Goal: Task Accomplishment & Management: Manage account settings

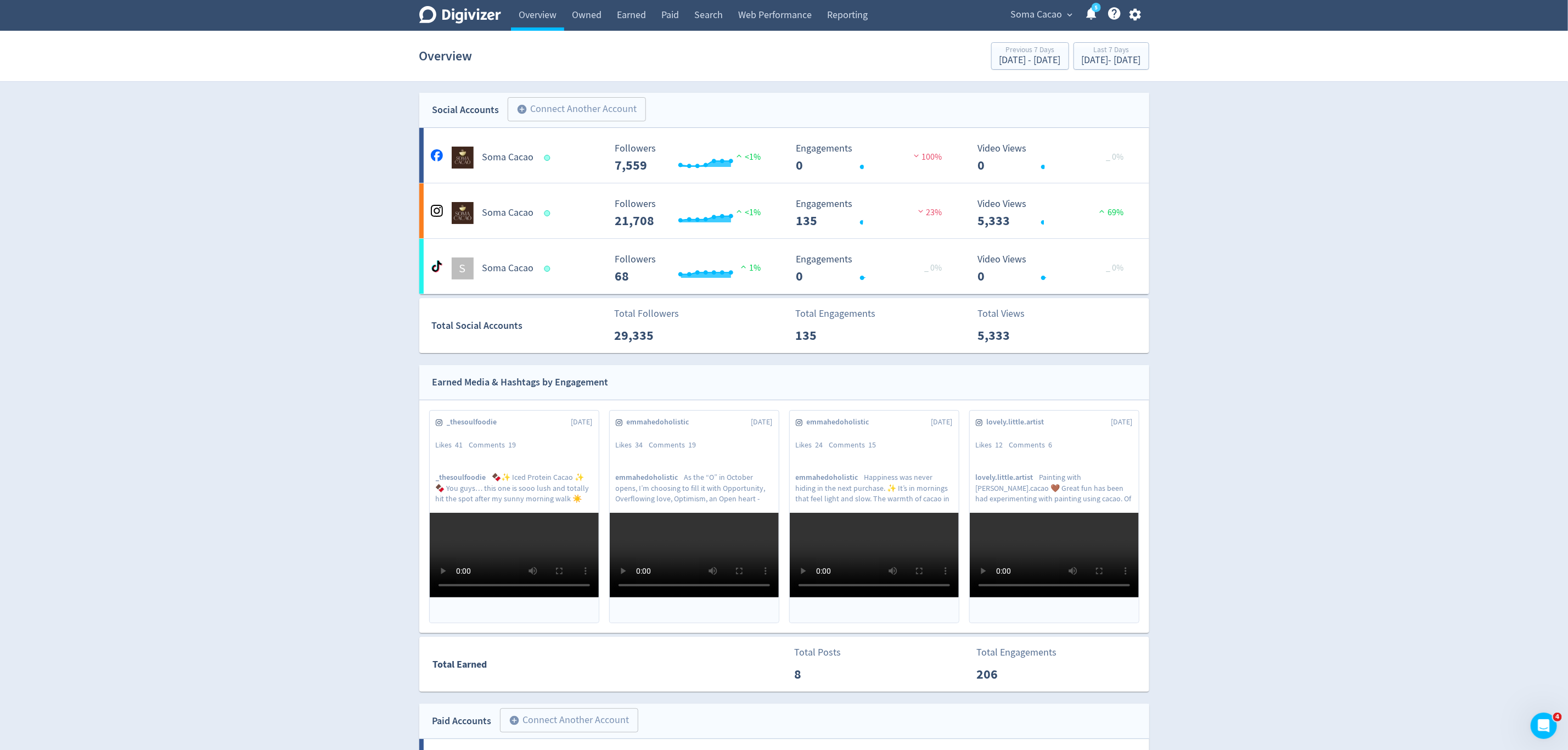
click at [1044, 17] on span "Soma Cacao" at bounding box center [1037, 15] width 52 height 18
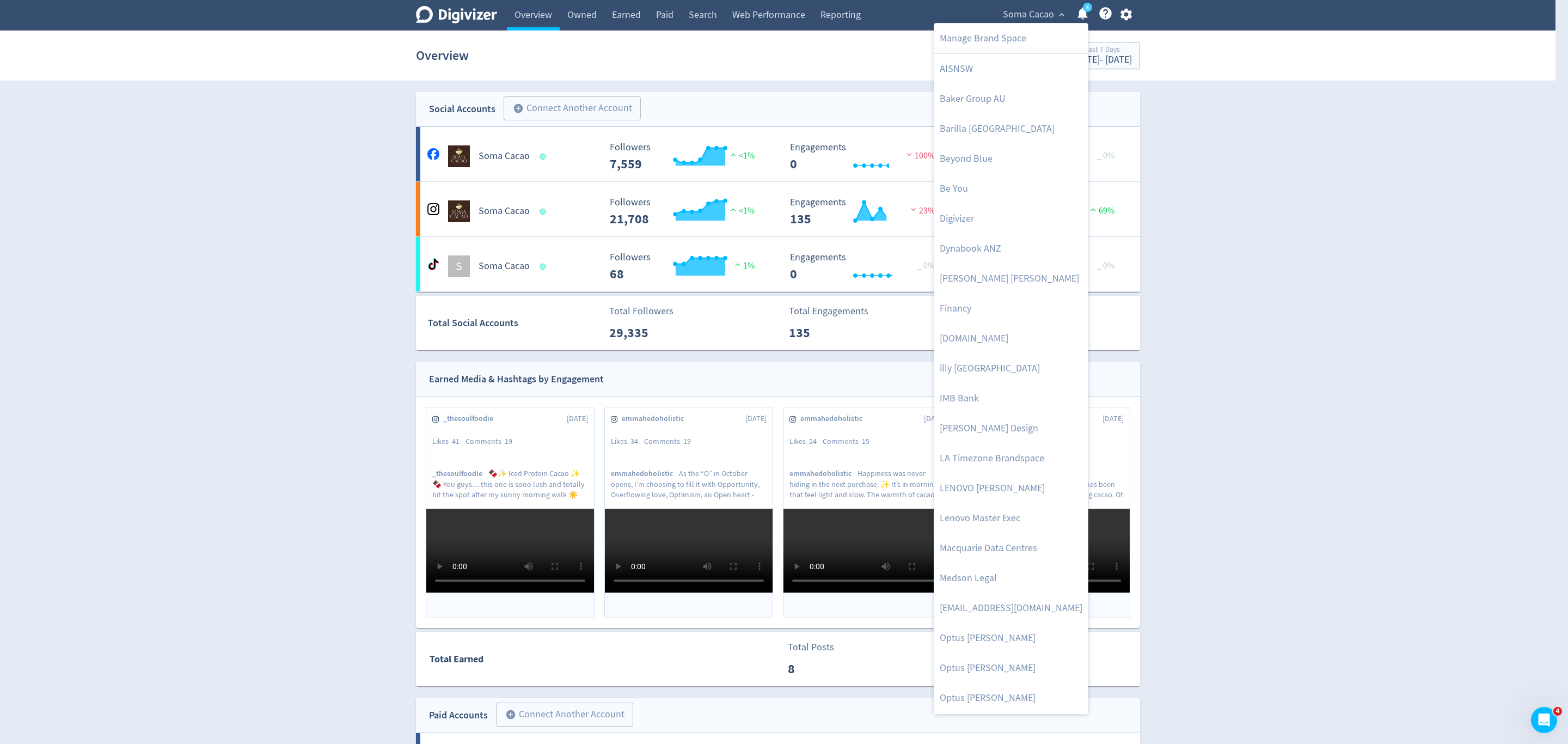
click at [822, 18] on div at bounding box center [784, 372] width 1568 height 744
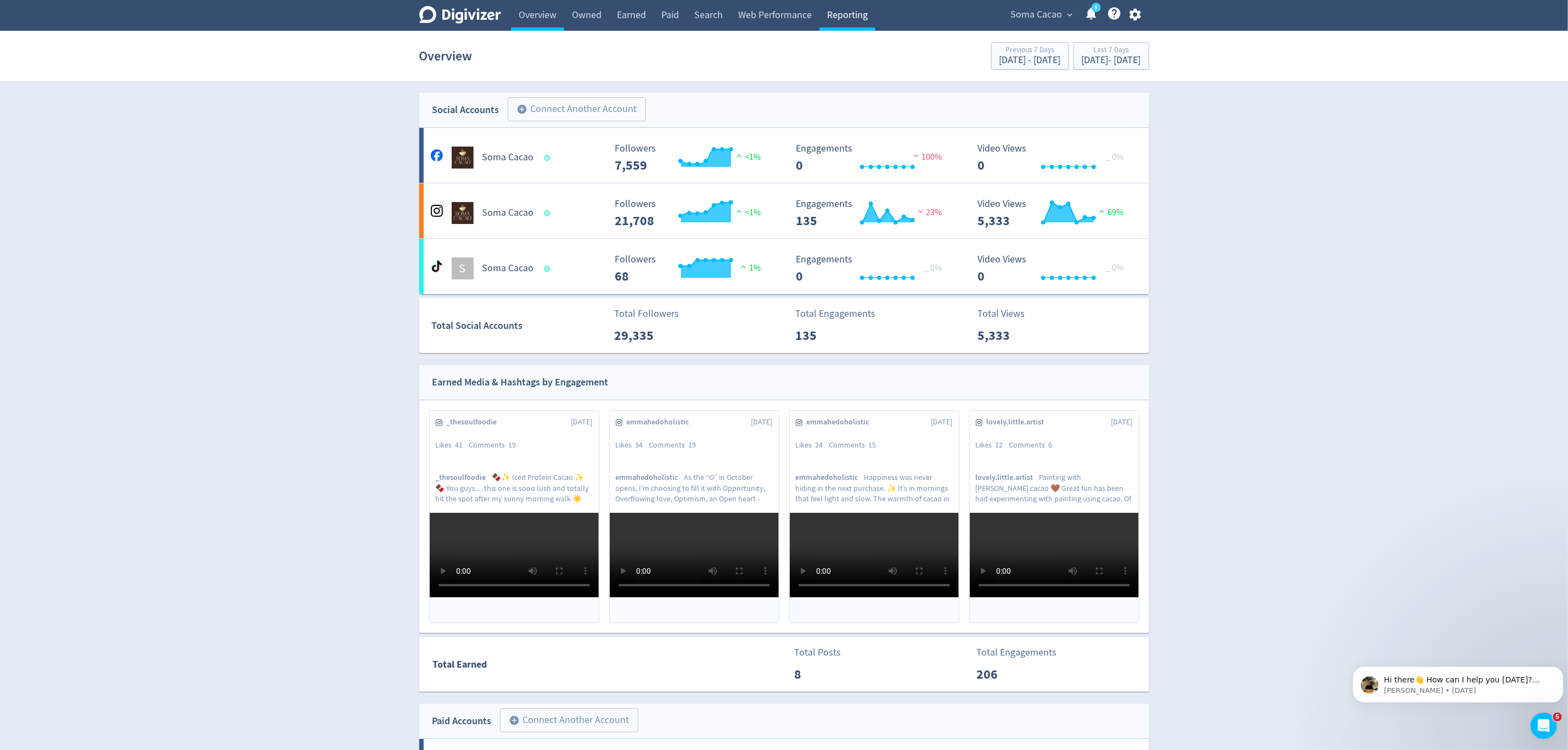
click at [850, 13] on link "Reporting" at bounding box center [847, 15] width 56 height 31
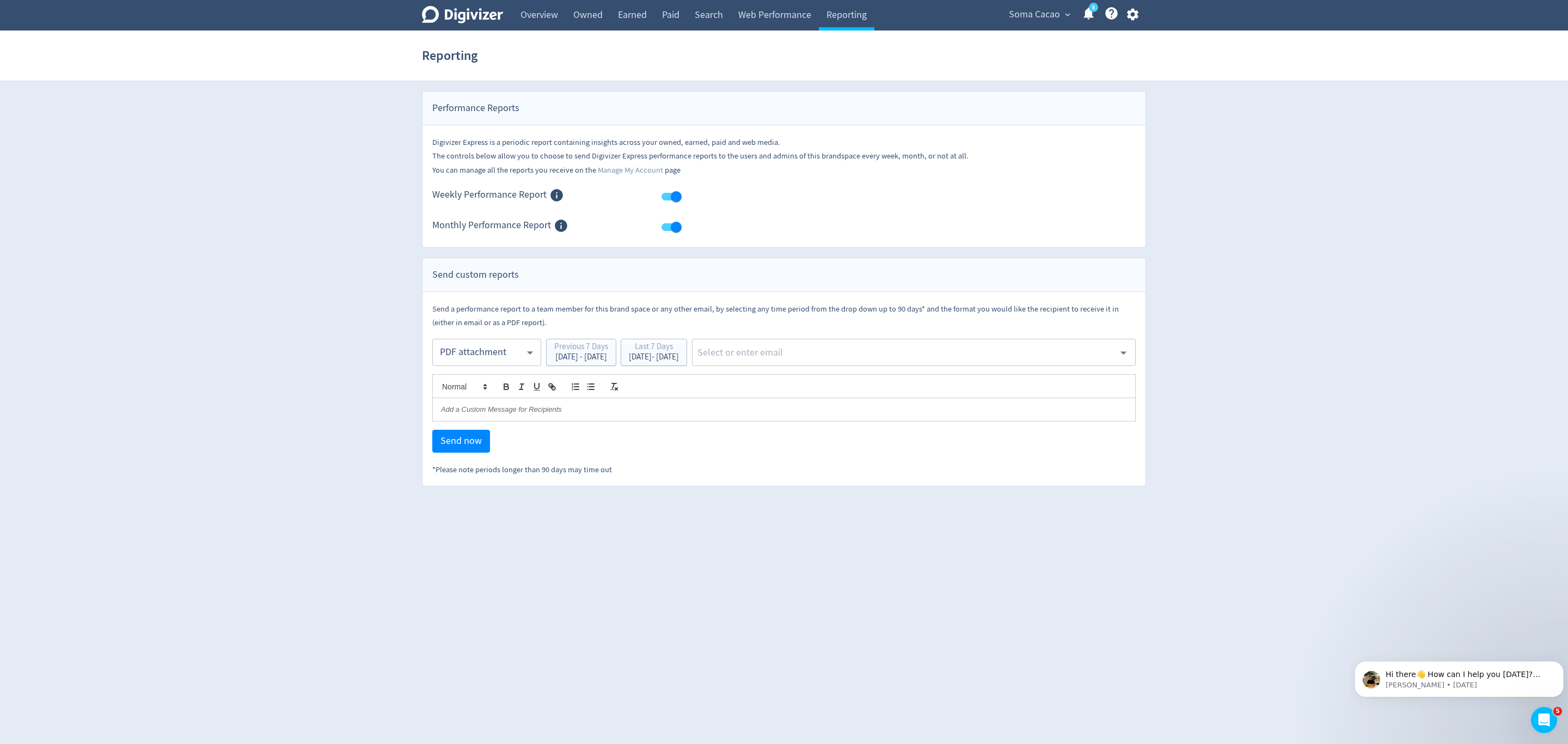
click at [474, 357] on body "Digivizer Logo [PERSON_NAME] Logo Overview Owned Earned Paid Search Web Perform…" at bounding box center [784, 243] width 1568 height 486
click at [462, 377] on div "Email" at bounding box center [487, 381] width 90 height 24
type input "html"
click at [1060, 2] on div "Soma Cacao expand_more 5 Help Center - Searchable support on using Digivizer" at bounding box center [1071, 15] width 149 height 30
click at [1055, 13] on span "Soma Cacao" at bounding box center [1034, 15] width 51 height 18
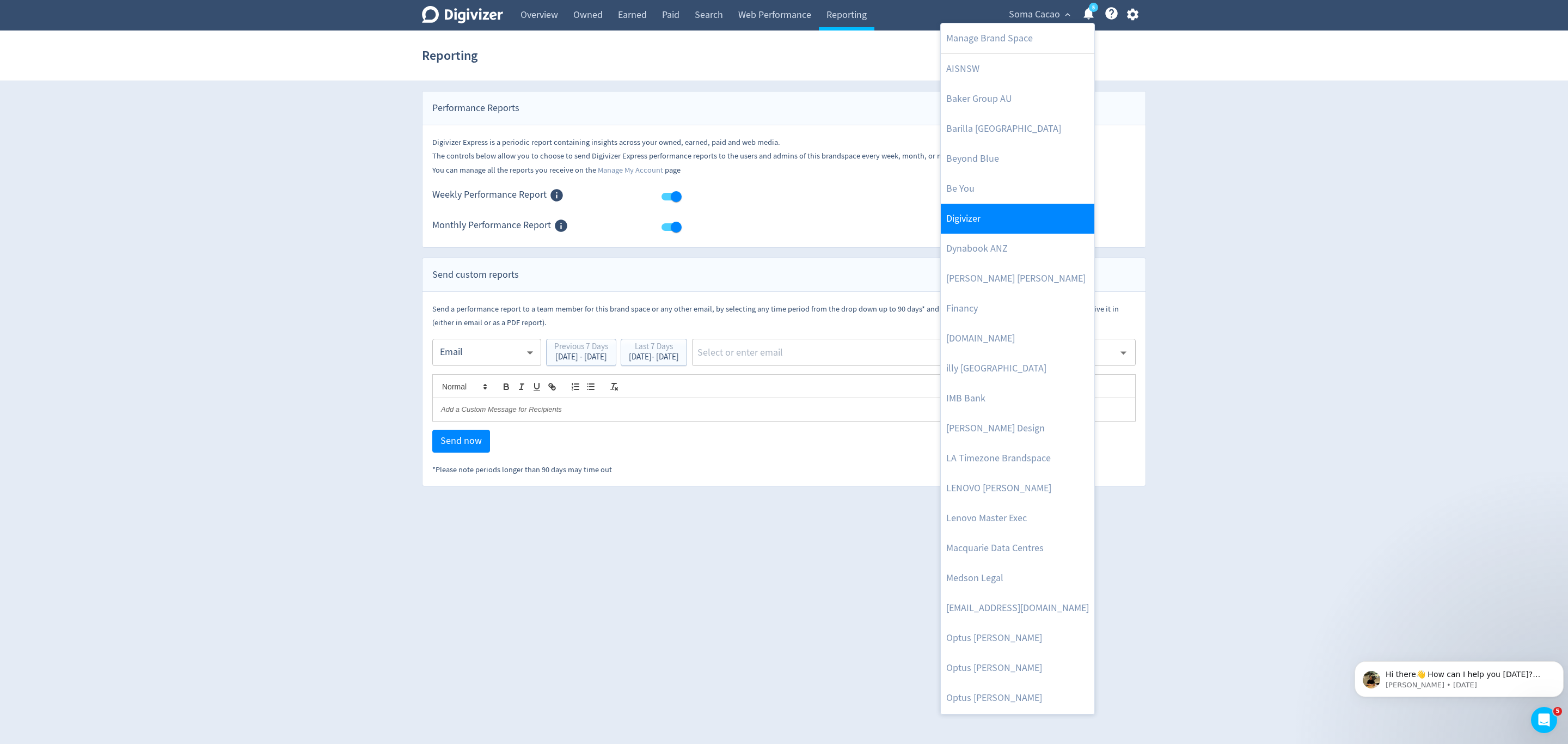
click at [968, 214] on link "Digivizer" at bounding box center [1018, 219] width 153 height 30
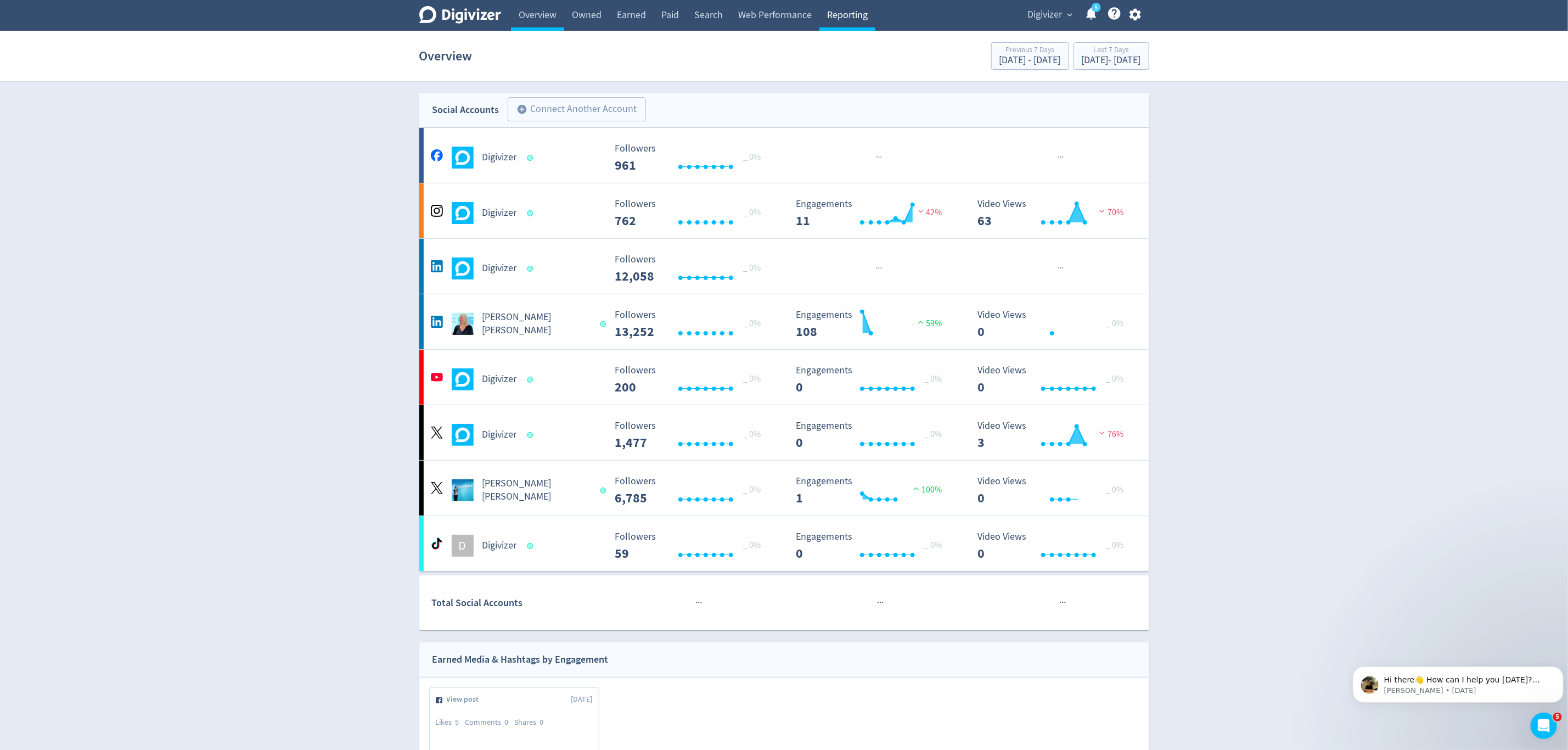
click at [850, 14] on link "Reporting" at bounding box center [847, 15] width 56 height 31
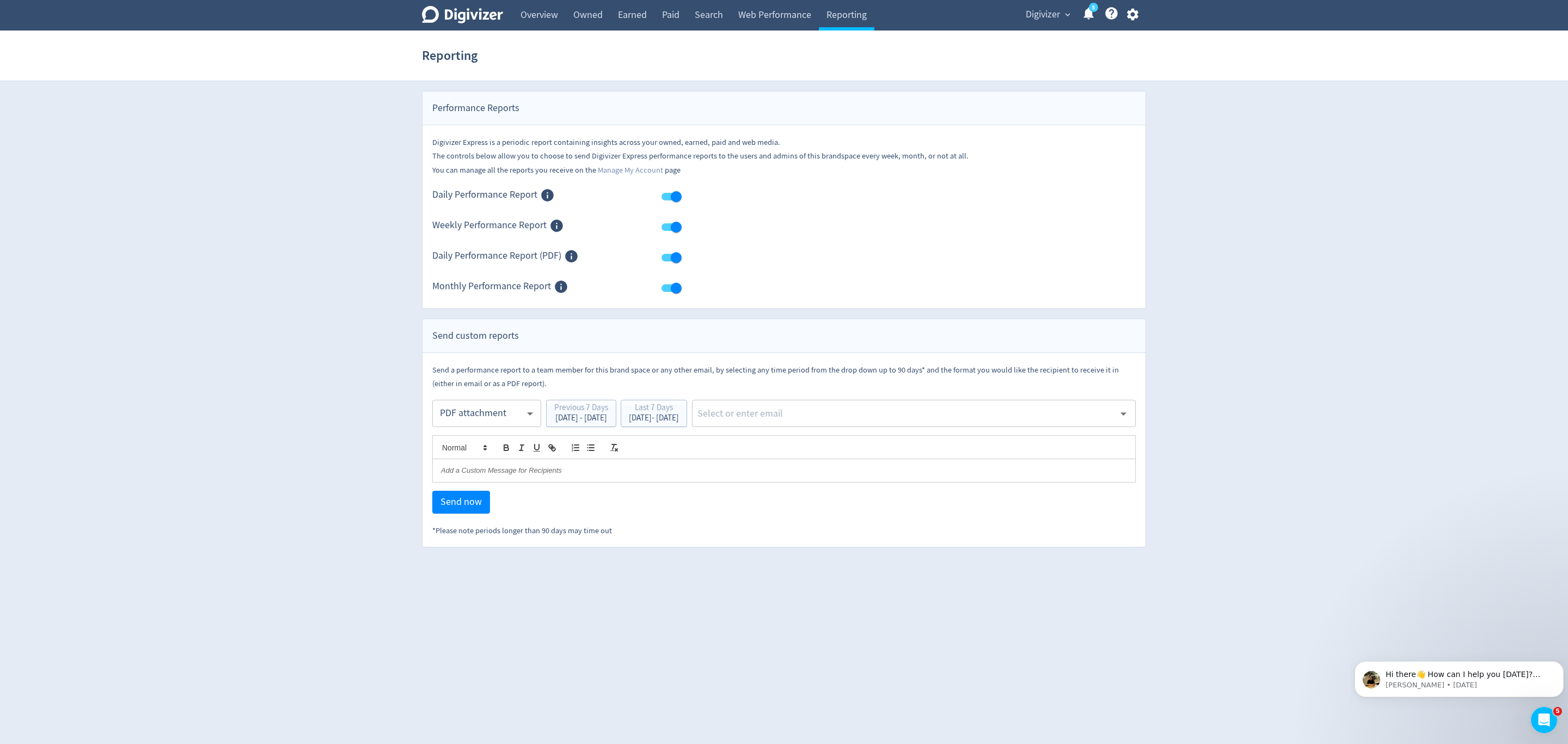
click at [478, 412] on body "Digivizer Logo [PERSON_NAME] Logo Overview Owned Earned Paid Search Web Perform…" at bounding box center [784, 273] width 1568 height 547
click at [461, 449] on div "Email" at bounding box center [487, 441] width 90 height 24
type input "html"
click at [679, 410] on div "Last 7 Days" at bounding box center [654, 409] width 50 height 10
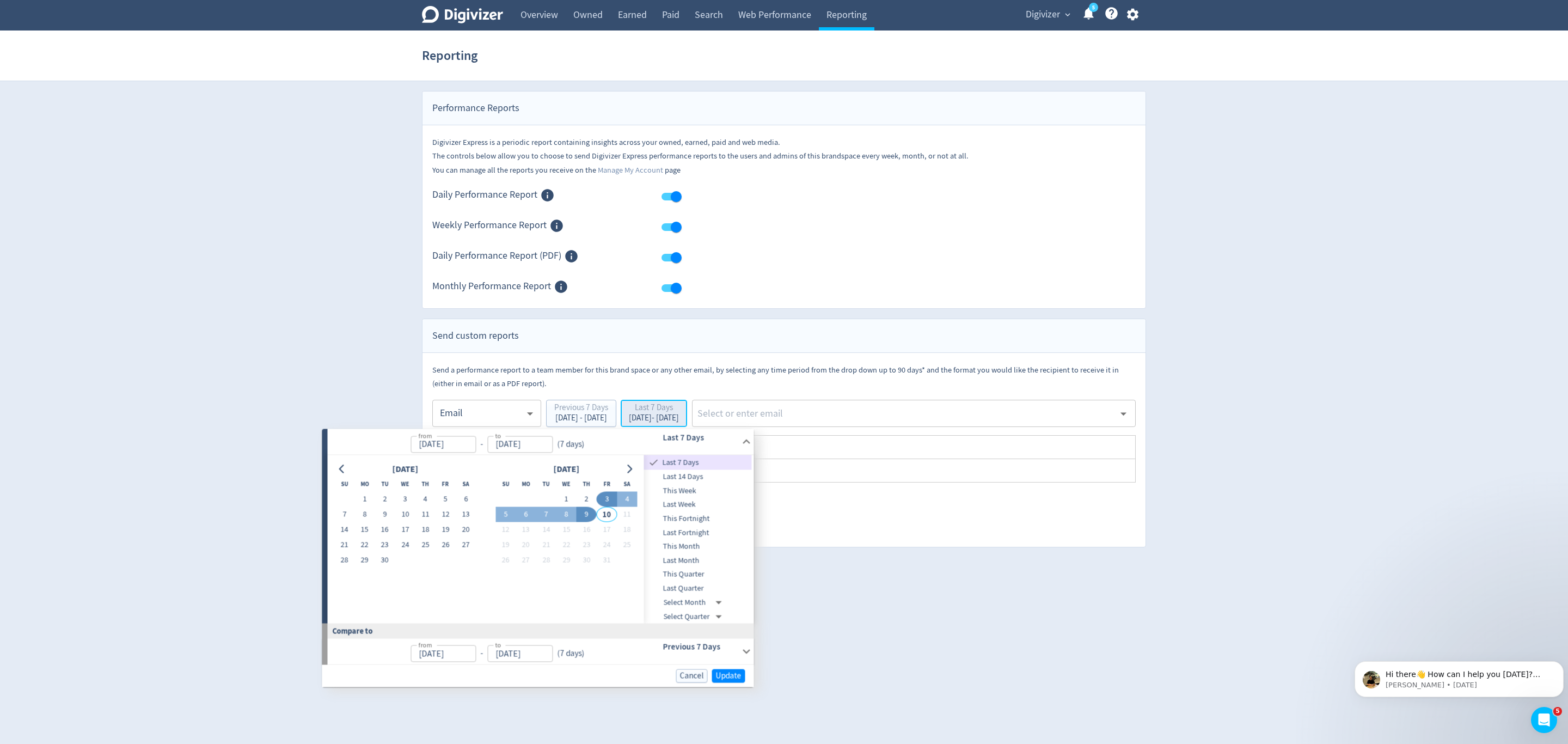
type input "Oct 03, 2025"
type input "Oct 09, 2025"
type input "Sep 26, 2025"
type input "Oct 02, 2025"
drag, startPoint x: 366, startPoint y: 560, endPoint x: 404, endPoint y: 549, distance: 39.6
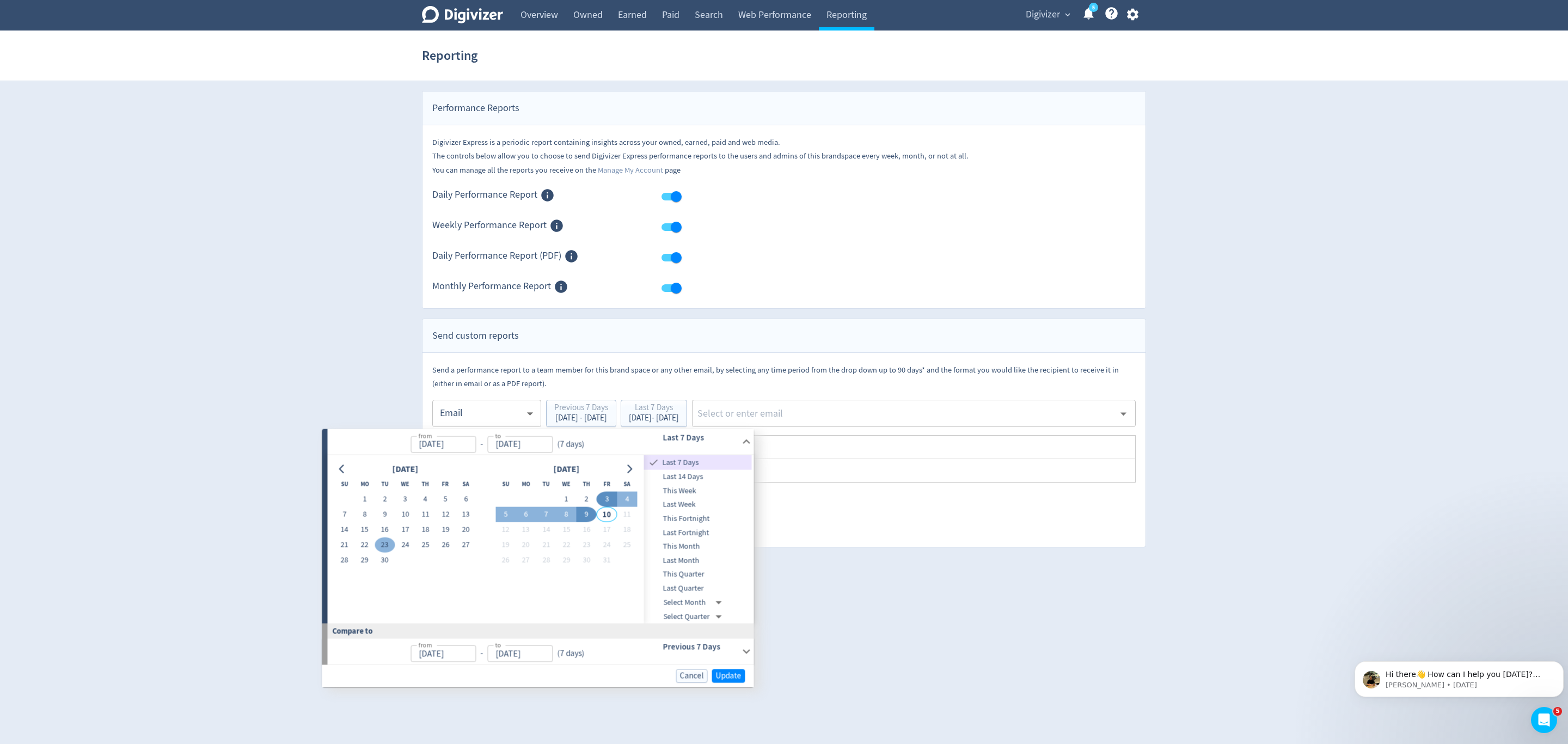
click at [371, 559] on button "29" at bounding box center [364, 560] width 20 height 15
type input "[DATE]"
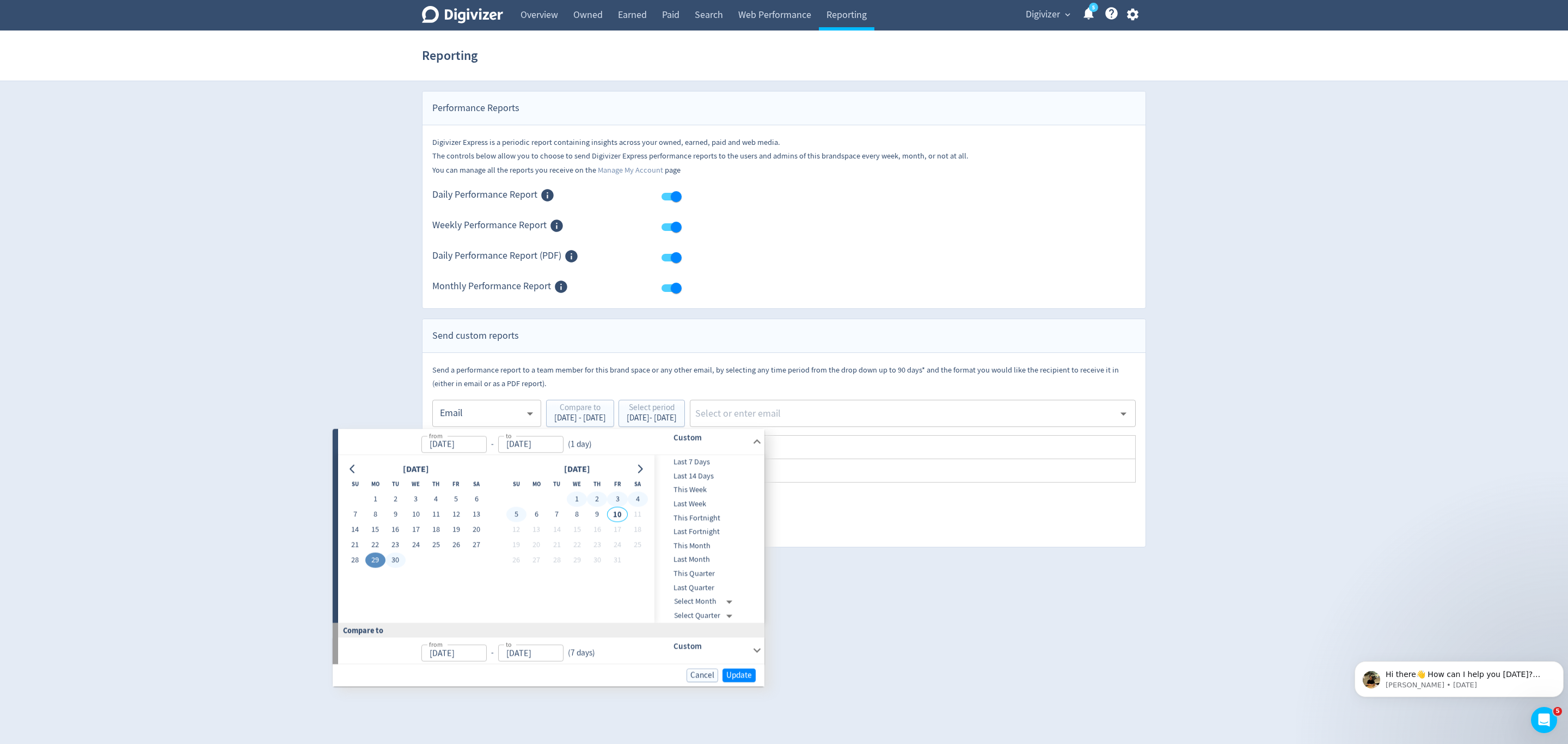
click at [519, 514] on button "5" at bounding box center [516, 514] width 20 height 15
type input "Oct 05, 2025"
type input "[DATE]"
drag, startPoint x: 740, startPoint y: 675, endPoint x: 757, endPoint y: 621, distance: 56.6
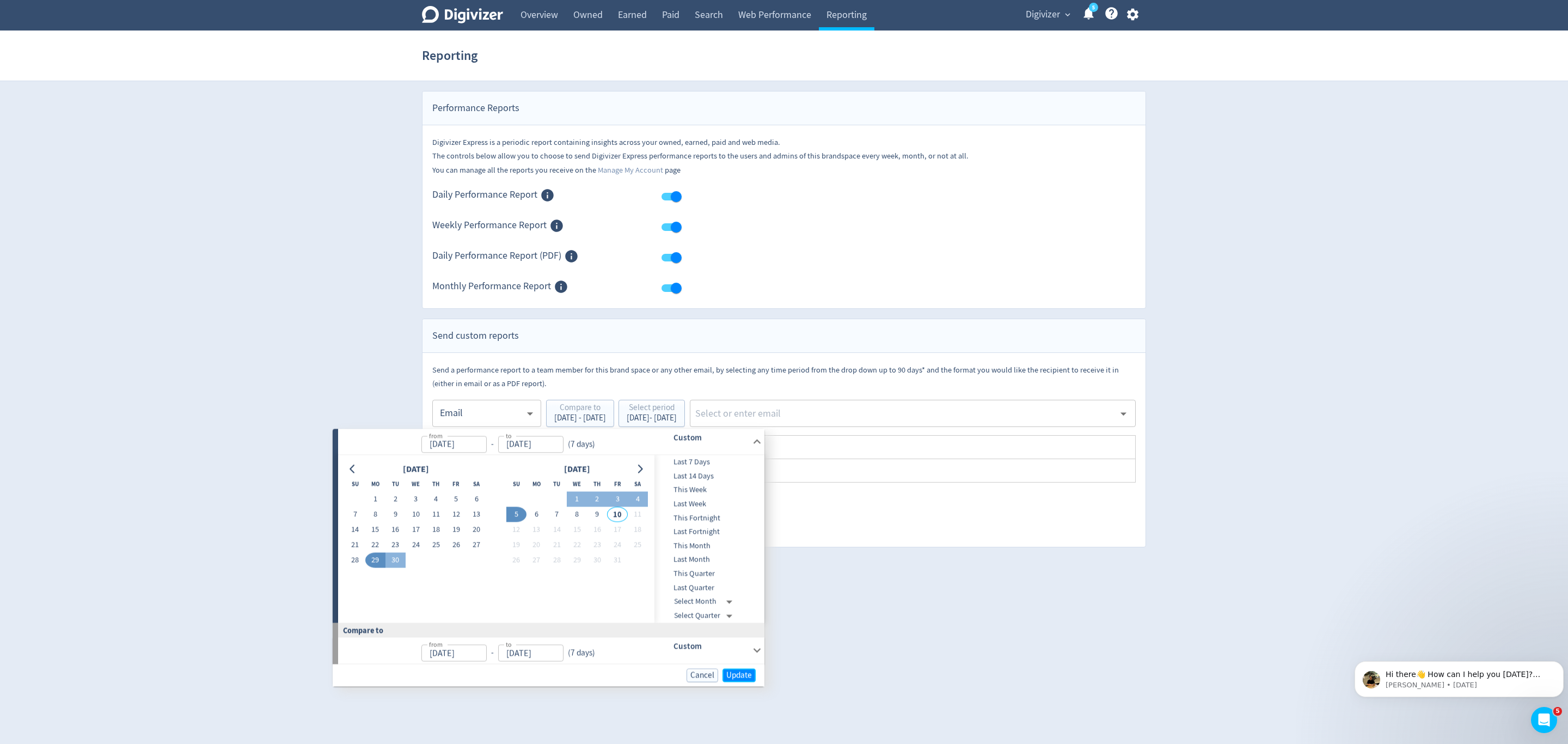
click at [740, 673] on span "Update" at bounding box center [739, 675] width 26 height 8
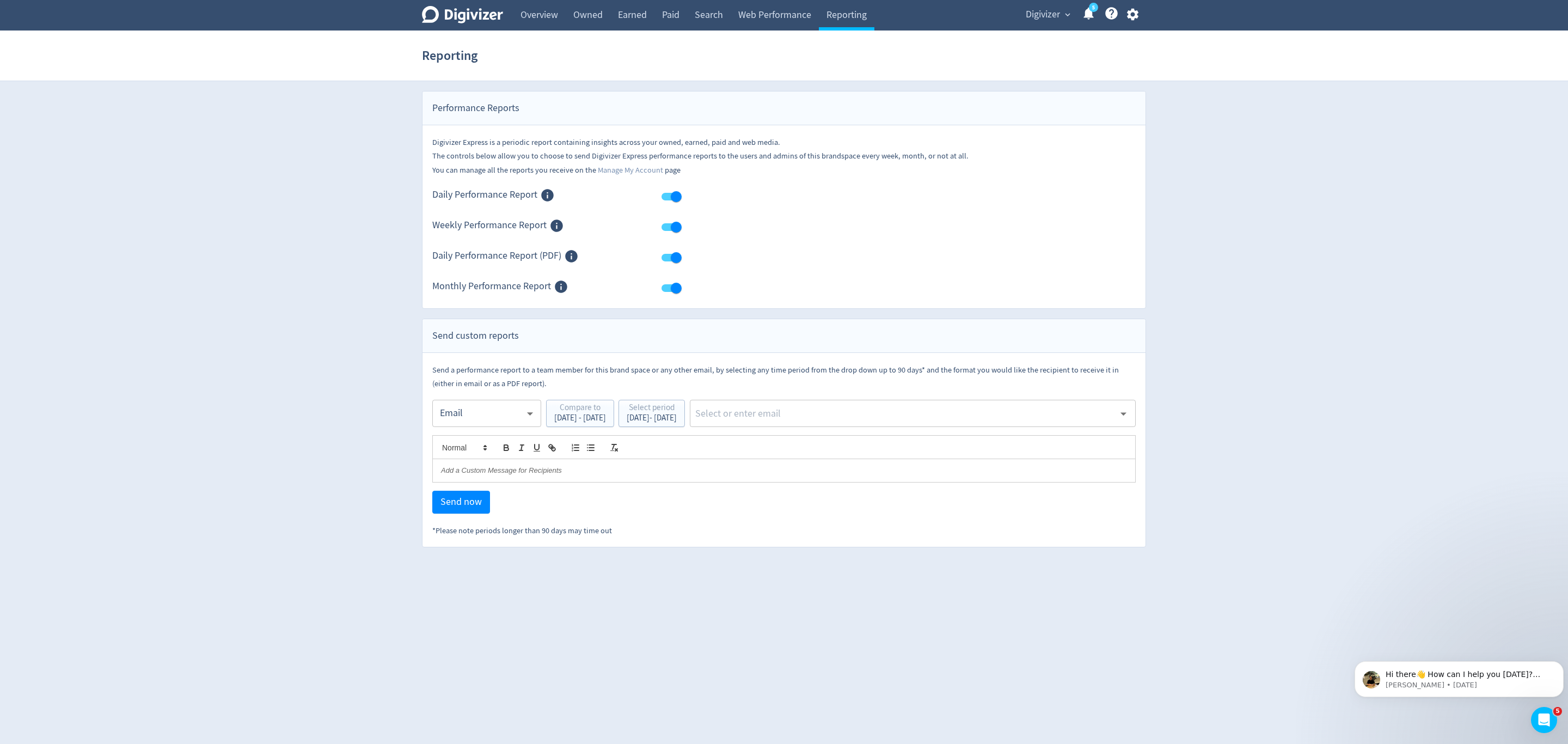
click at [809, 407] on input "text" at bounding box center [904, 413] width 421 height 16
type input "malyn"
click at [850, 452] on li "[EMAIL_ADDRESS][PERSON_NAME][DOMAIN_NAME]" at bounding box center [952, 444] width 366 height 21
click at [452, 504] on span "Send now" at bounding box center [461, 502] width 41 height 10
click at [469, 410] on body "Digivizer Logo Mark Digivizer Logo Overview Owned Earned Paid Search Web Perfor…" at bounding box center [784, 273] width 1568 height 547
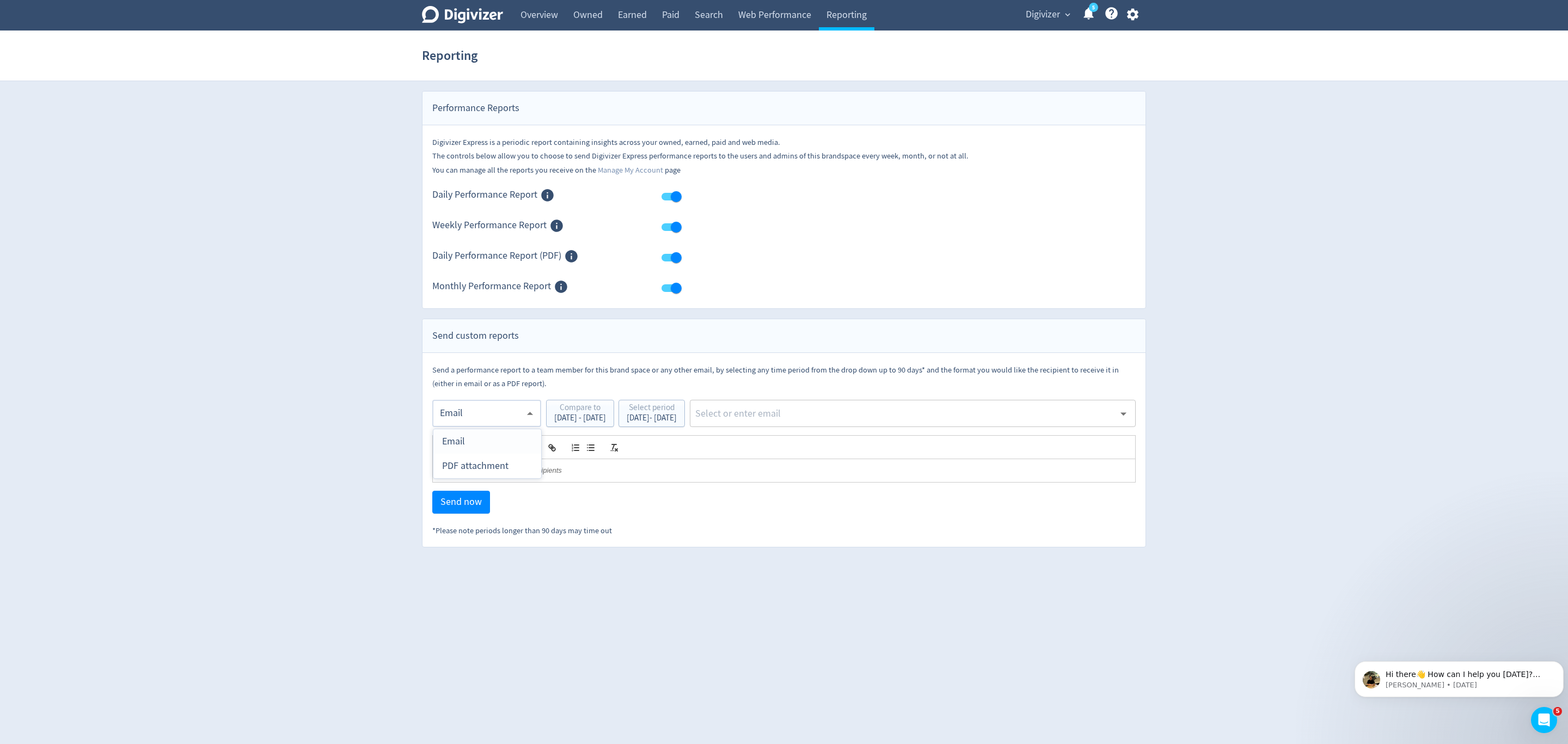
click at [467, 471] on div "PDF attachment" at bounding box center [487, 466] width 90 height 24
type input "pdf"
click at [855, 416] on input "text" at bounding box center [904, 413] width 421 height 16
type input "malyn"
click at [838, 446] on li "[EMAIL_ADDRESS][PERSON_NAME][DOMAIN_NAME]" at bounding box center [952, 444] width 366 height 21
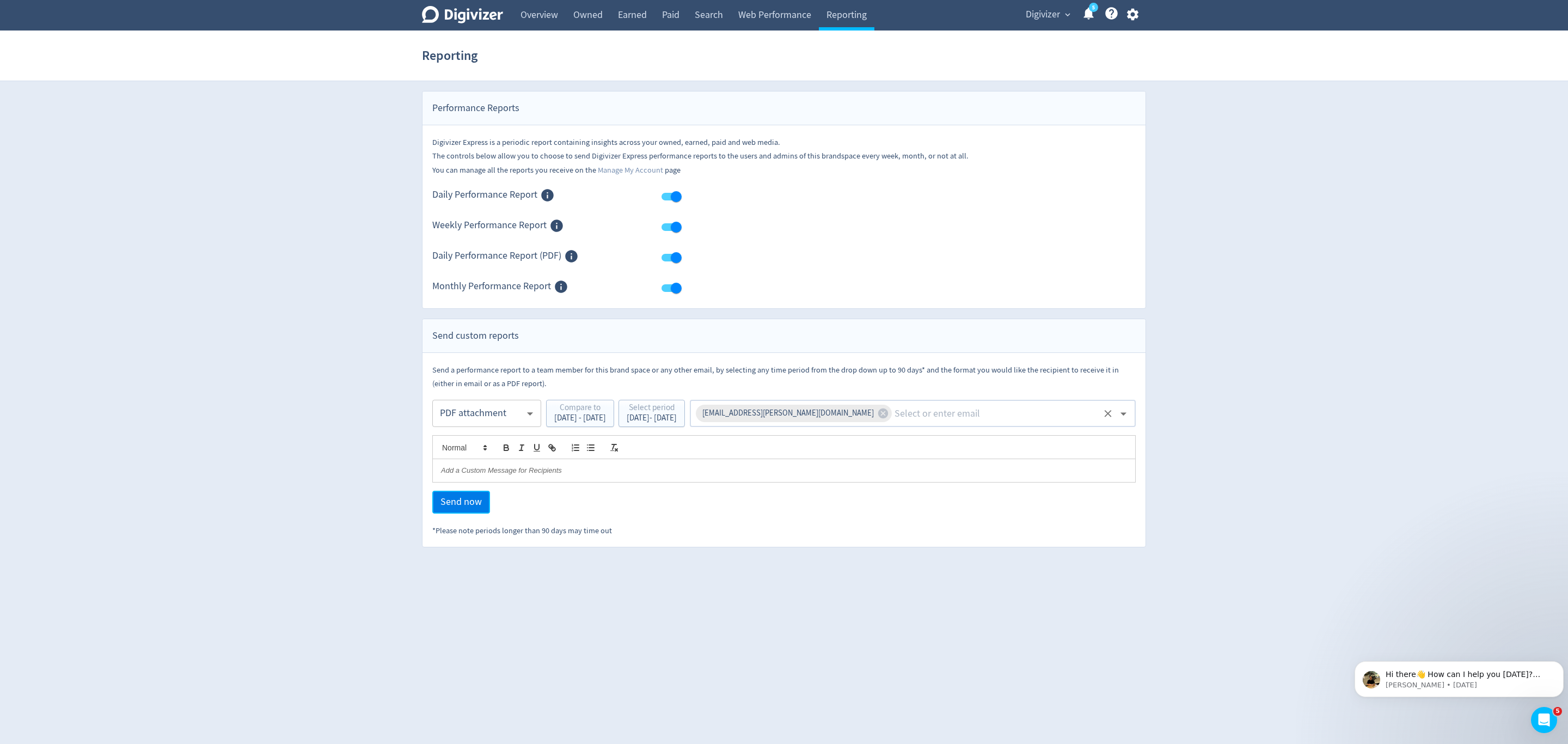
click at [474, 507] on span "Send now" at bounding box center [461, 502] width 41 height 10
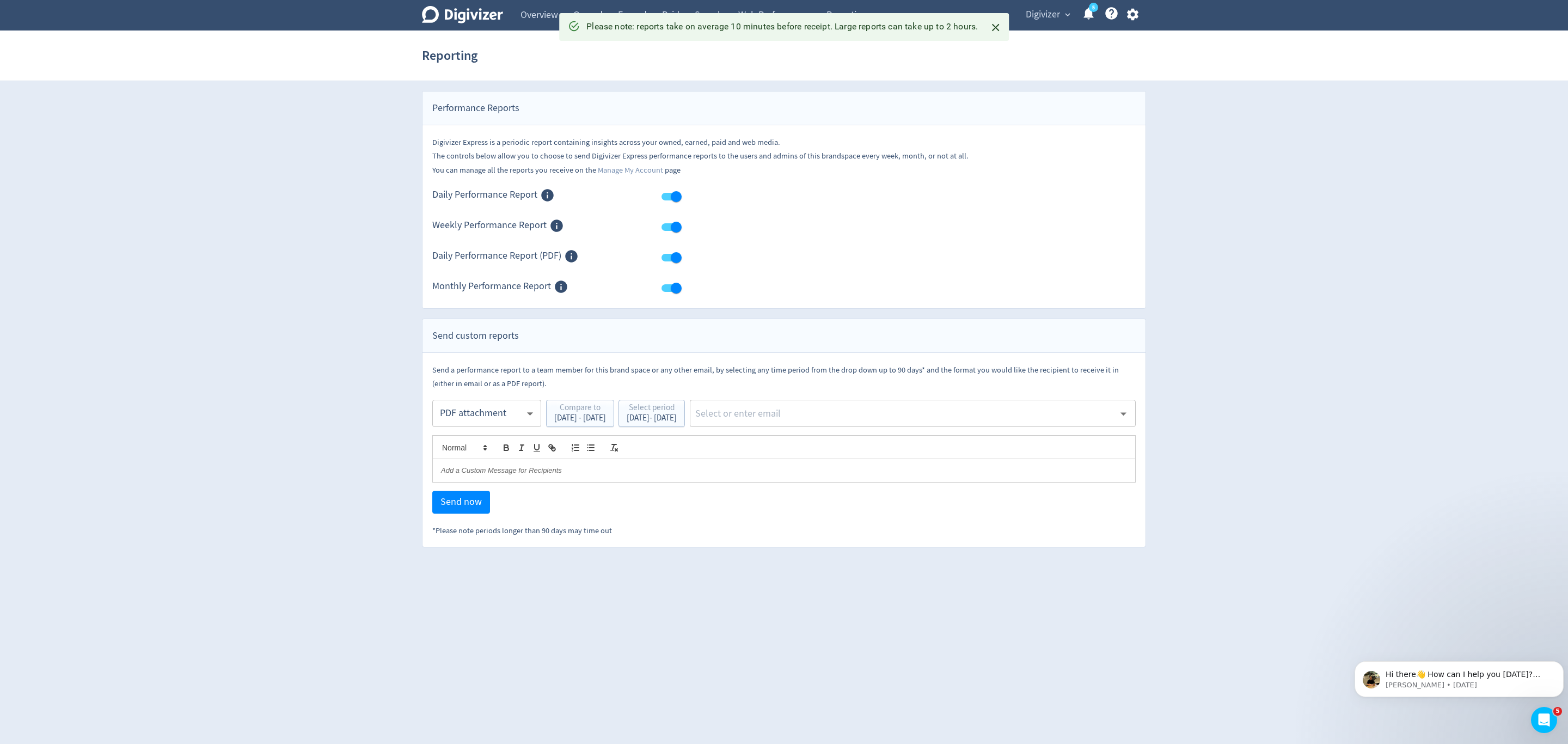
click at [476, 412] on body "Digivizer Logo Mark Digivizer Logo Overview Owned Earned Paid Search Web Perfor…" at bounding box center [784, 273] width 1568 height 547
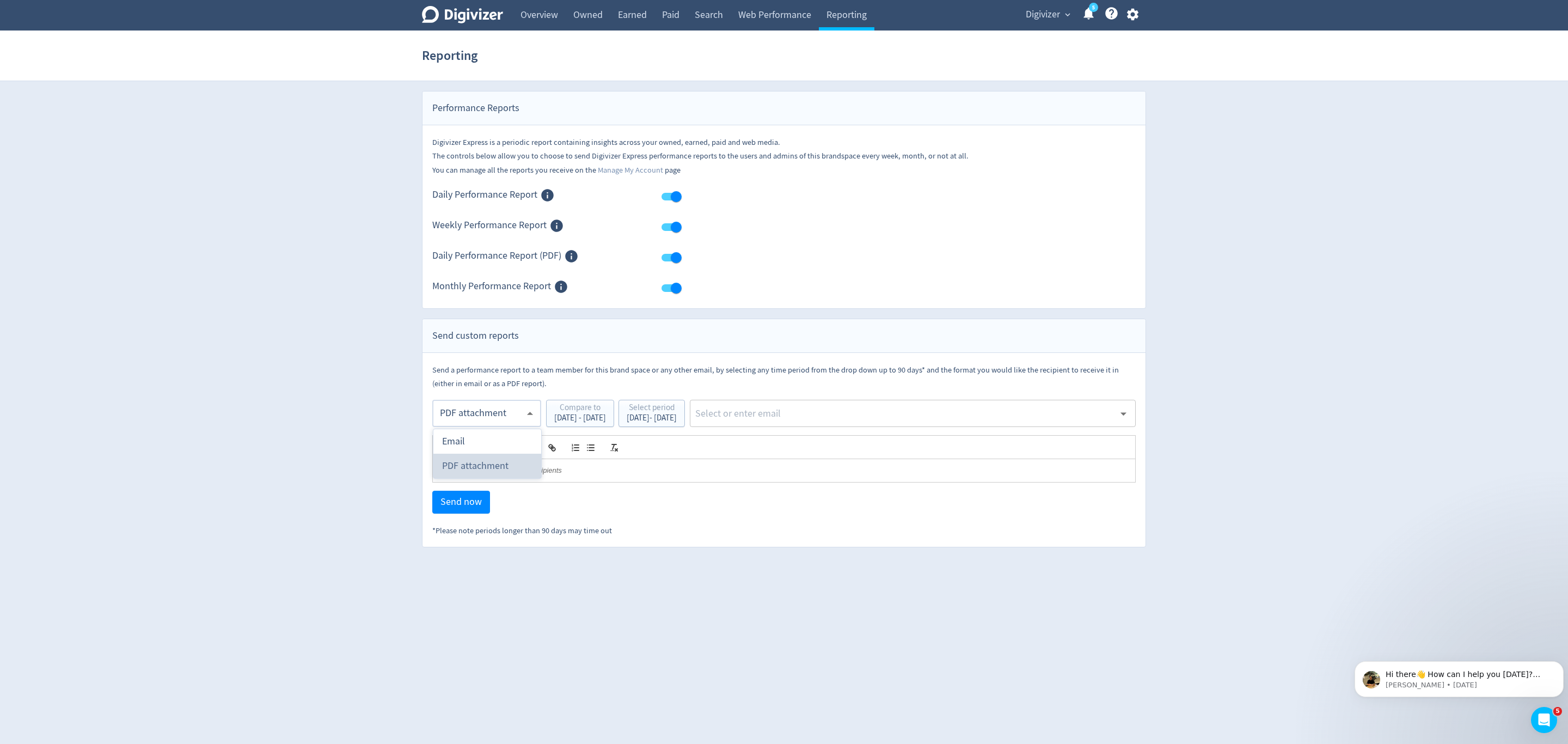
click at [480, 466] on div "PDF attachment" at bounding box center [487, 466] width 90 height 24
click at [832, 416] on input "text" at bounding box center [904, 413] width 421 height 16
type input "malyn"
click at [832, 447] on li "[EMAIL_ADDRESS][PERSON_NAME][DOMAIN_NAME]" at bounding box center [952, 444] width 366 height 21
click at [435, 508] on button "Send now" at bounding box center [461, 502] width 58 height 23
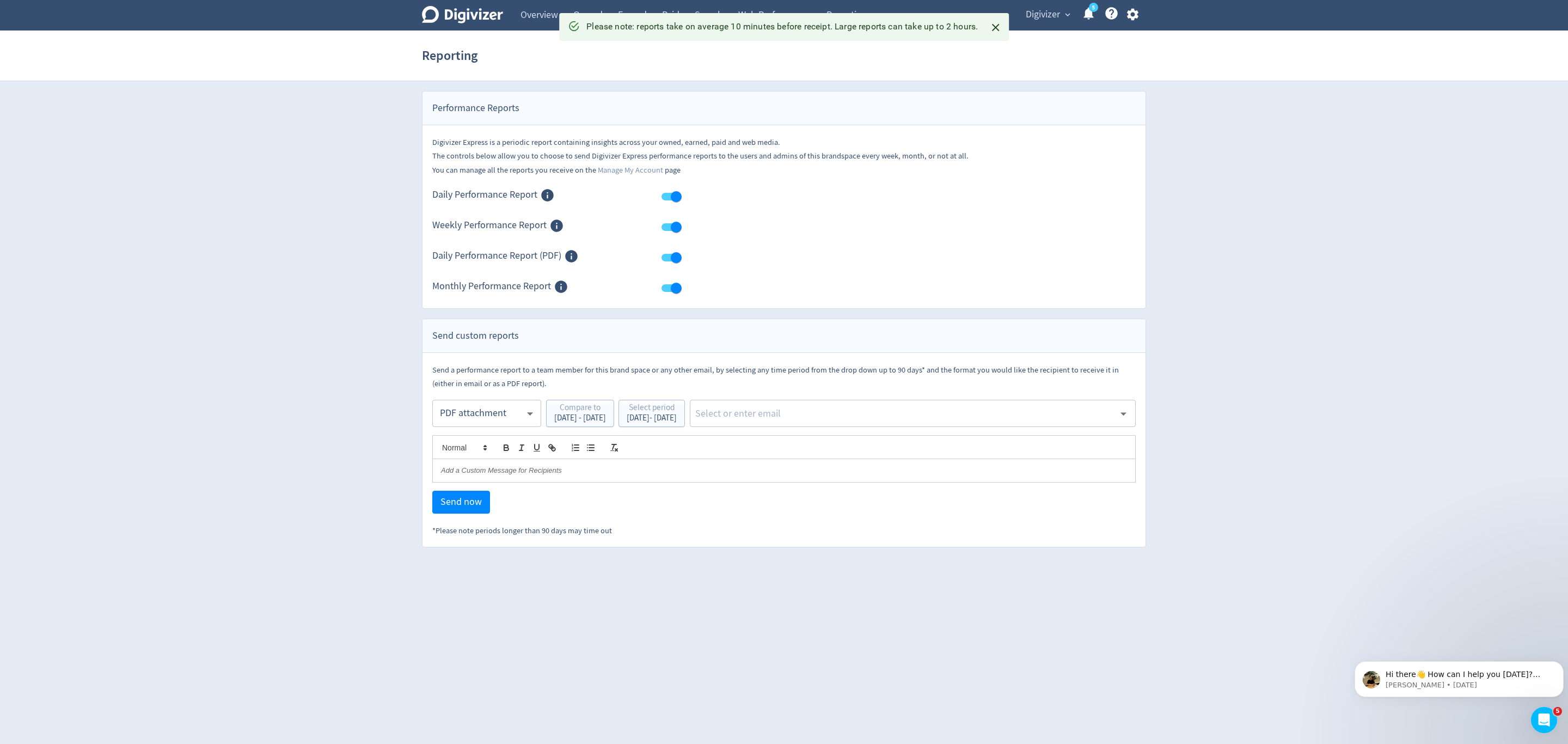
click at [1049, 15] on span "Digivizer" at bounding box center [1043, 15] width 34 height 18
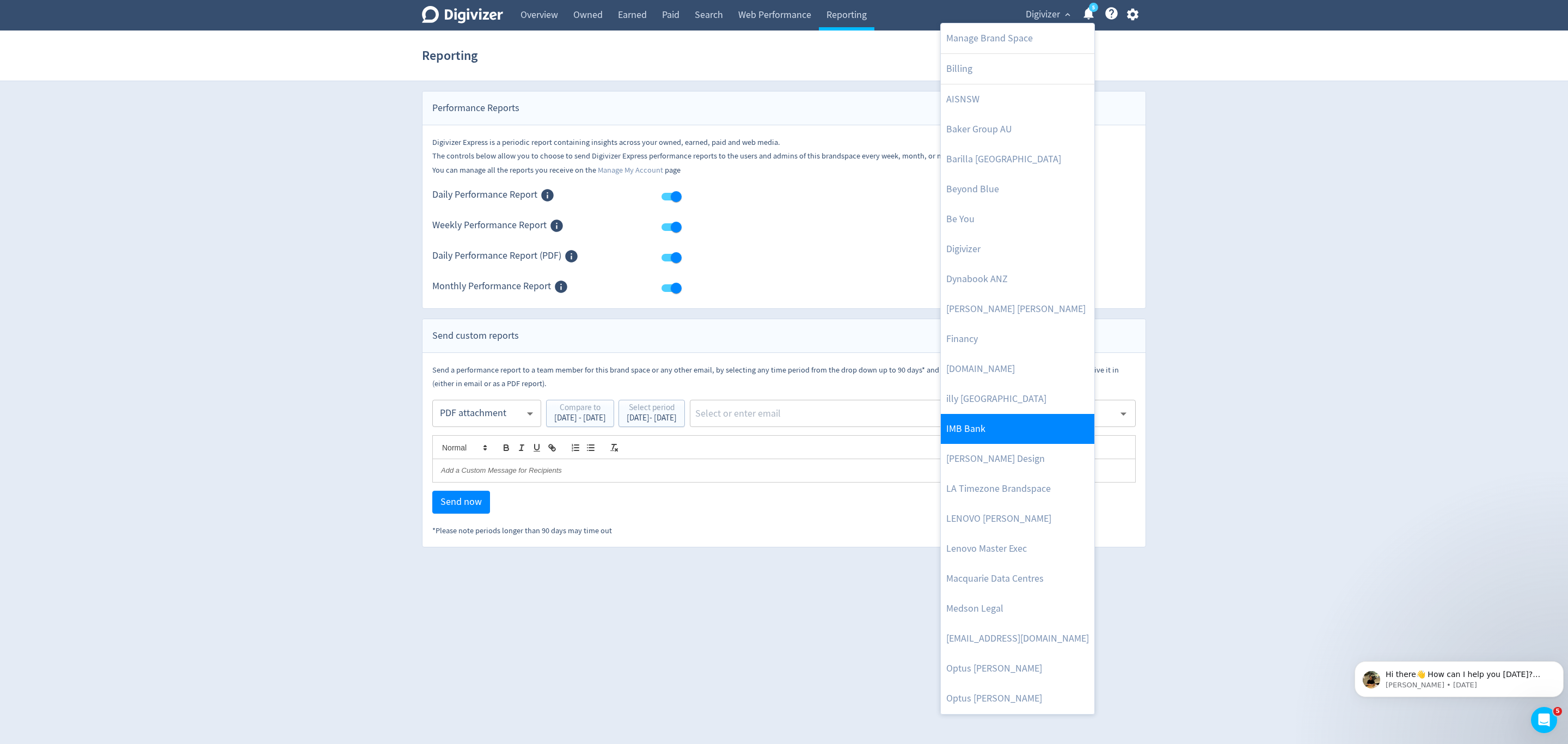
click at [977, 433] on link "IMB Bank" at bounding box center [1018, 429] width 153 height 30
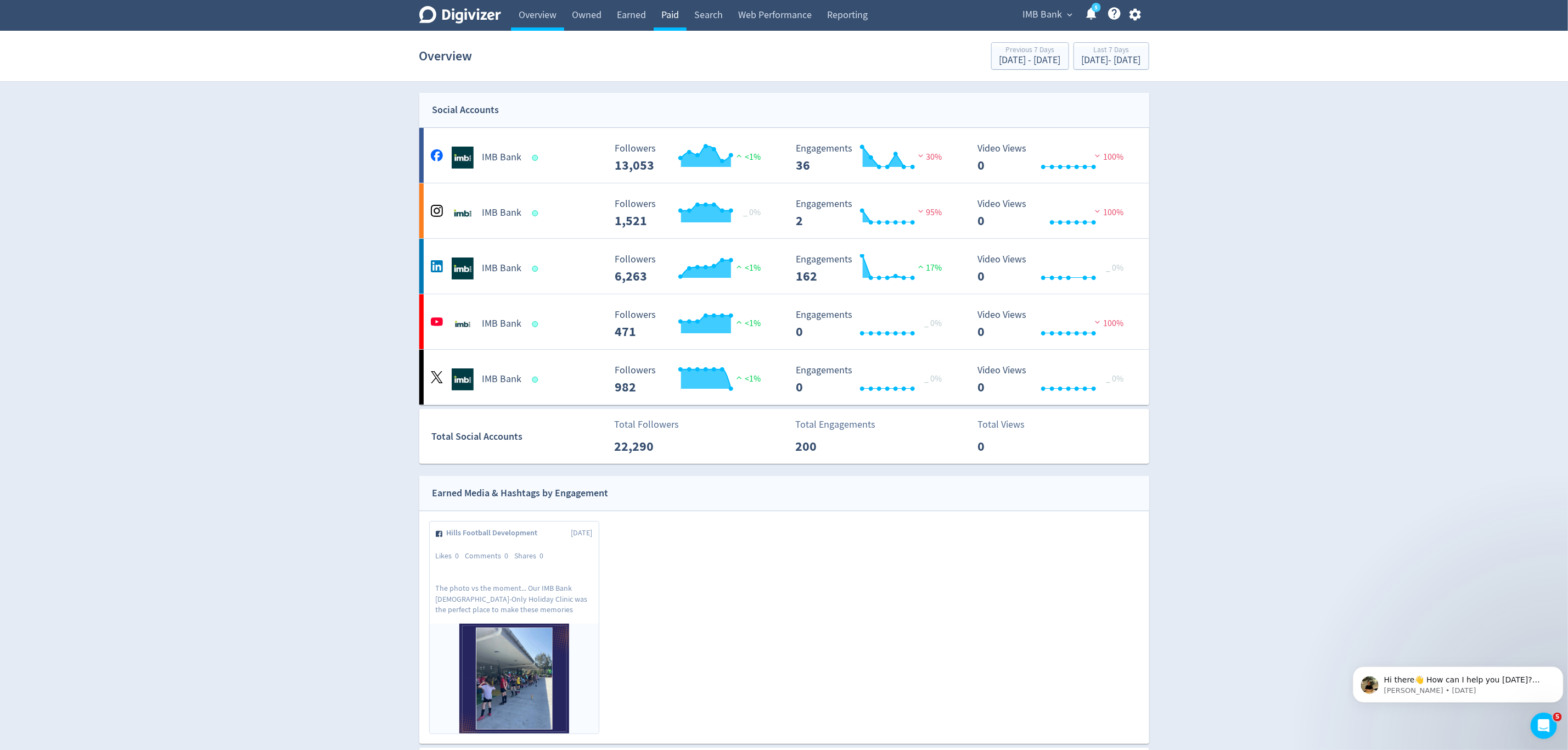
click at [672, 15] on link "Paid" at bounding box center [670, 15] width 33 height 31
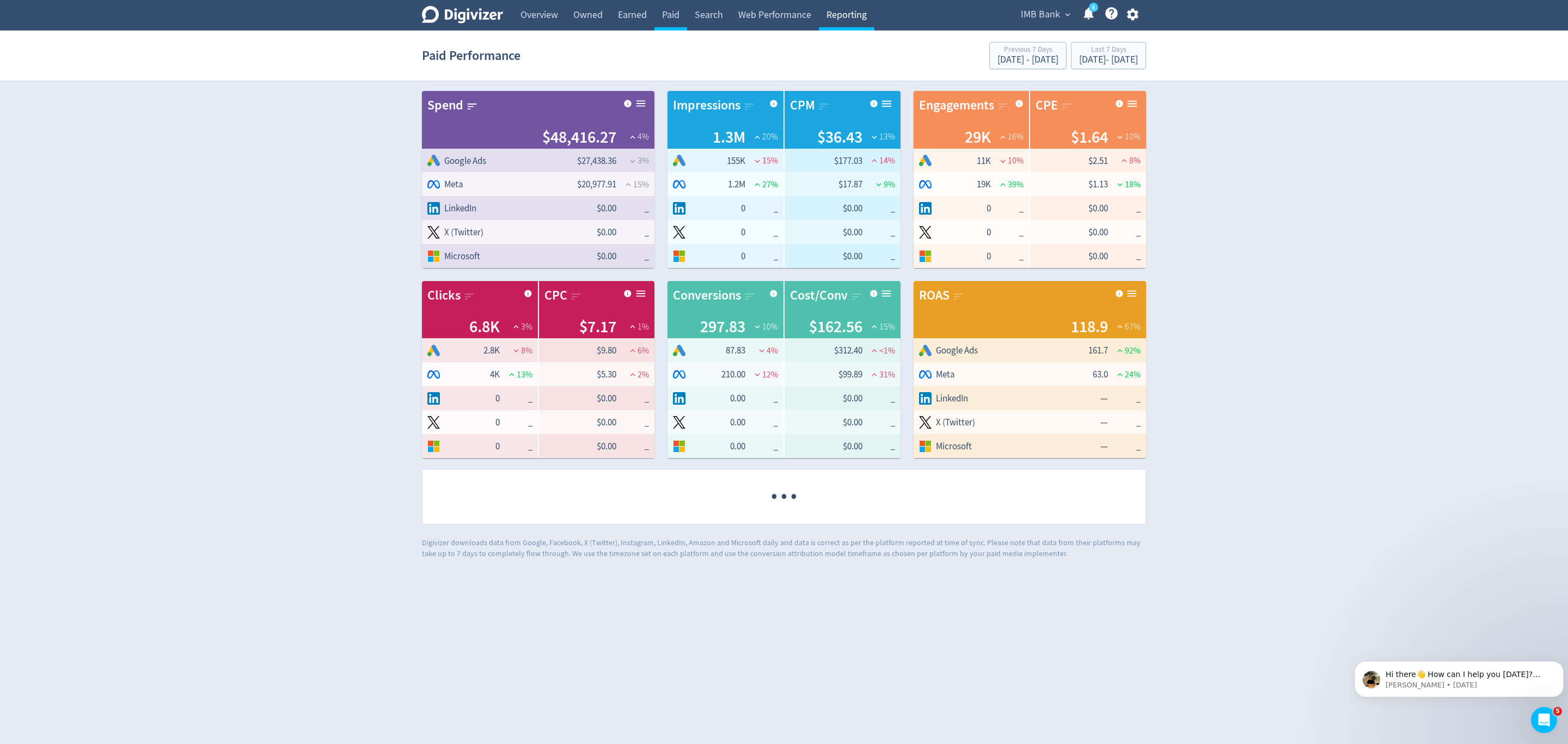
click at [827, 13] on link "Reporting" at bounding box center [846, 15] width 55 height 30
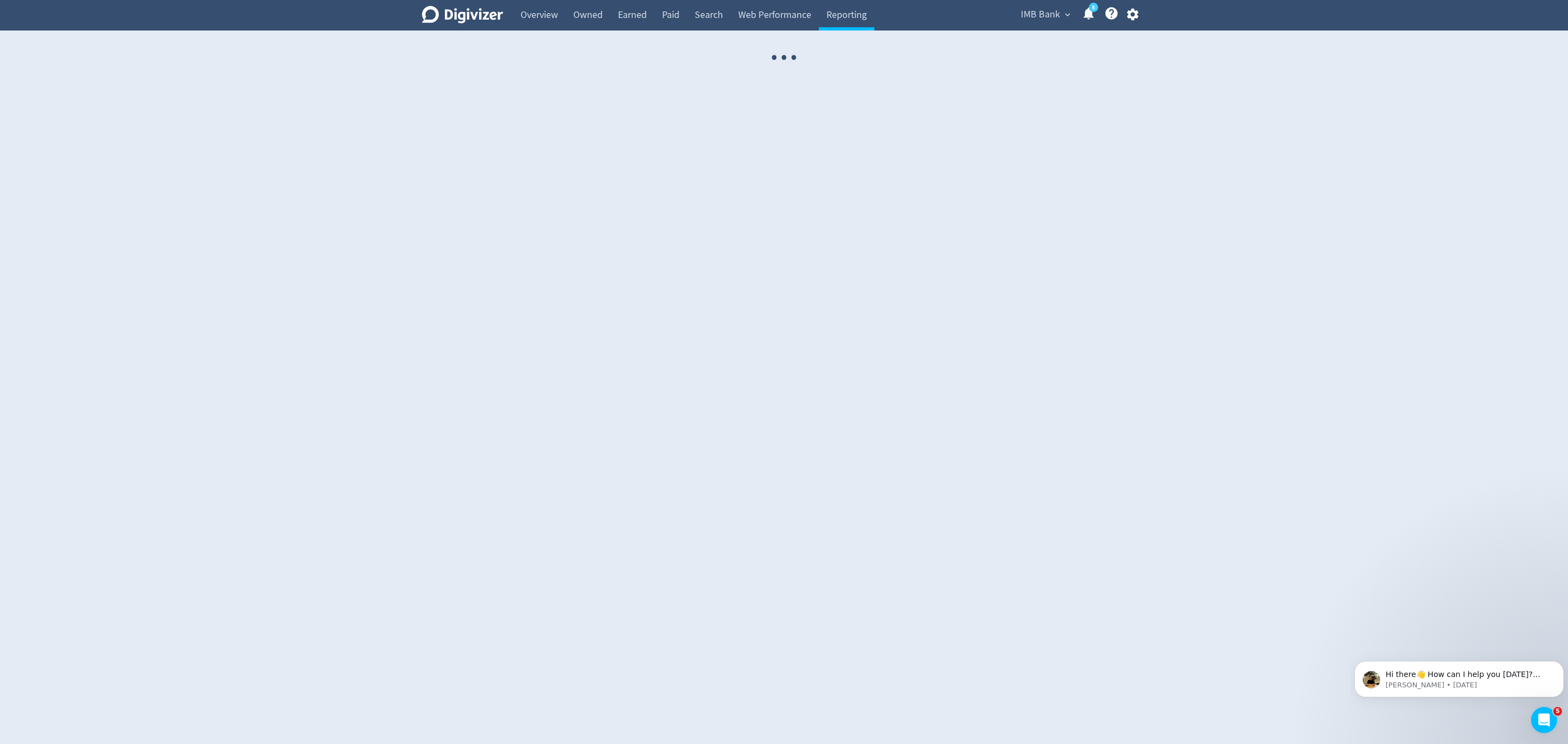
click at [849, 31] on div "· · ·" at bounding box center [784, 58] width 1568 height 55
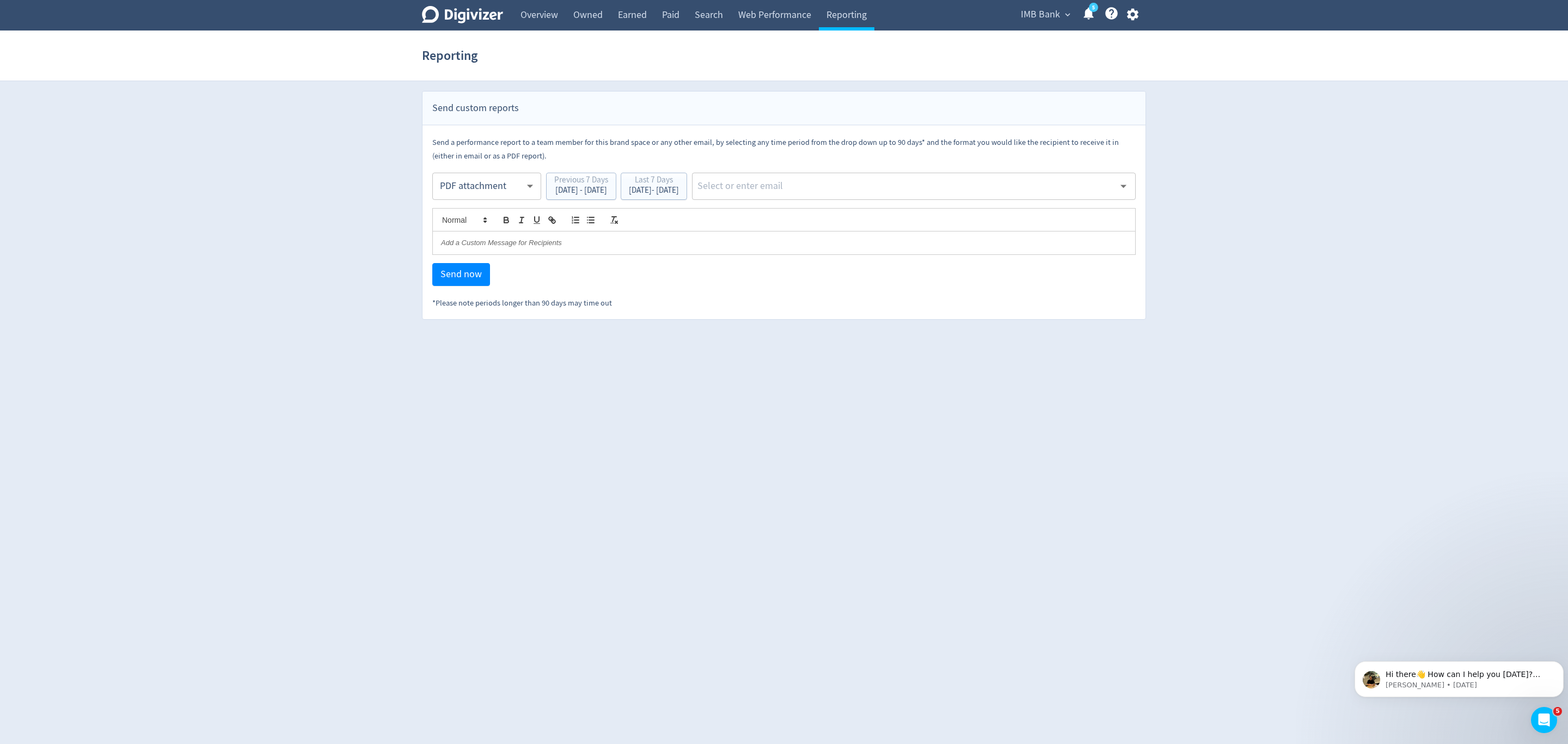
click at [490, 198] on body "Digivizer Logo Mark Digivizer Logo Overview Owned Earned Paid Search Web Perfor…" at bounding box center [784, 160] width 1568 height 320
click at [490, 214] on div "Email" at bounding box center [487, 213] width 90 height 24
type input "html"
click at [679, 176] on div "Last 7 Days" at bounding box center [654, 181] width 50 height 10
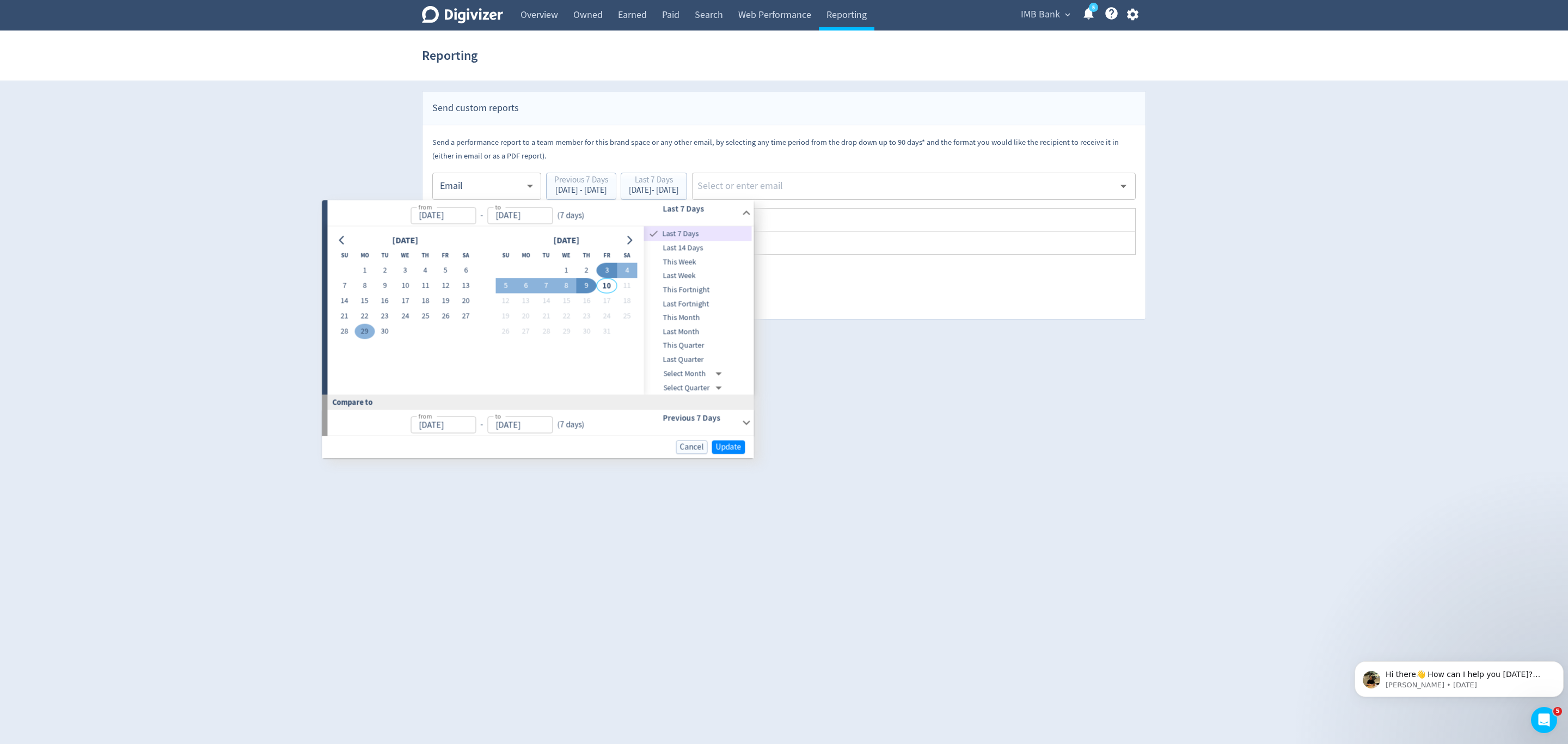
click at [364, 329] on button "29" at bounding box center [364, 331] width 20 height 15
type input "[DATE]"
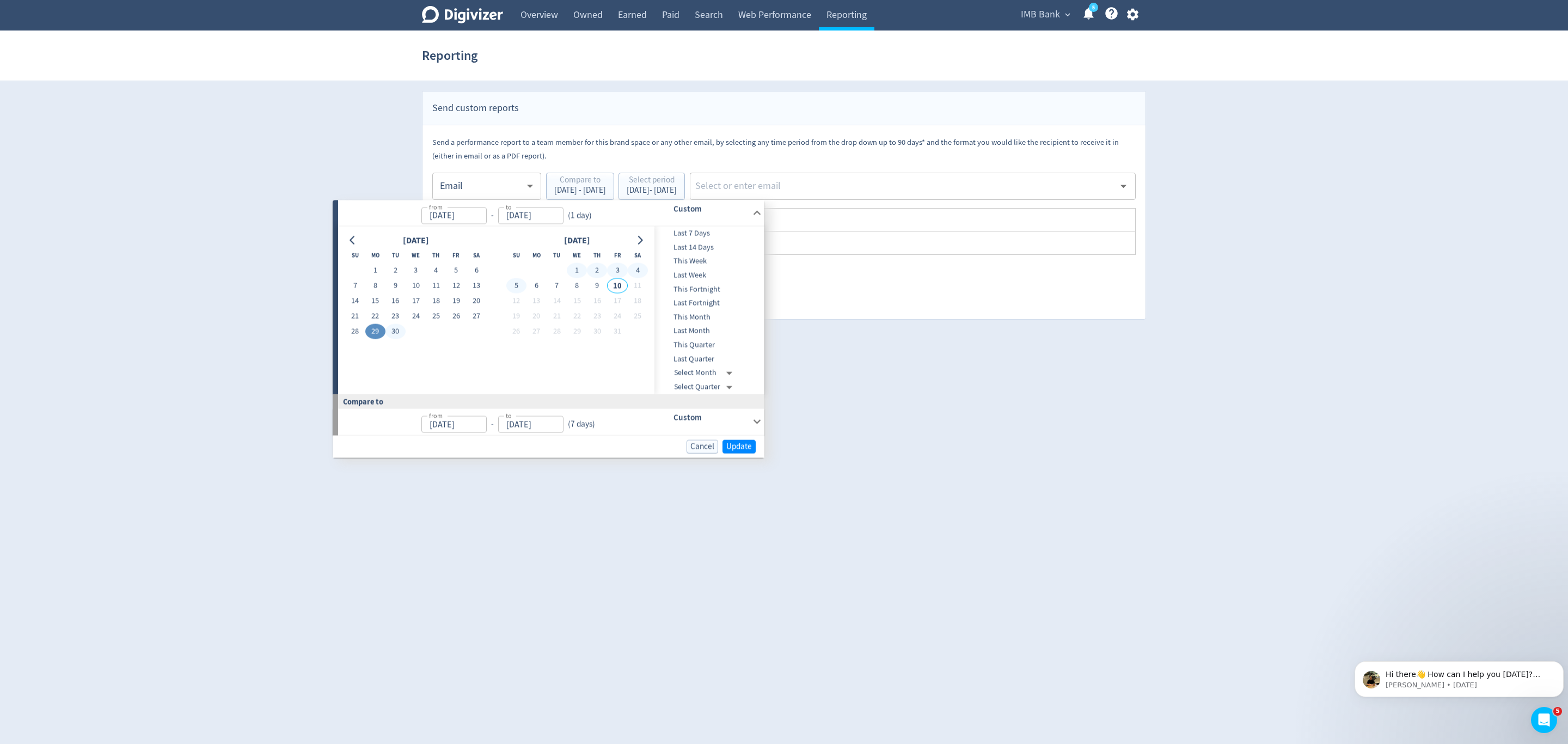
click at [508, 283] on button "5" at bounding box center [516, 286] width 20 height 15
type input "Oct 05, 2025"
type input "[DATE]"
click at [740, 442] on span "Update" at bounding box center [739, 446] width 26 height 8
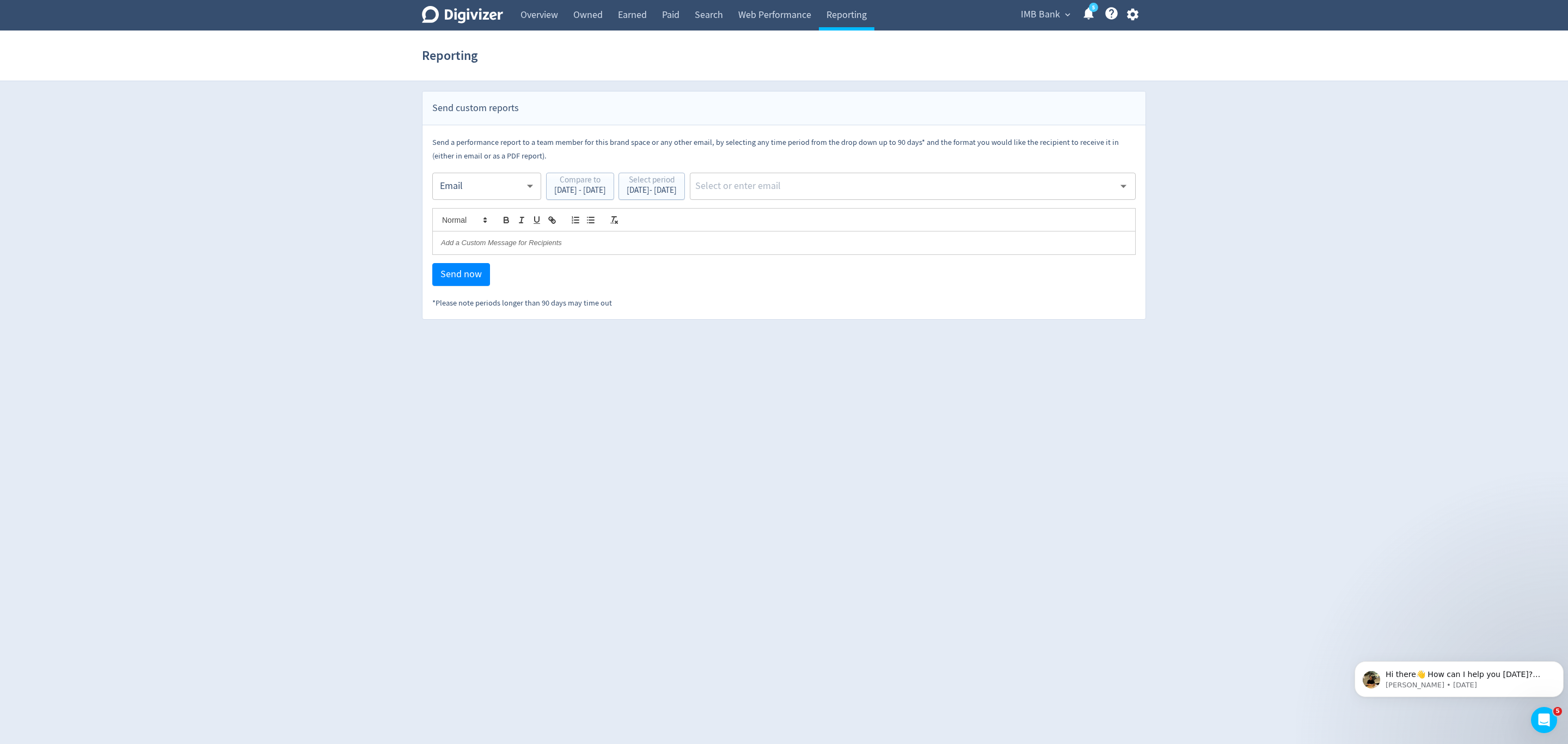
click at [827, 180] on input "text" at bounding box center [904, 186] width 421 height 16
type input "malyn"
click at [830, 214] on li "[EMAIL_ADDRESS][PERSON_NAME][DOMAIN_NAME]" at bounding box center [952, 215] width 366 height 21
click at [478, 279] on span "Send now" at bounding box center [461, 275] width 41 height 10
click at [471, 189] on body "Digivizer Logo Mark Digivizer Logo Overview Owned Earned Paid Search Web Perfor…" at bounding box center [784, 160] width 1568 height 320
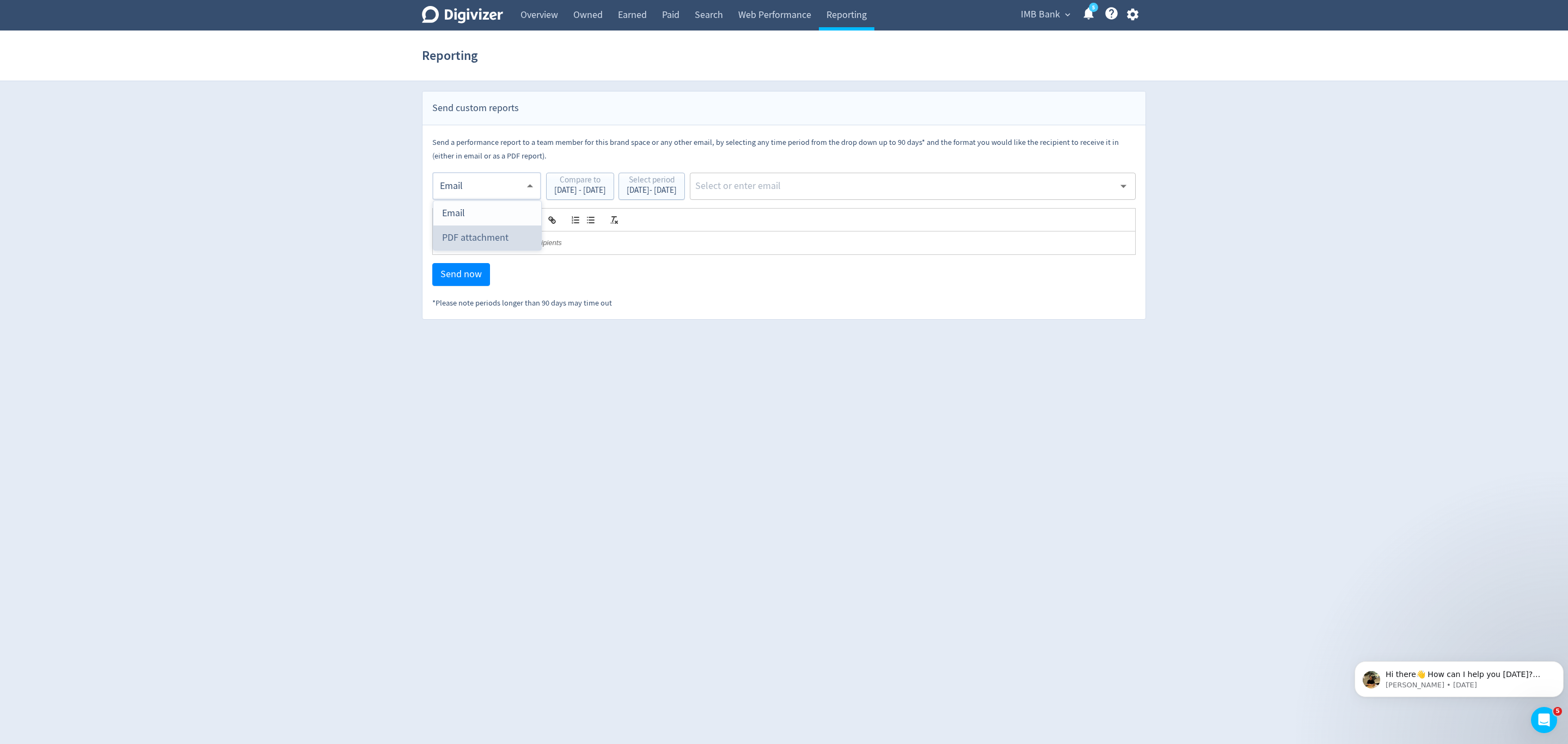
drag, startPoint x: 467, startPoint y: 231, endPoint x: 631, endPoint y: 206, distance: 165.9
click at [467, 230] on div "PDF attachment" at bounding box center [487, 237] width 90 height 24
type input "pdf"
click at [817, 182] on input "text" at bounding box center [904, 186] width 421 height 16
type input "malyn"
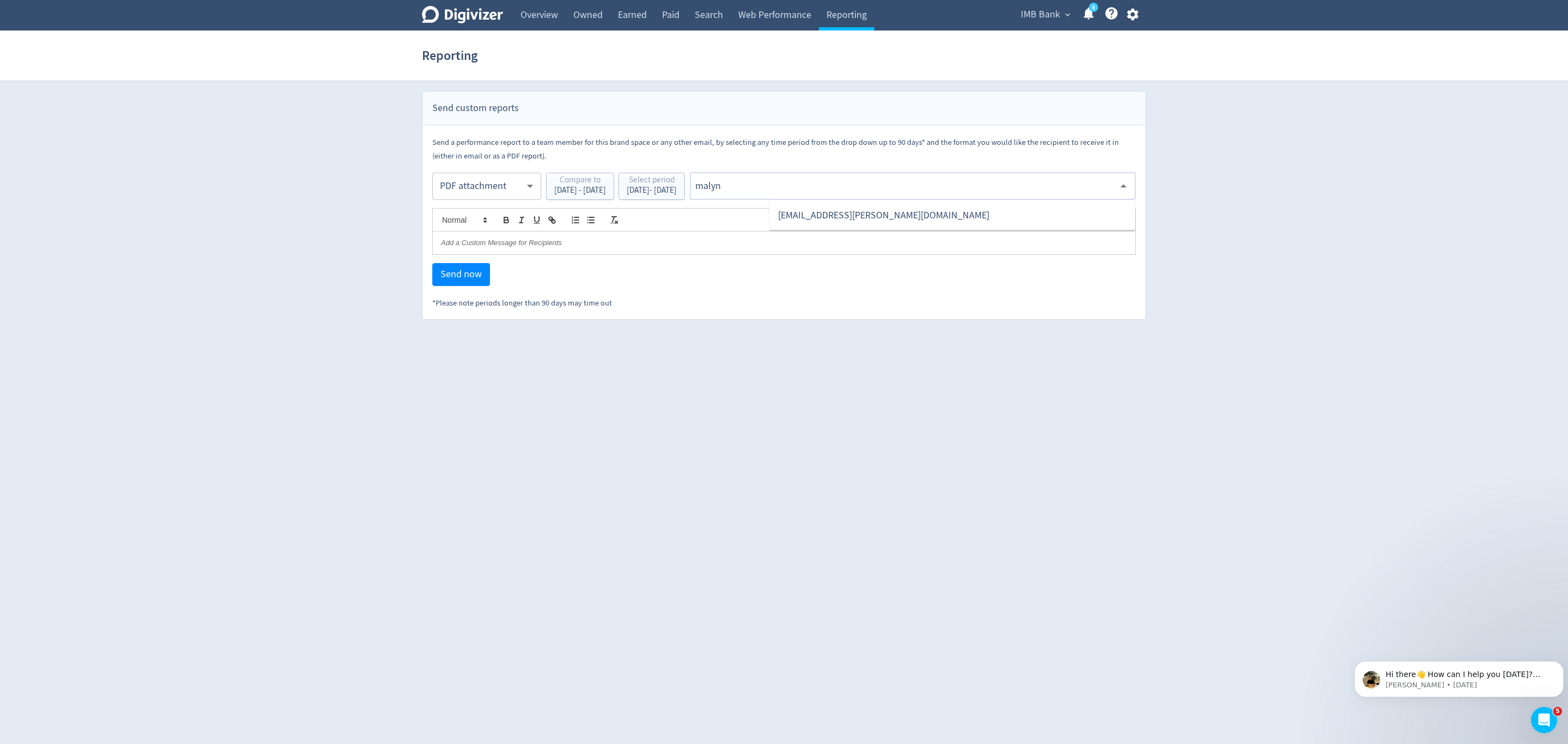
click at [863, 219] on li "[EMAIL_ADDRESS][PERSON_NAME][DOMAIN_NAME]" at bounding box center [952, 215] width 366 height 21
click at [477, 273] on span "Send now" at bounding box center [461, 275] width 41 height 10
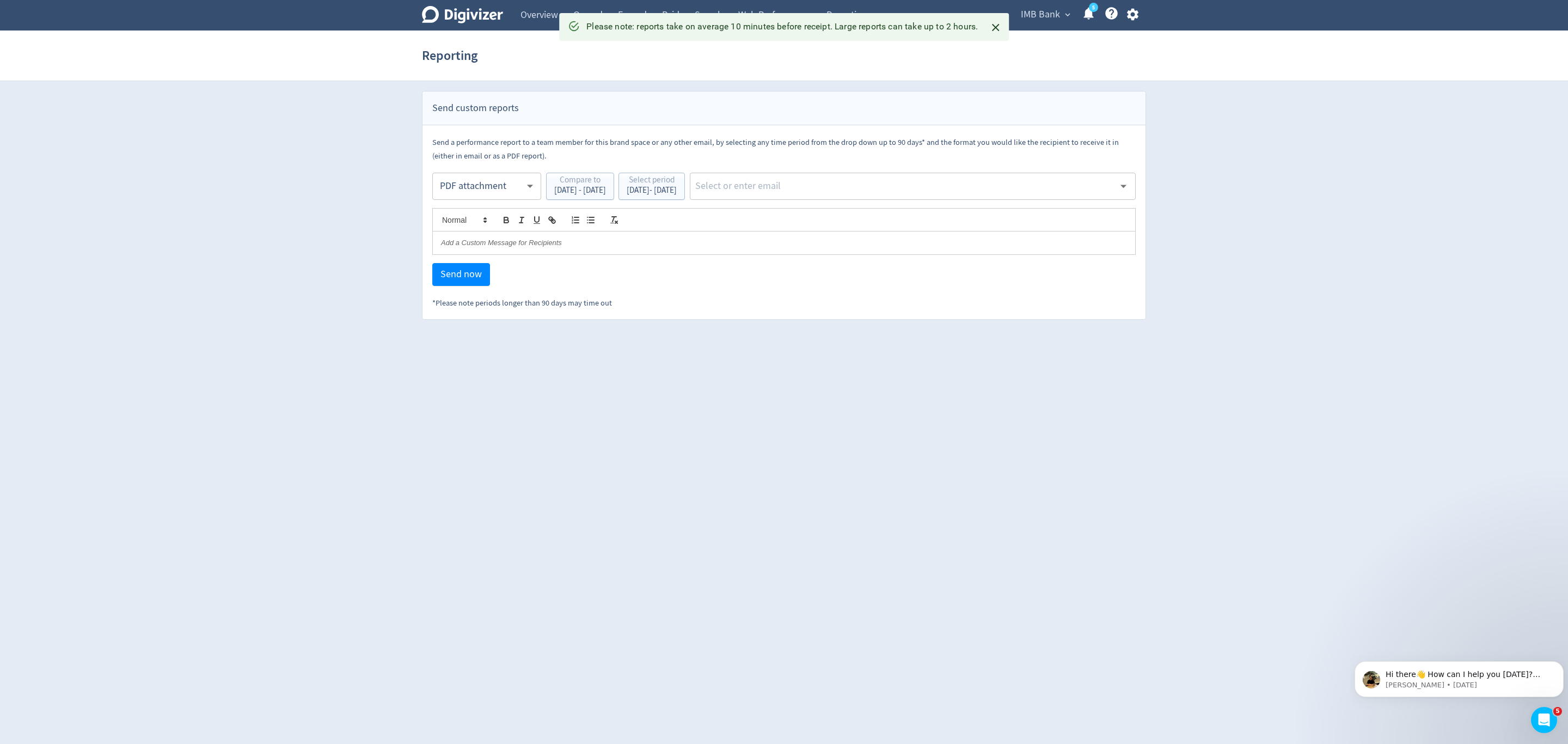
click at [500, 184] on body "Digivizer Logo Mark Digivizer Logo Overview Owned Earned Paid Search Web Perfor…" at bounding box center [784, 160] width 1568 height 320
click at [503, 236] on div "PDF attachment" at bounding box center [487, 237] width 90 height 24
click at [809, 188] on input "text" at bounding box center [904, 186] width 421 height 16
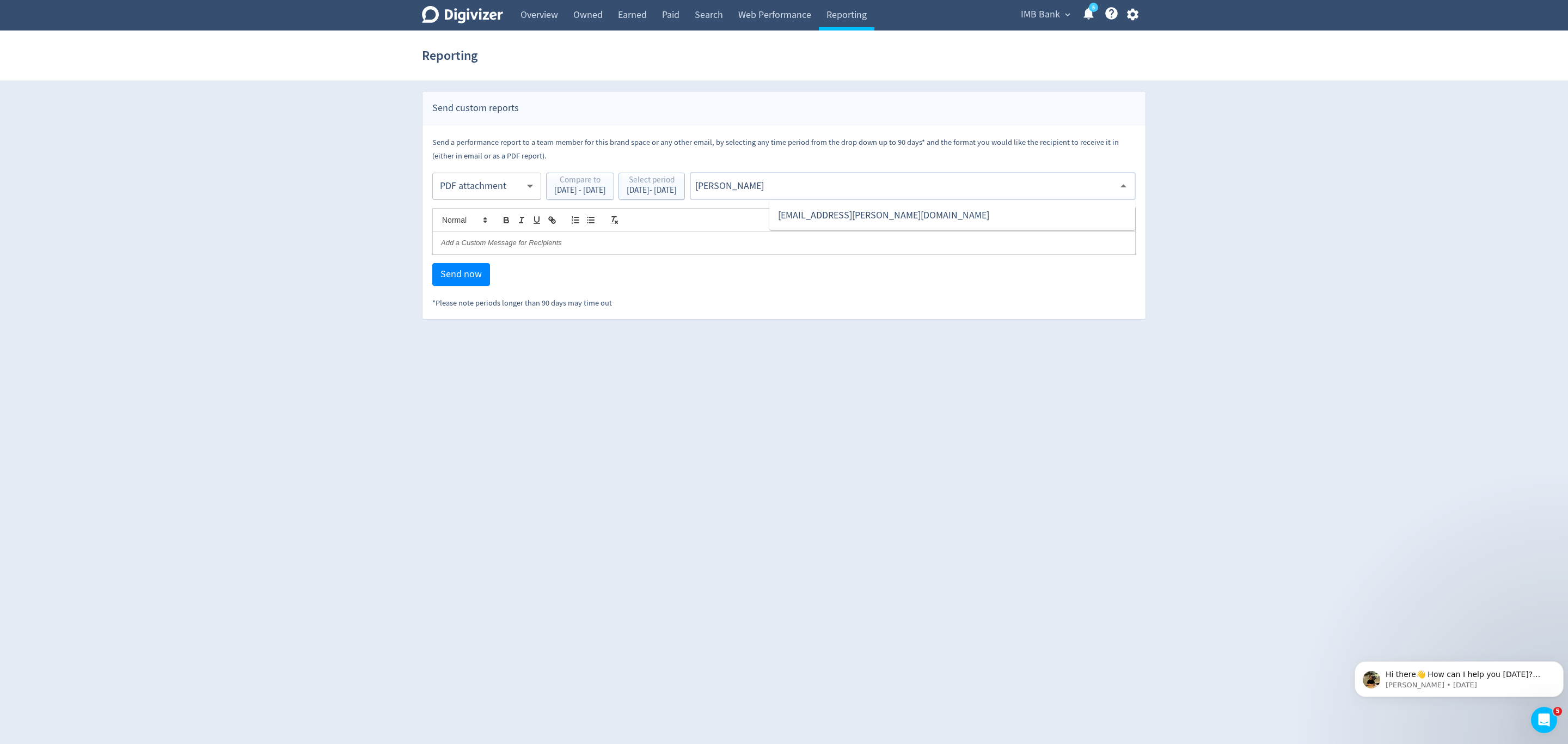
type input "malyn"
click at [830, 211] on li "[EMAIL_ADDRESS][PERSON_NAME][DOMAIN_NAME]" at bounding box center [952, 215] width 366 height 21
click at [459, 285] on button "Send now" at bounding box center [461, 275] width 58 height 23
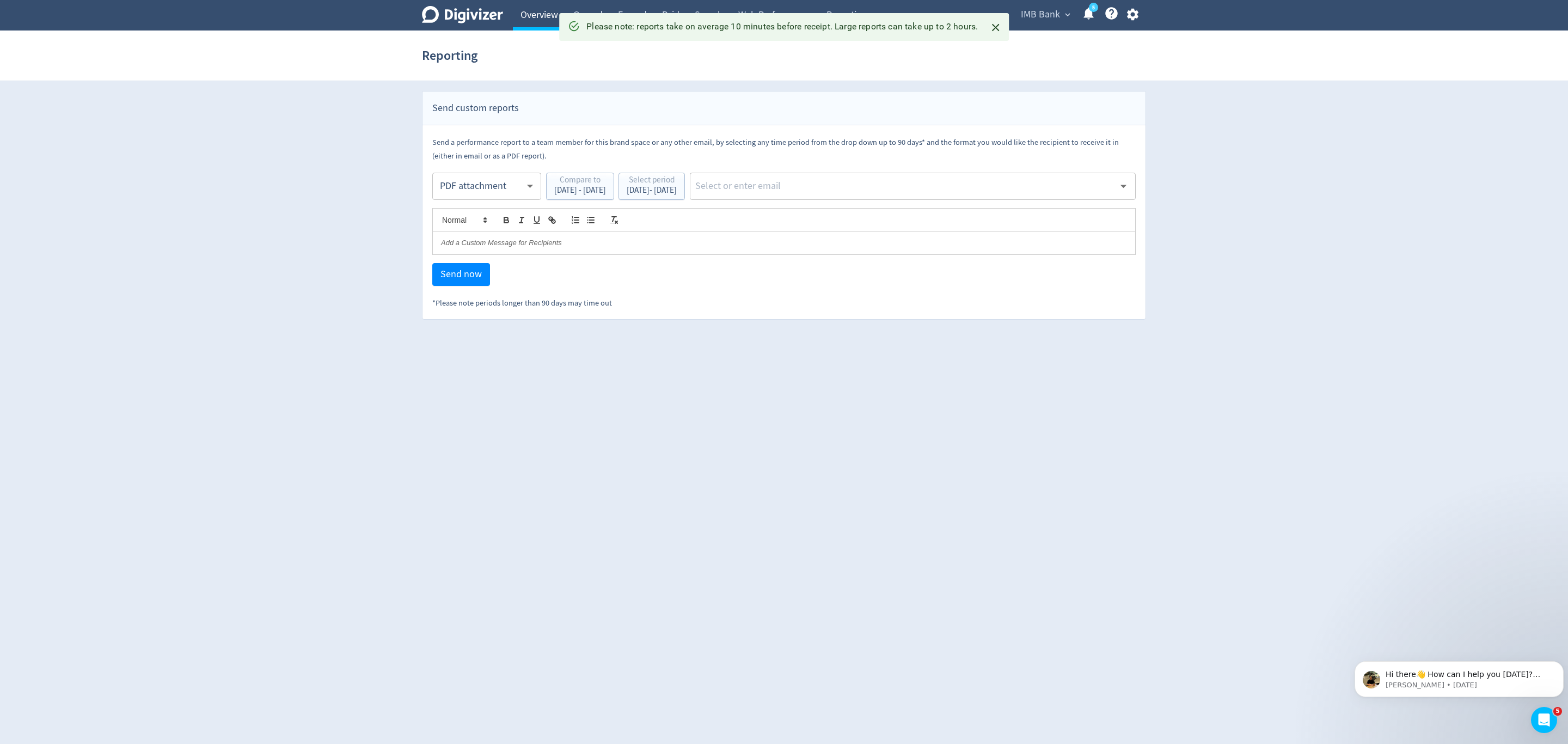
drag, startPoint x: 548, startPoint y: 10, endPoint x: 556, endPoint y: 9, distance: 8.1
click at [548, 10] on link "Overview" at bounding box center [539, 15] width 53 height 30
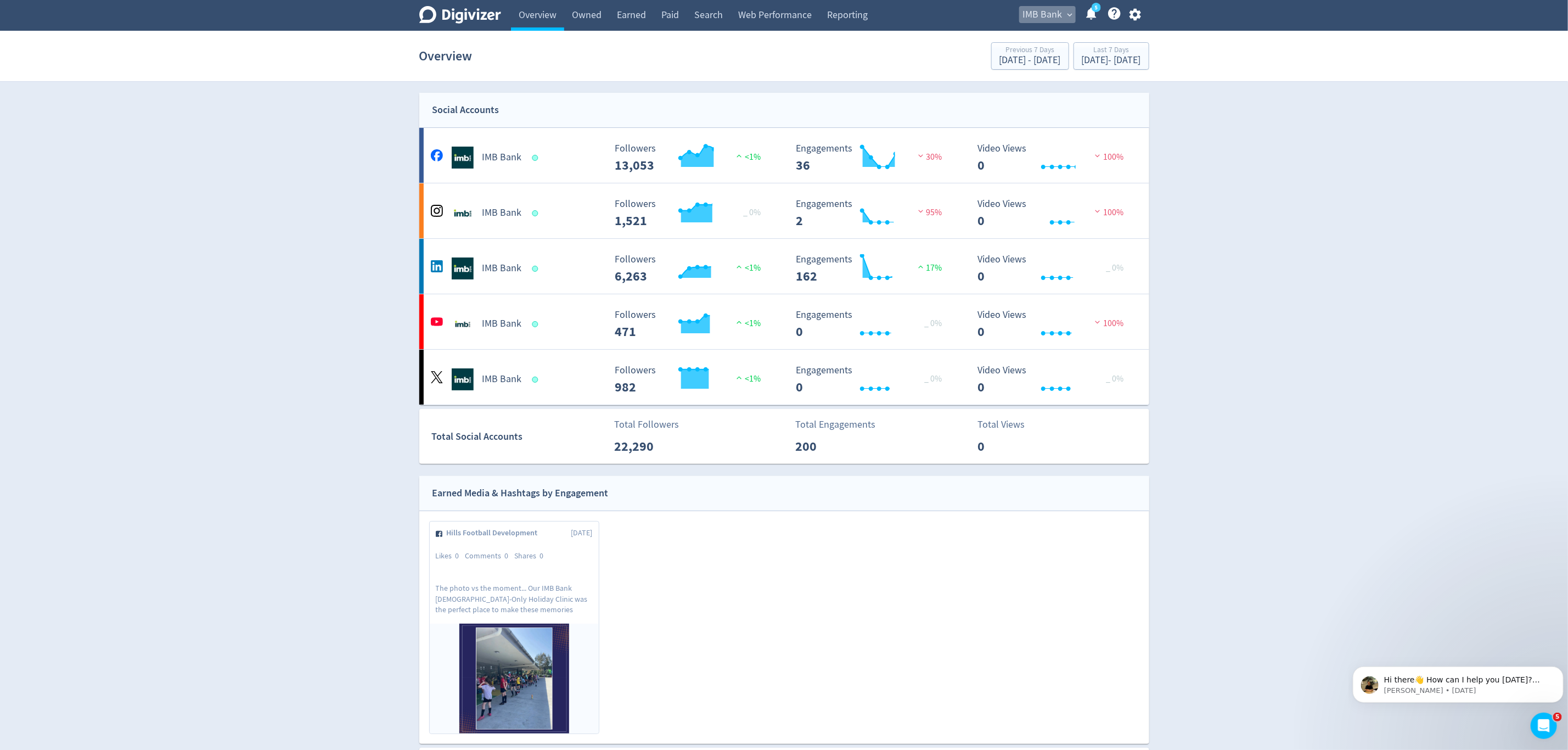
click at [1049, 13] on span "IMB Bank" at bounding box center [1043, 15] width 39 height 18
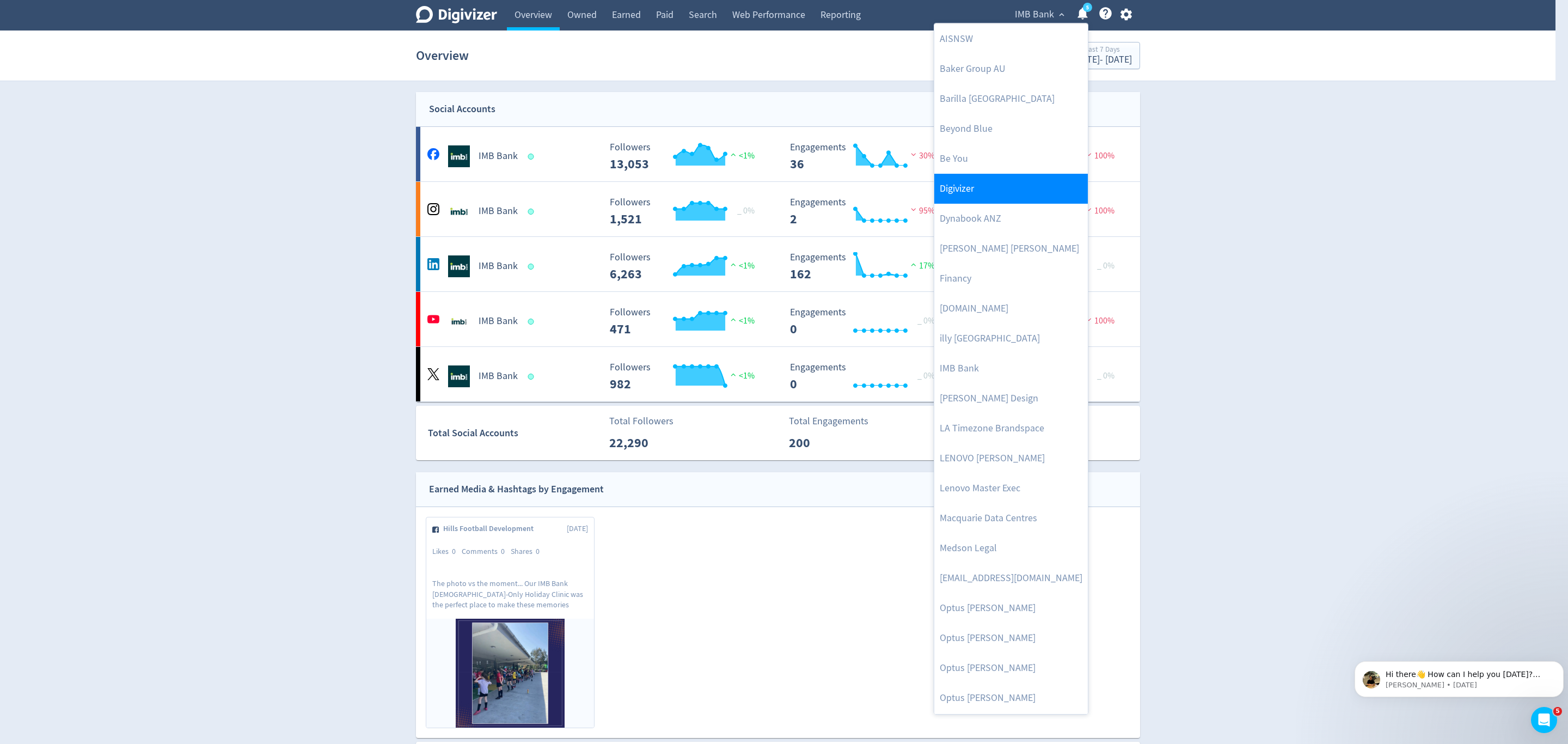
click at [987, 198] on link "Digivizer" at bounding box center [1011, 188] width 153 height 30
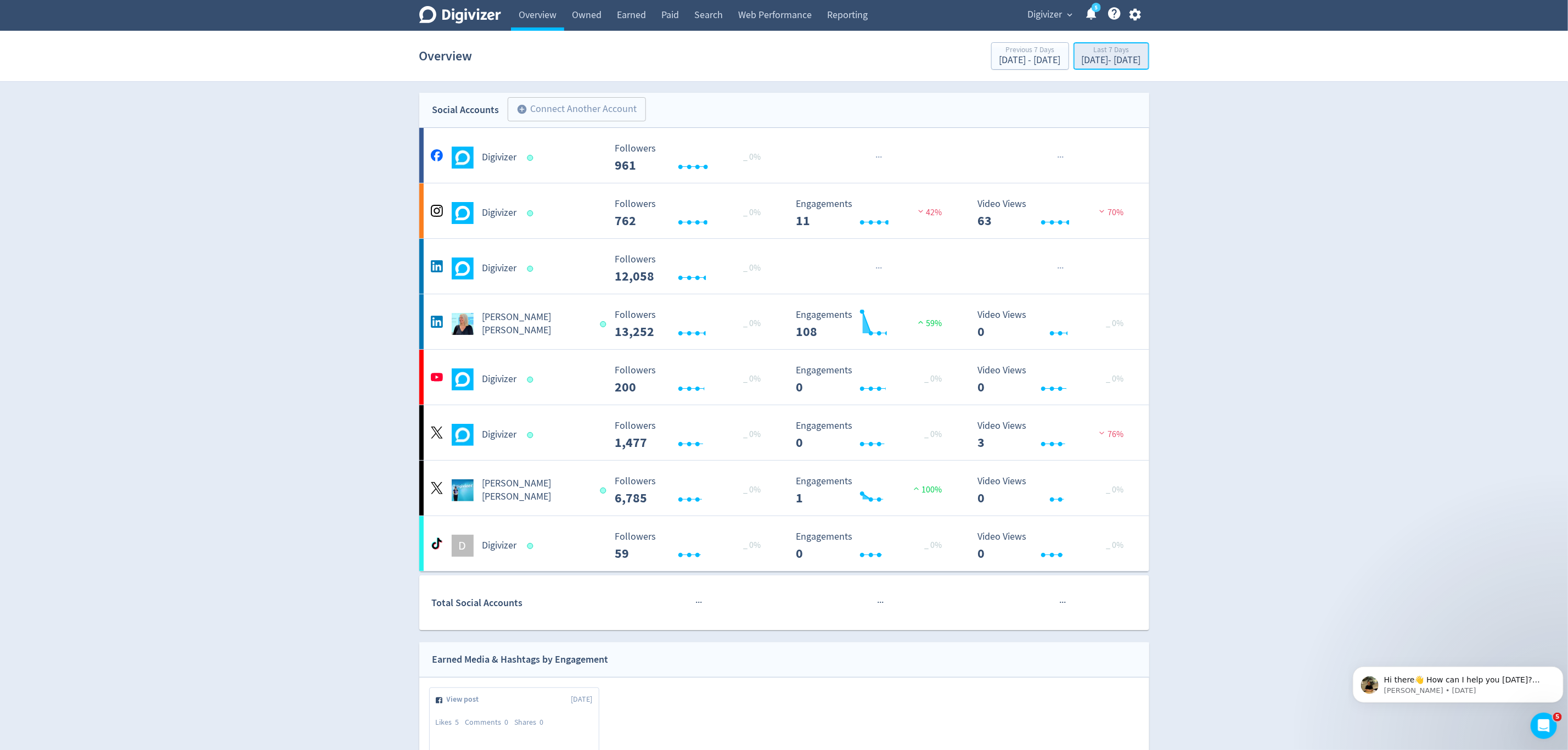
click at [1082, 61] on div "Oct 3, 2025 - Oct 9, 2025" at bounding box center [1111, 60] width 60 height 10
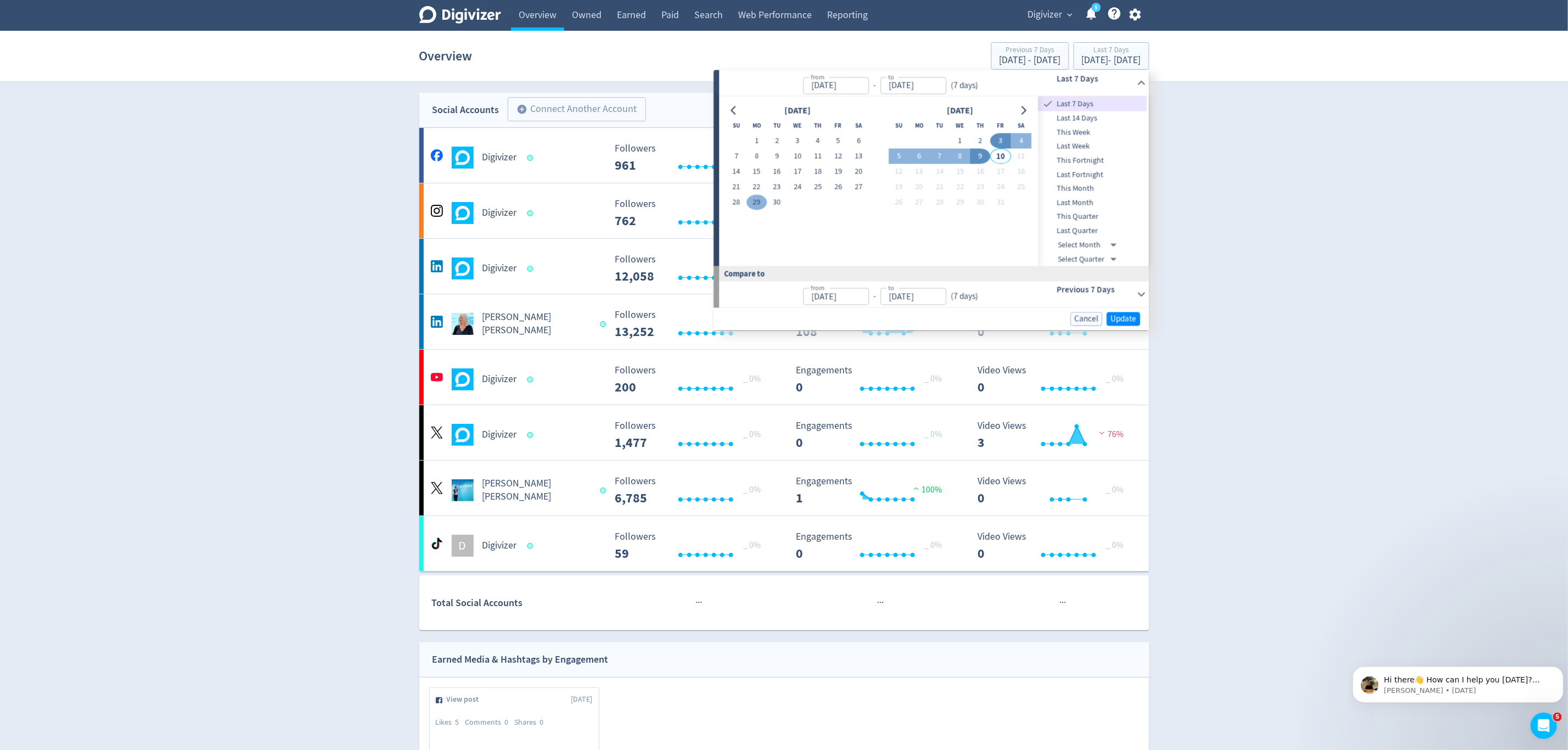
click at [762, 199] on button "29" at bounding box center [756, 203] width 20 height 15
type input "[DATE]"
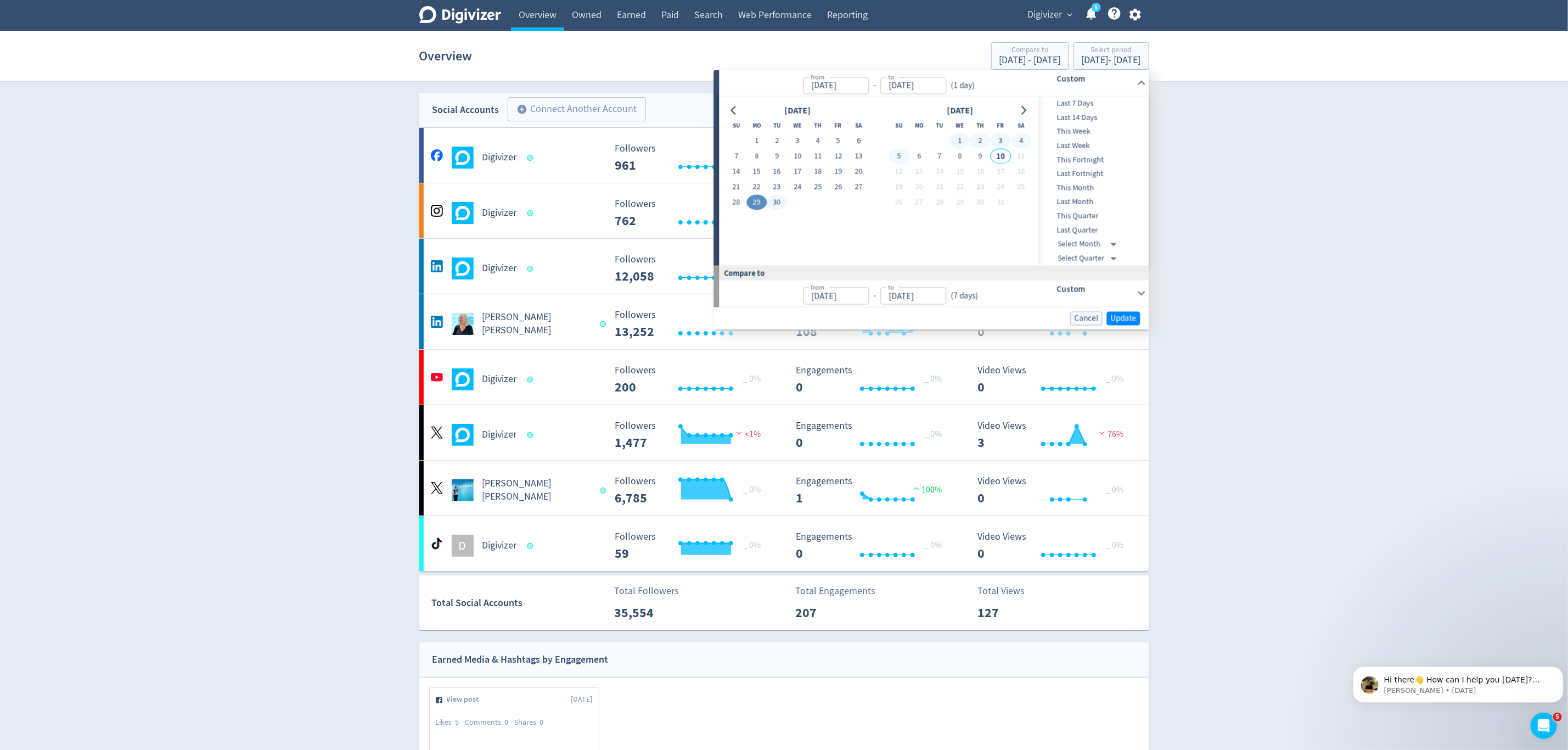
click at [896, 155] on button "5" at bounding box center [898, 156] width 20 height 15
type input "Oct 05, 2025"
type input "[DATE]"
click at [1119, 317] on span "Update" at bounding box center [1124, 318] width 26 height 8
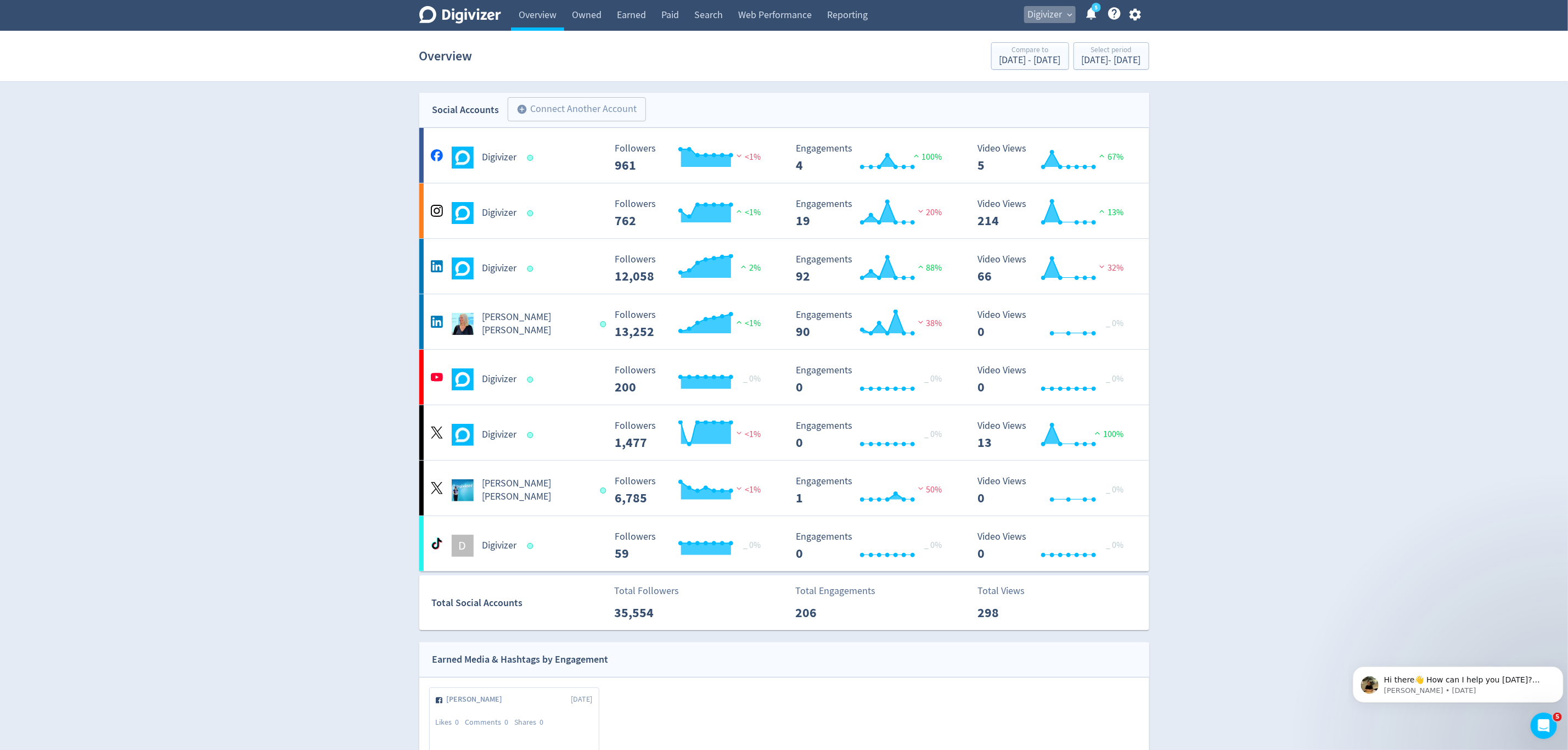
click at [1032, 12] on span "Digivizer" at bounding box center [1045, 15] width 34 height 18
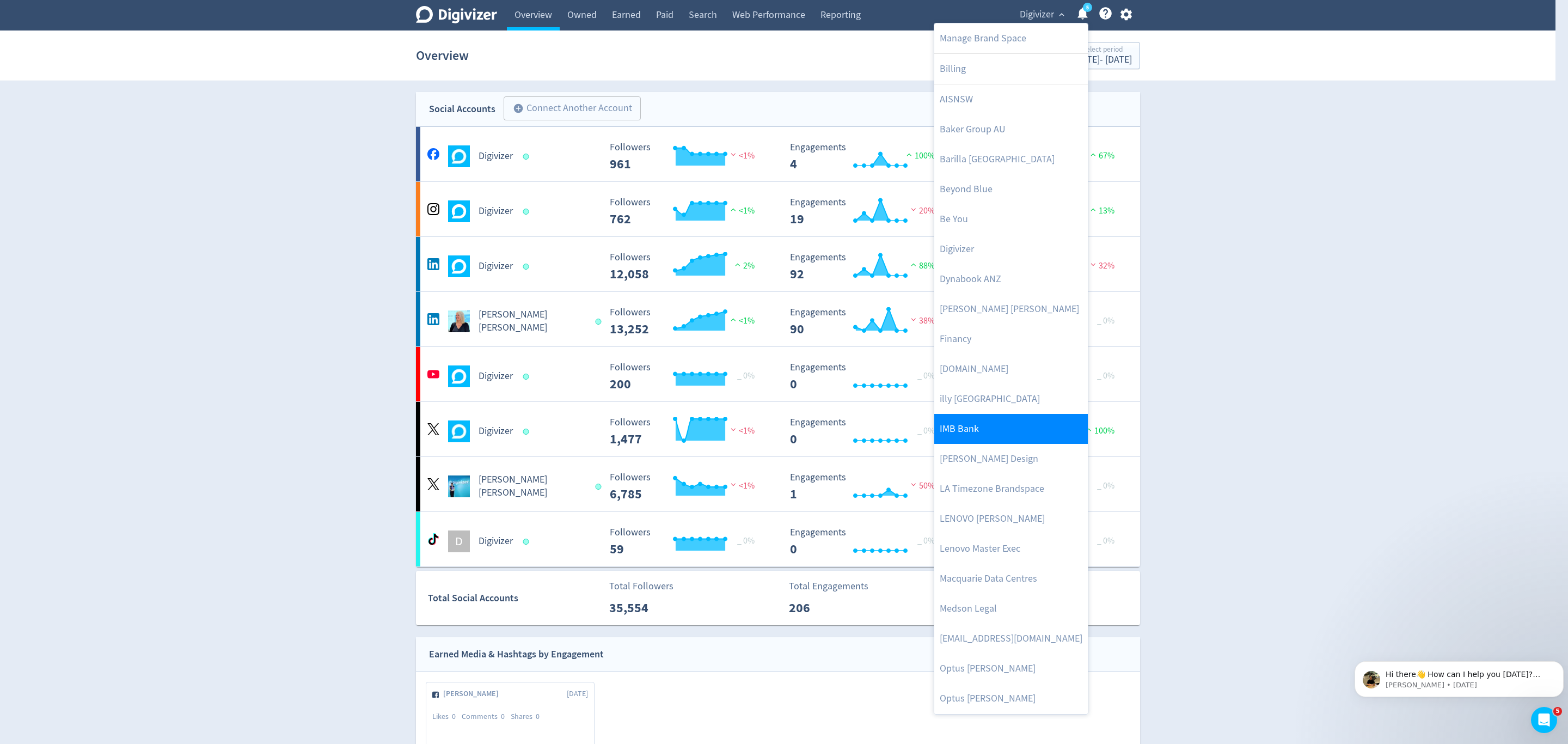
click at [971, 429] on link "IMB Bank" at bounding box center [1011, 429] width 153 height 30
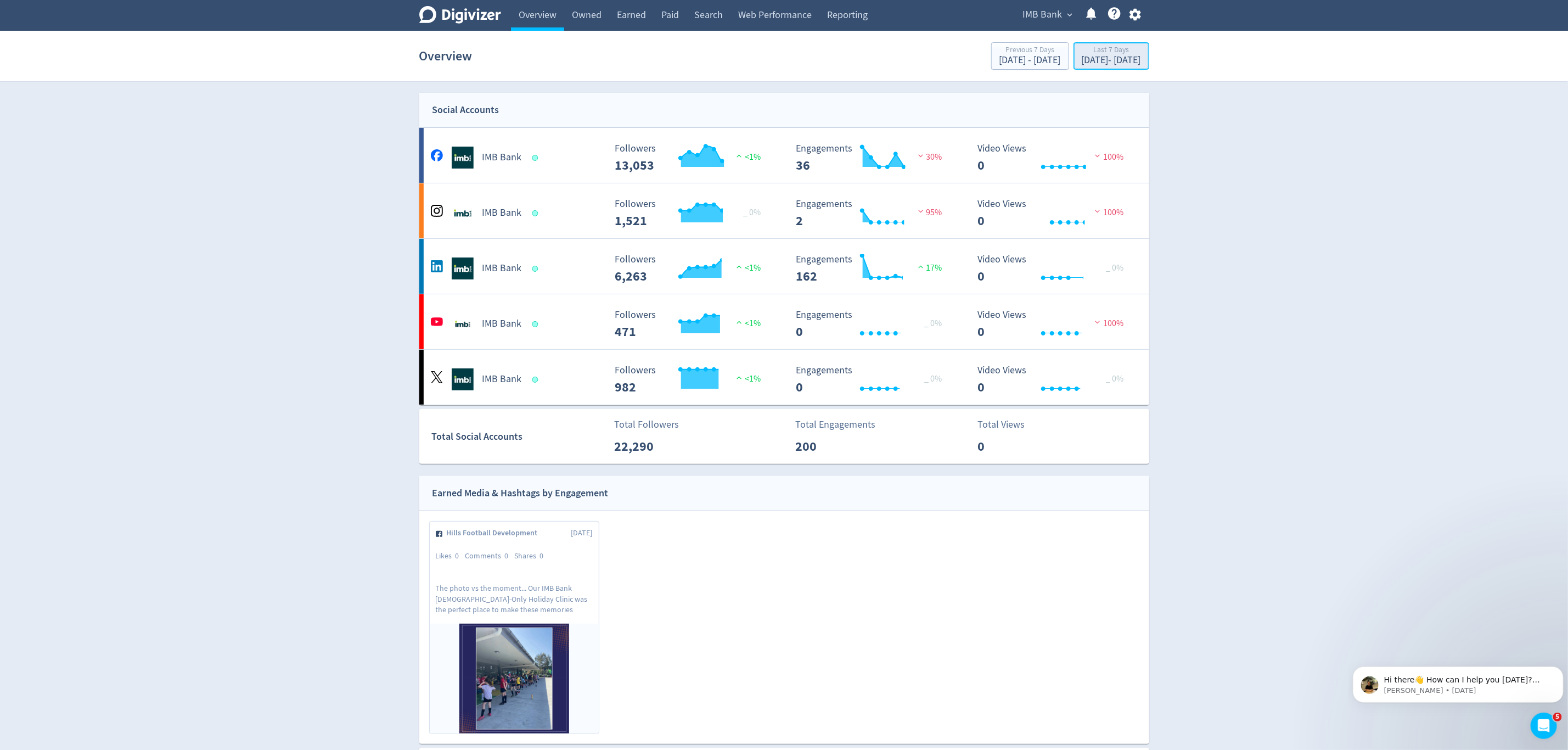
click at [1082, 58] on div "Oct 3, 2025 - Oct 9, 2025" at bounding box center [1111, 60] width 60 height 10
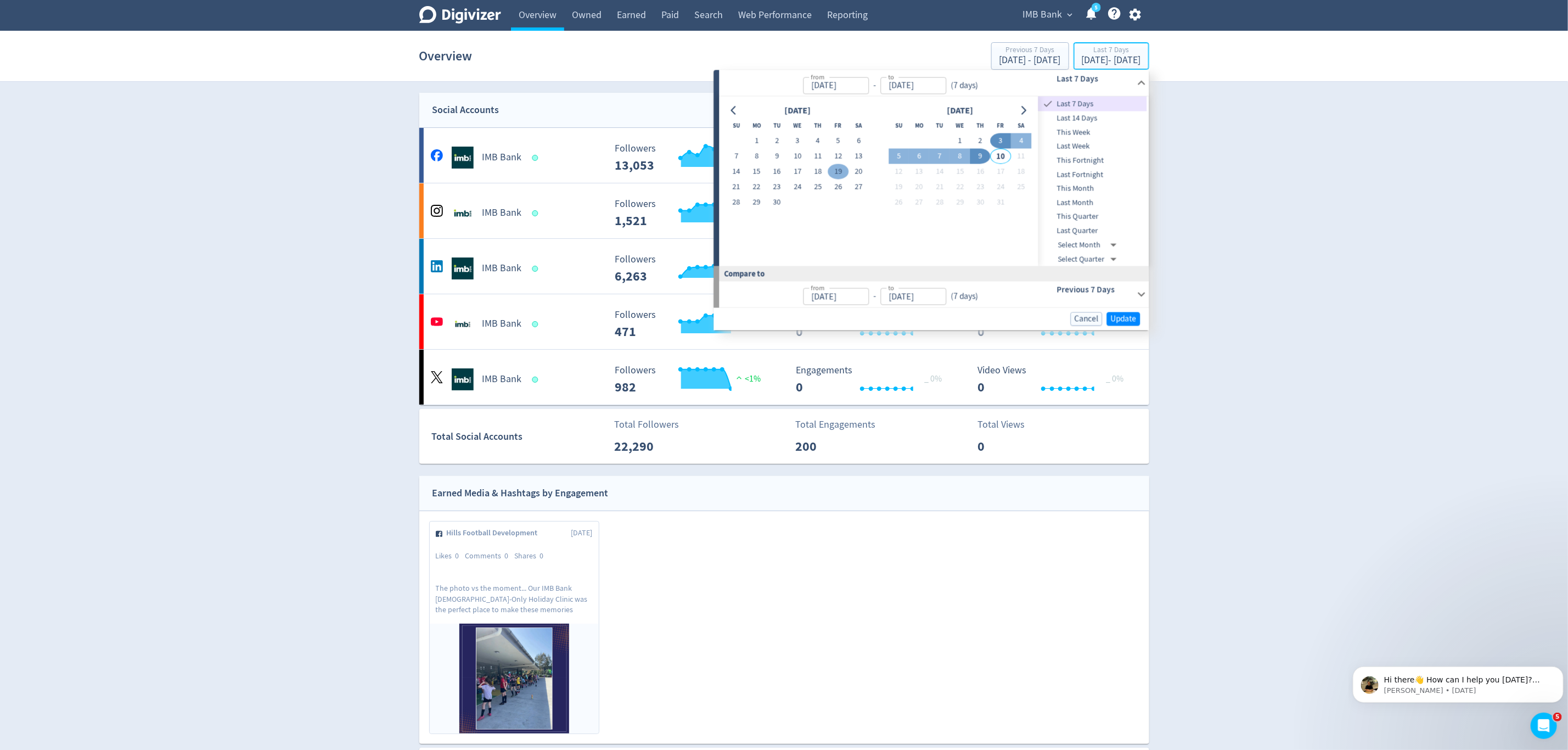
type input "Oct 03, 2025"
type input "Oct 09, 2025"
type input "Sep 26, 2025"
type input "Oct 02, 2025"
drag, startPoint x: 755, startPoint y: 201, endPoint x: 842, endPoint y: 176, distance: 90.5
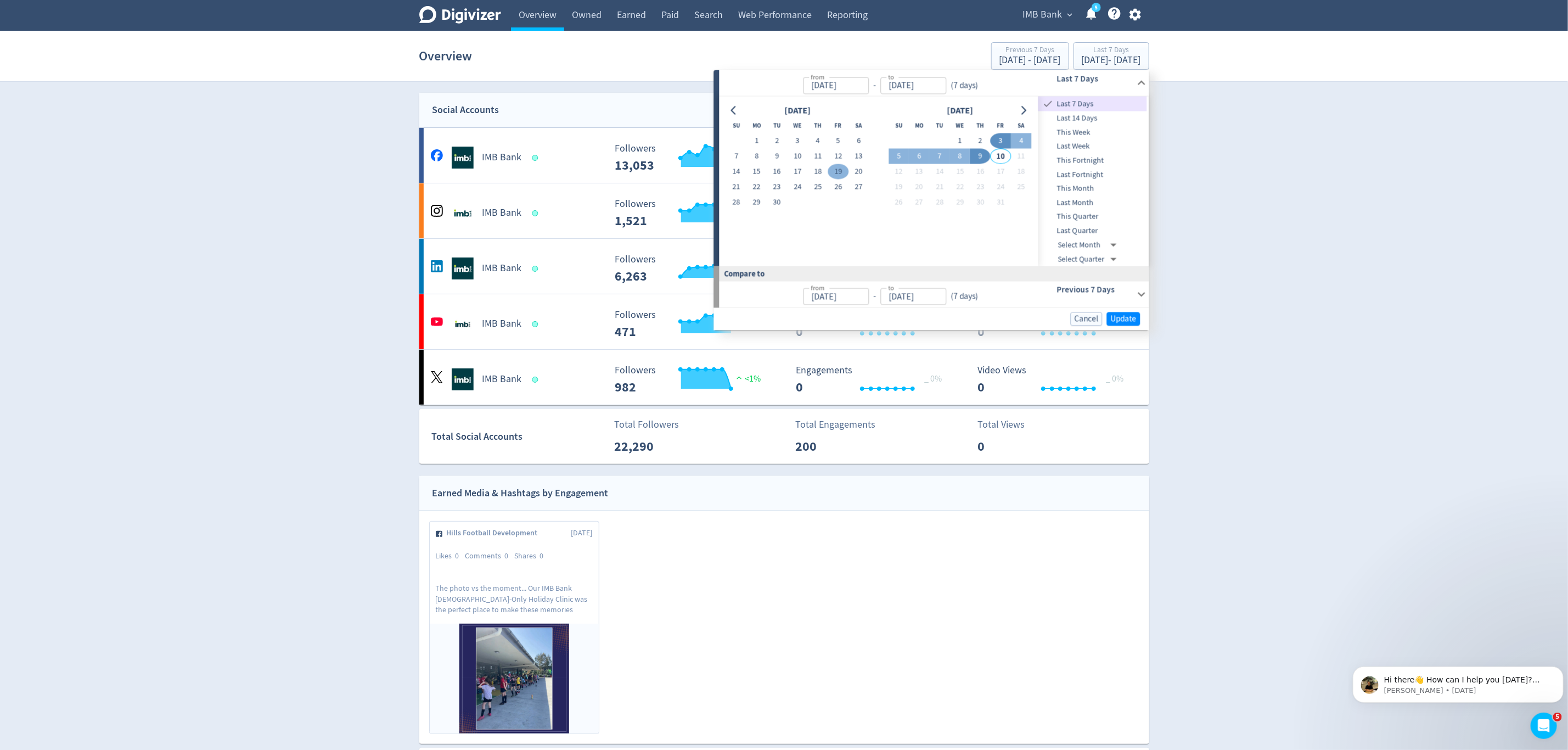
click at [757, 199] on button "29" at bounding box center [756, 203] width 20 height 15
type input "[DATE]"
click at [897, 157] on button "5" at bounding box center [898, 156] width 20 height 15
type input "Oct 05, 2025"
type input "[DATE]"
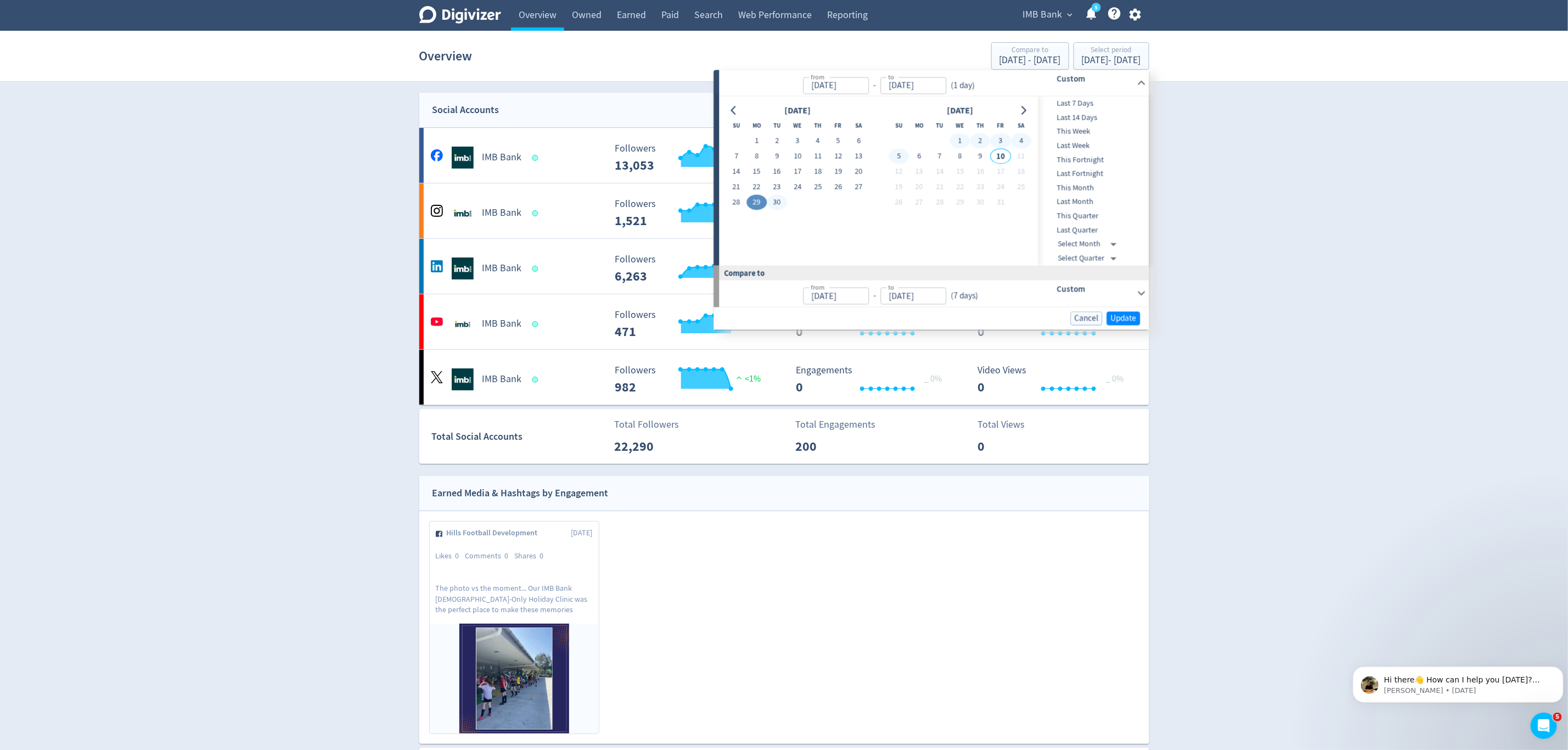
type input "[DATE]"
click at [1132, 320] on span "Update" at bounding box center [1124, 318] width 26 height 8
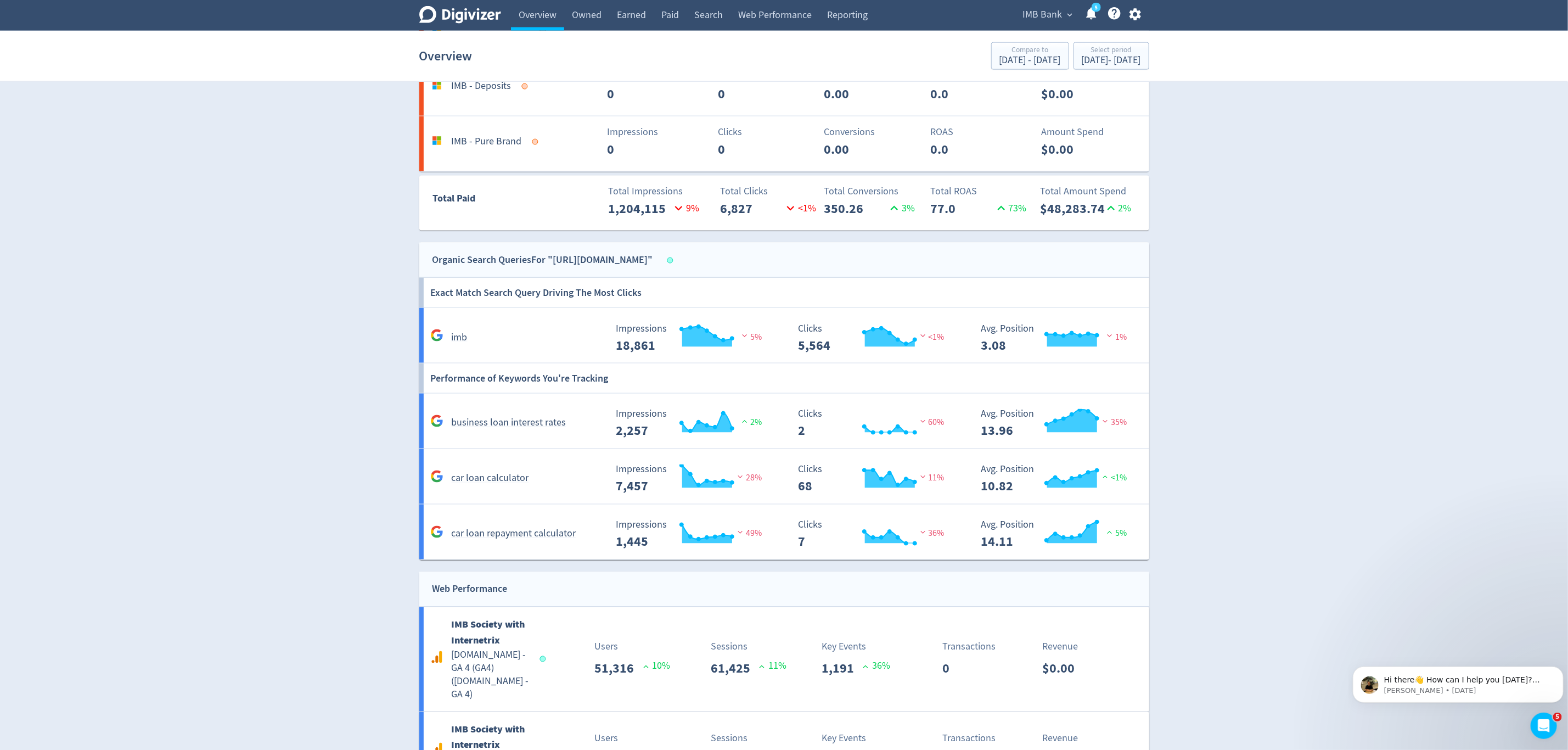
scroll to position [1293, 0]
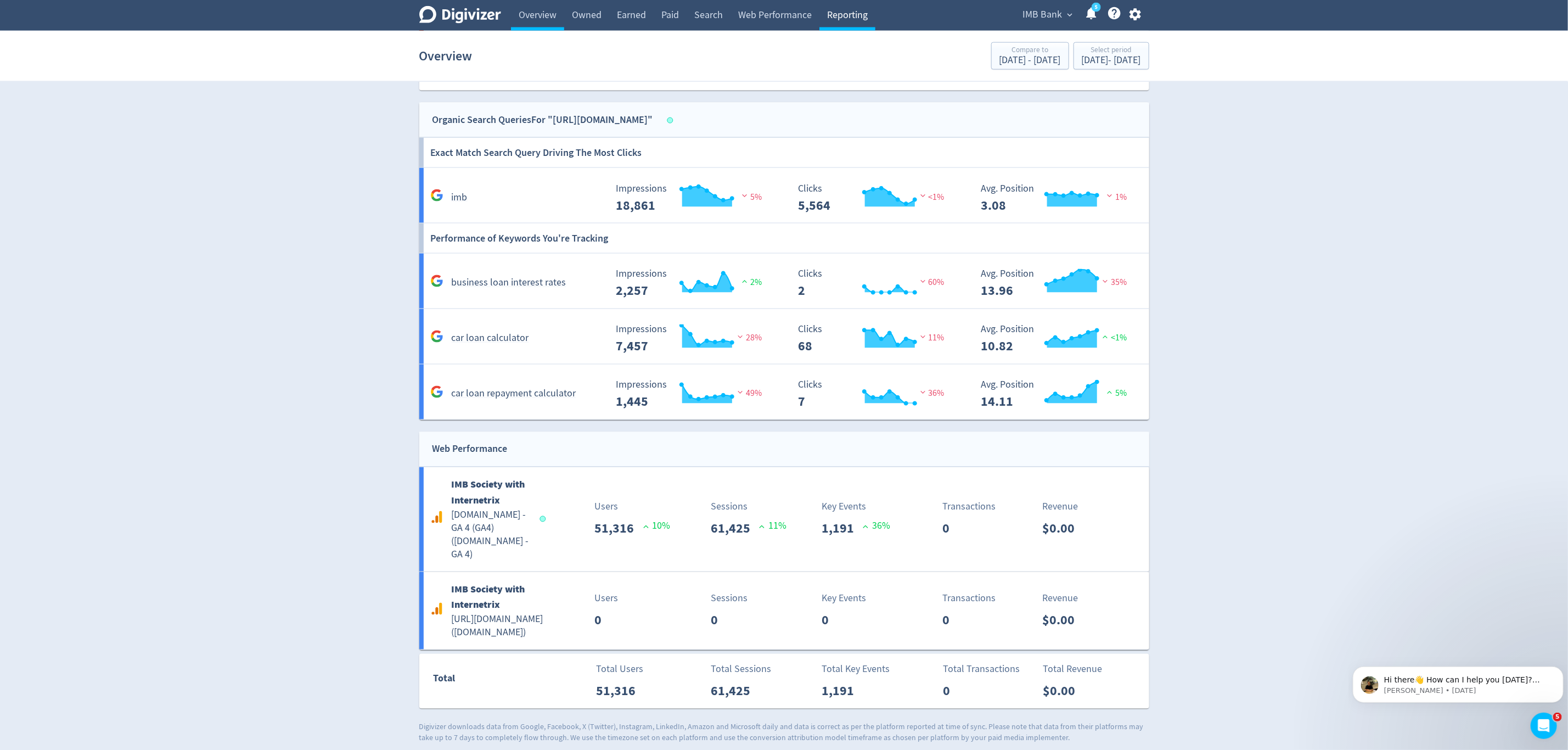
drag, startPoint x: 837, startPoint y: 15, endPoint x: 856, endPoint y: 13, distance: 19.1
click at [838, 15] on link "Reporting" at bounding box center [847, 15] width 56 height 31
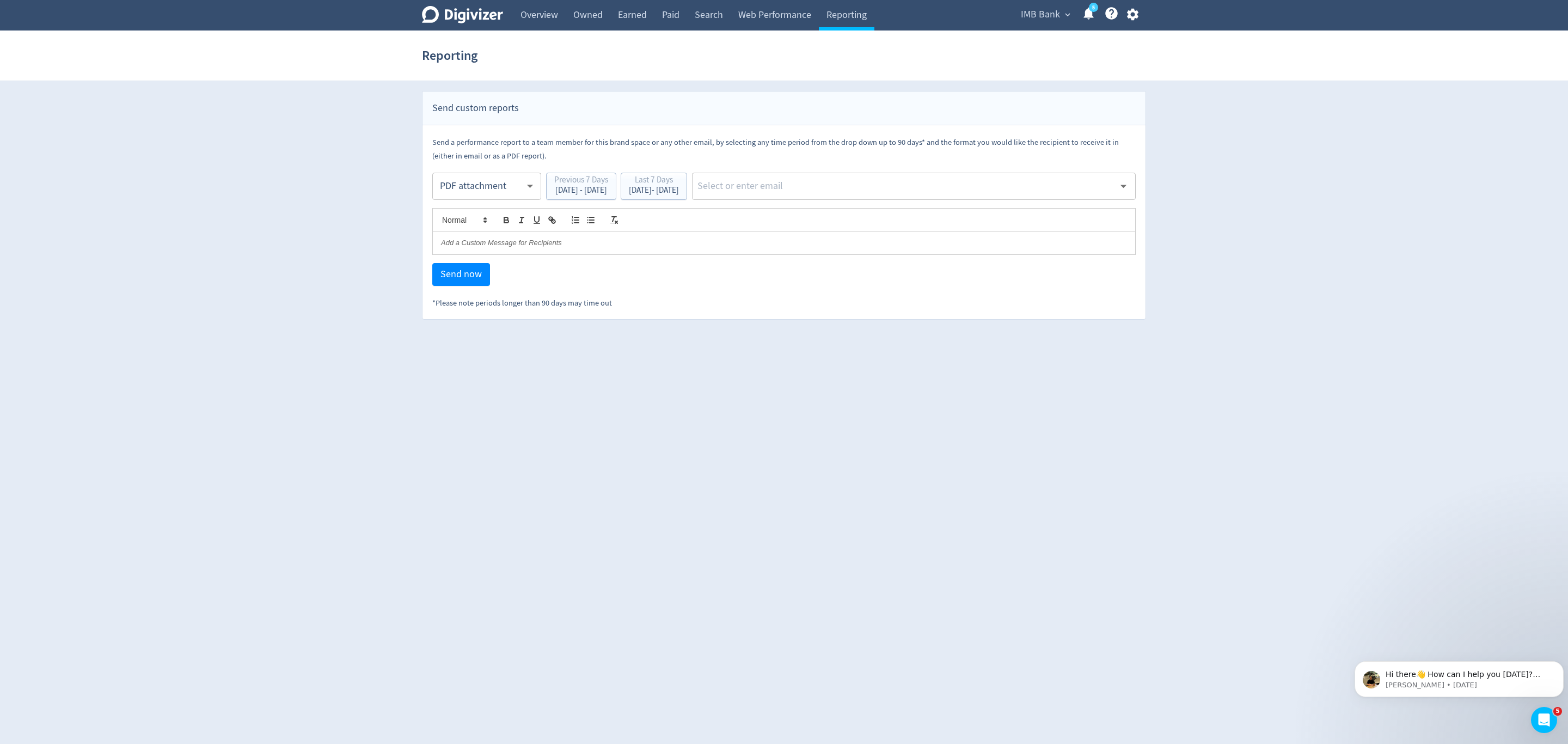
click at [480, 192] on body "Digivizer Logo Mark Digivizer Logo Overview Owned Earned Paid Search Web Perfor…" at bounding box center [784, 160] width 1568 height 320
click at [482, 236] on div "PDF attachment" at bounding box center [487, 237] width 90 height 24
click at [679, 185] on div "Last 7 Days" at bounding box center [654, 181] width 50 height 10
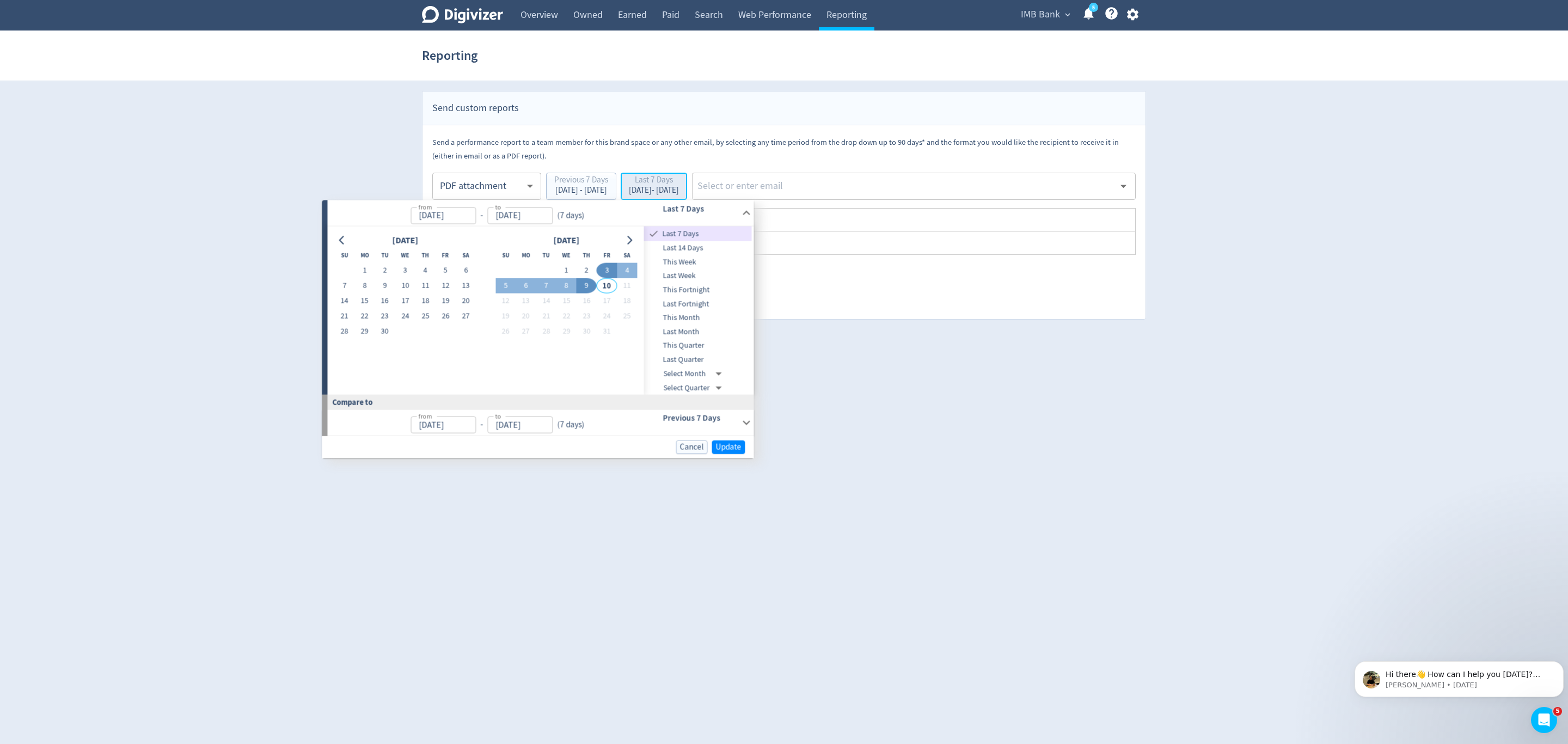
type input "Oct 03, 2025"
type input "Oct 09, 2025"
type input "Sep 26, 2025"
type input "Oct 02, 2025"
drag, startPoint x: 366, startPoint y: 327, endPoint x: 469, endPoint y: 300, distance: 106.5
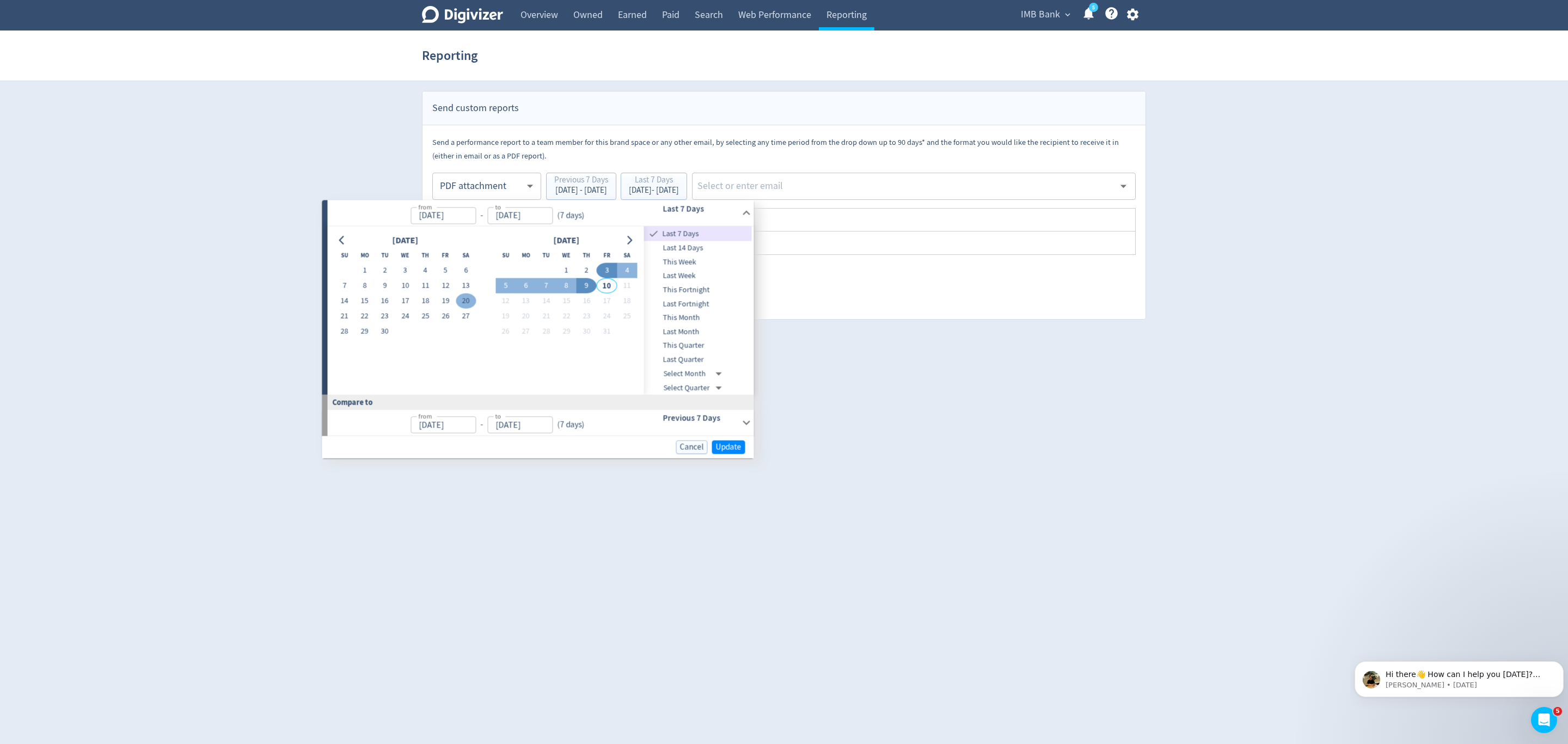
click at [366, 327] on button "29" at bounding box center [364, 331] width 20 height 15
type input "[DATE]"
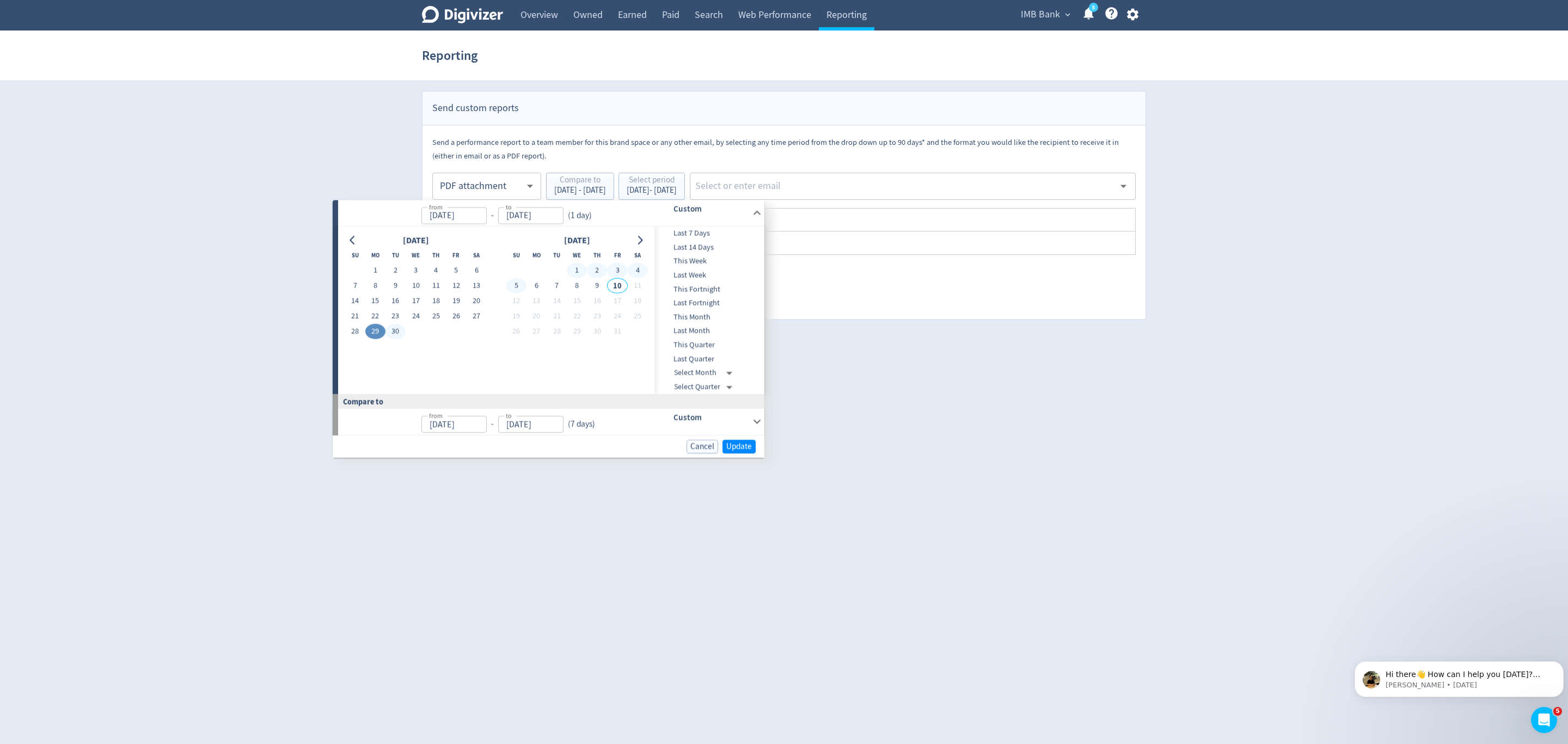
click at [516, 283] on button "5" at bounding box center [516, 286] width 20 height 15
type input "Oct 05, 2025"
type input "[DATE]"
click at [740, 442] on span "Update" at bounding box center [739, 446] width 26 height 8
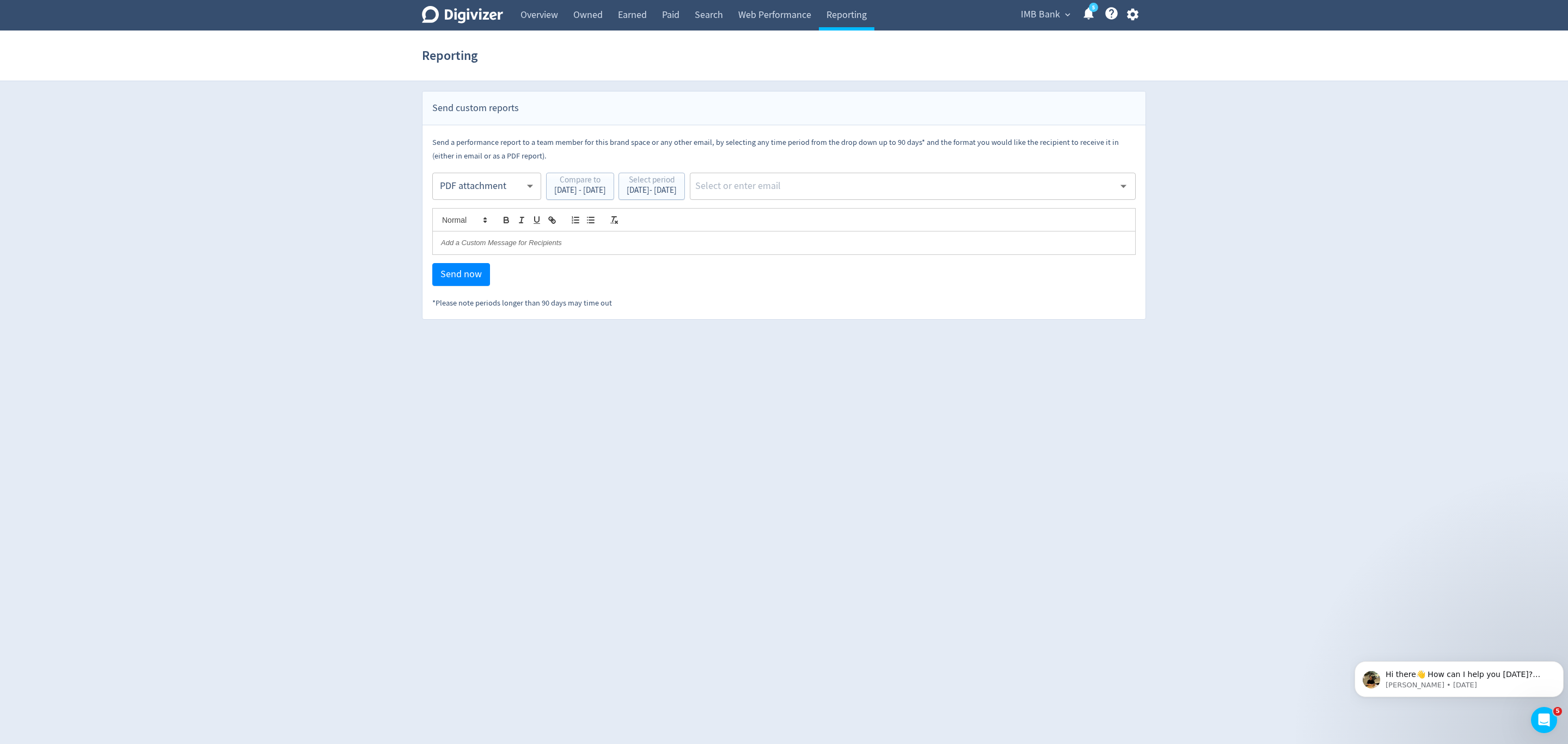
click at [808, 198] on div "​" at bounding box center [912, 186] width 446 height 27
type input "malyn"
click at [819, 221] on li "[EMAIL_ADDRESS][PERSON_NAME][DOMAIN_NAME]" at bounding box center [952, 215] width 366 height 21
click at [475, 278] on span "Send now" at bounding box center [461, 275] width 41 height 10
click at [1039, 20] on span "IMB Bank" at bounding box center [1040, 15] width 39 height 18
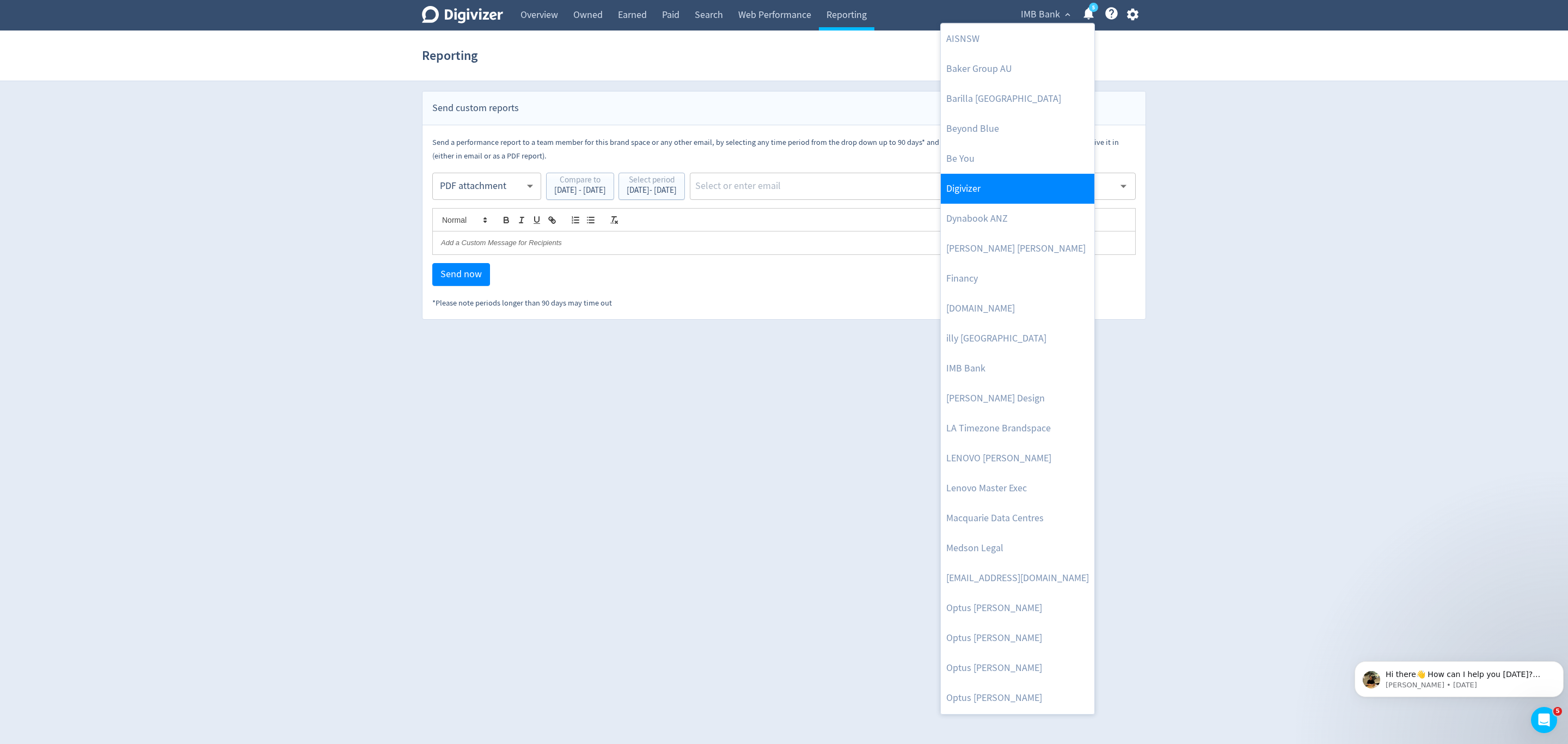
click at [985, 184] on link "Digivizer" at bounding box center [1018, 188] width 153 height 30
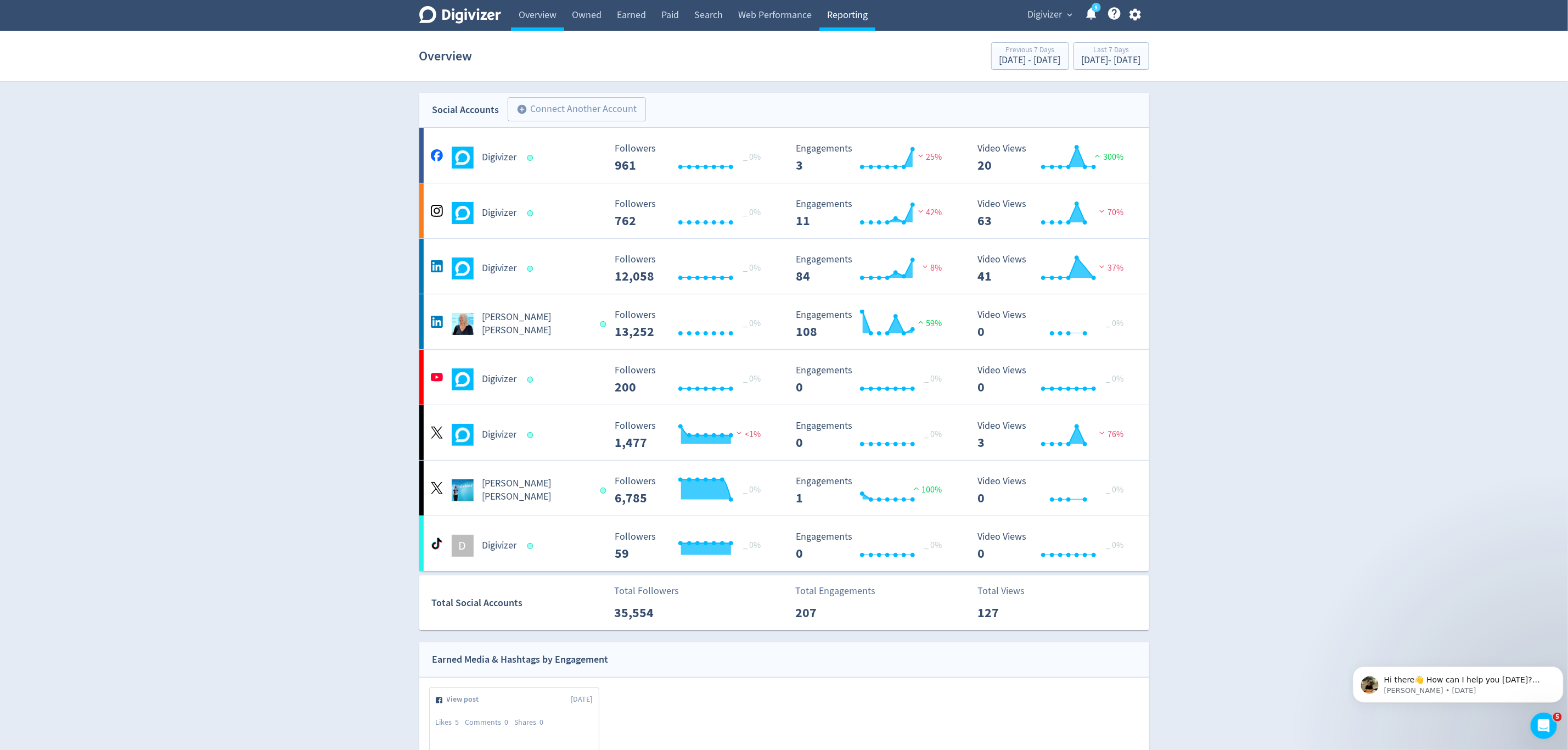
click at [832, 12] on link "Reporting" at bounding box center [847, 15] width 56 height 31
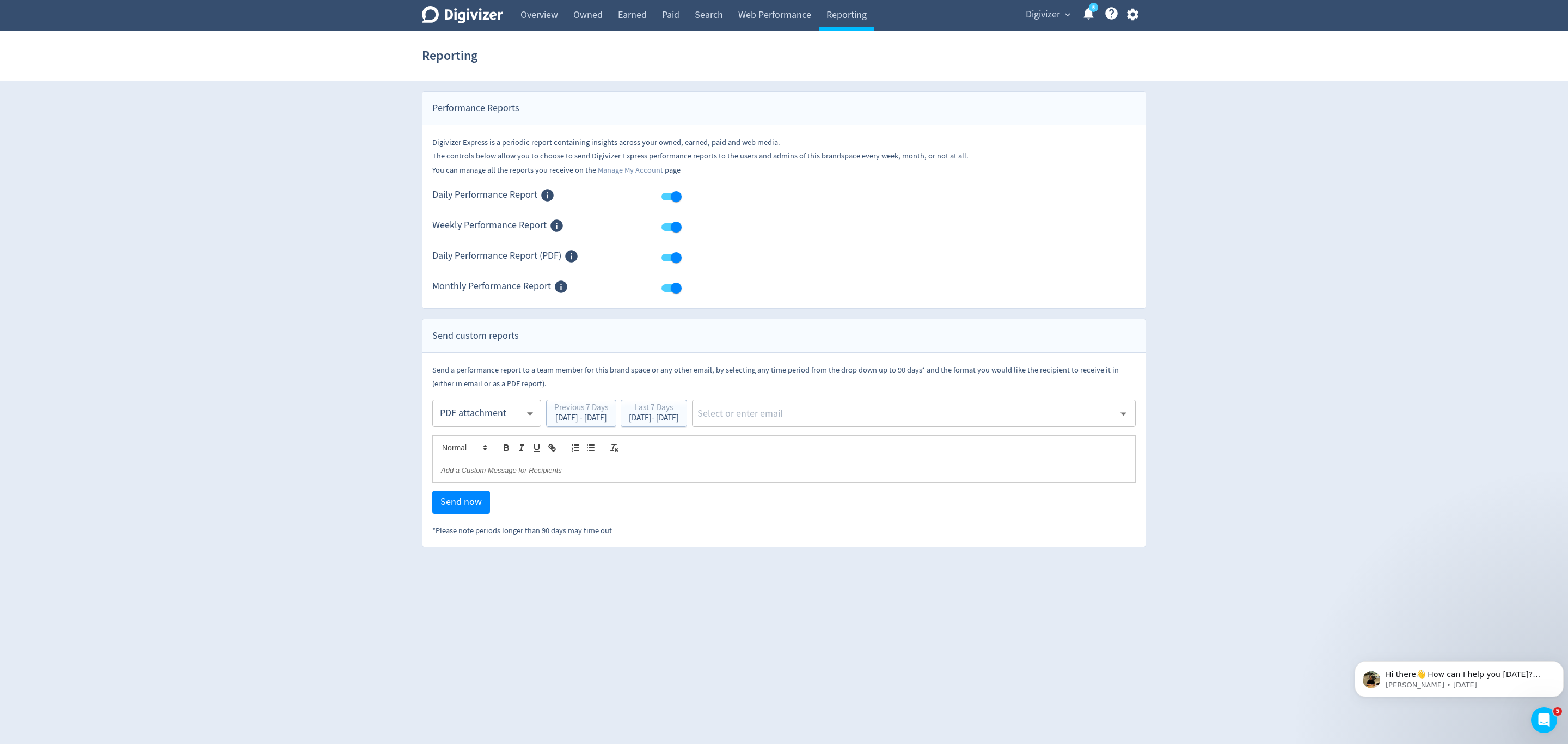
click at [481, 412] on body "Digivizer Logo Mark Digivizer Logo Overview Owned Earned Paid Search Web Perfor…" at bounding box center [784, 273] width 1568 height 547
click at [461, 459] on div "PDF attachment" at bounding box center [487, 466] width 90 height 24
click at [684, 425] on div "Last 7 Days Oct 3, 2025 - Oct 9, 2025" at bounding box center [654, 414] width 60 height 22
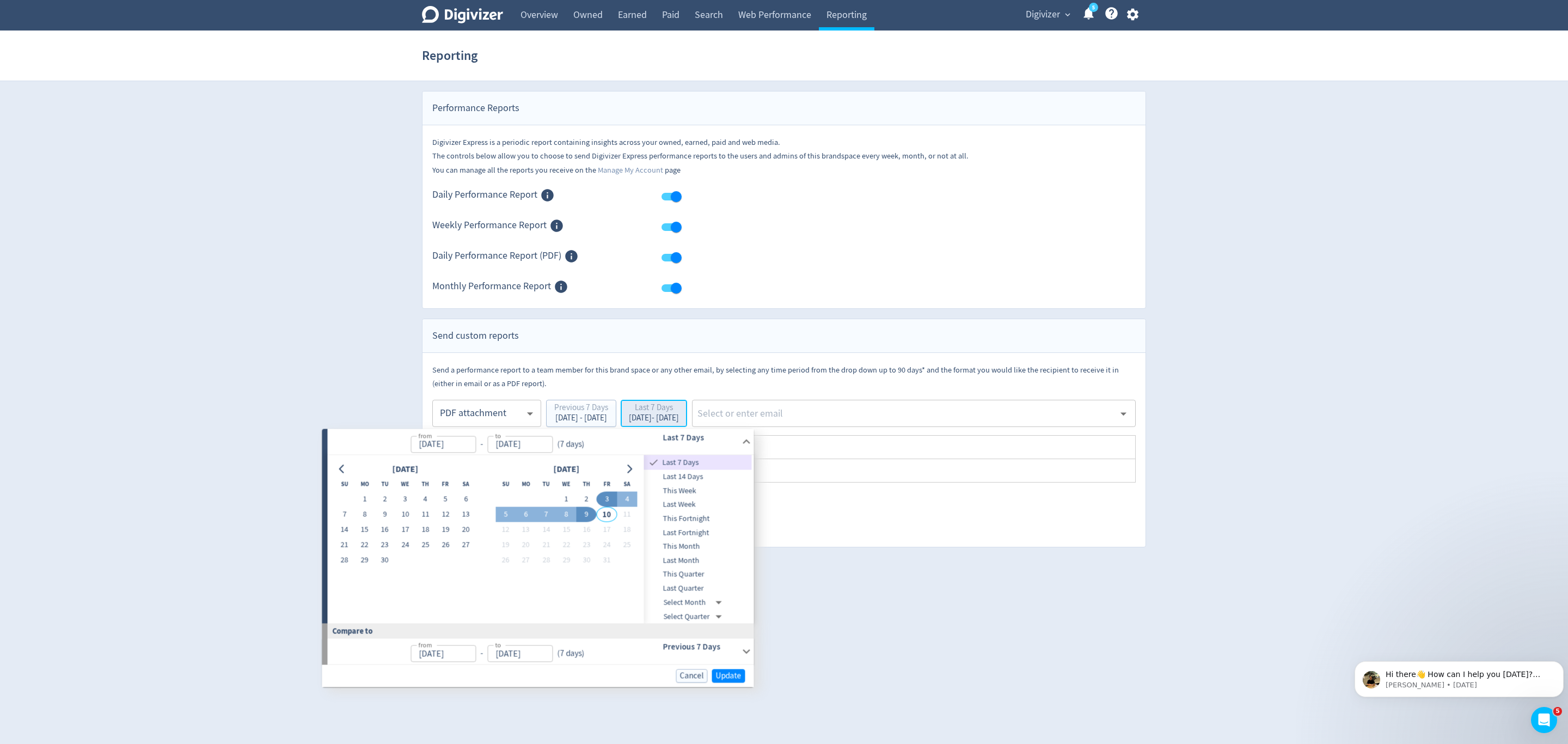
type input "Oct 03, 2025"
type input "Oct 09, 2025"
type input "Sep 26, 2025"
type input "Oct 02, 2025"
click at [358, 558] on button "29" at bounding box center [364, 560] width 20 height 15
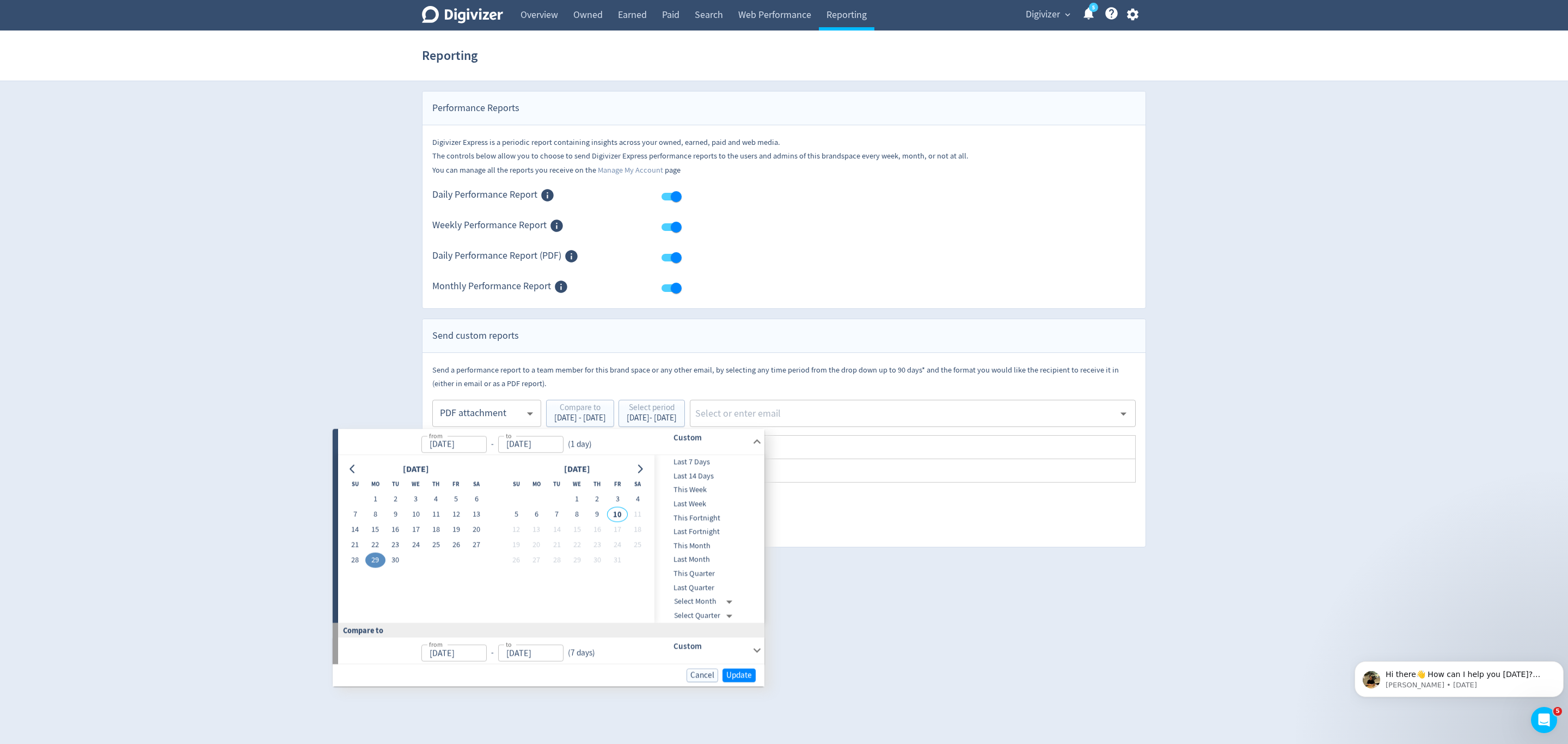
type input "[DATE]"
click at [518, 508] on button "5" at bounding box center [516, 514] width 20 height 15
type input "Oct 05, 2025"
type input "[DATE]"
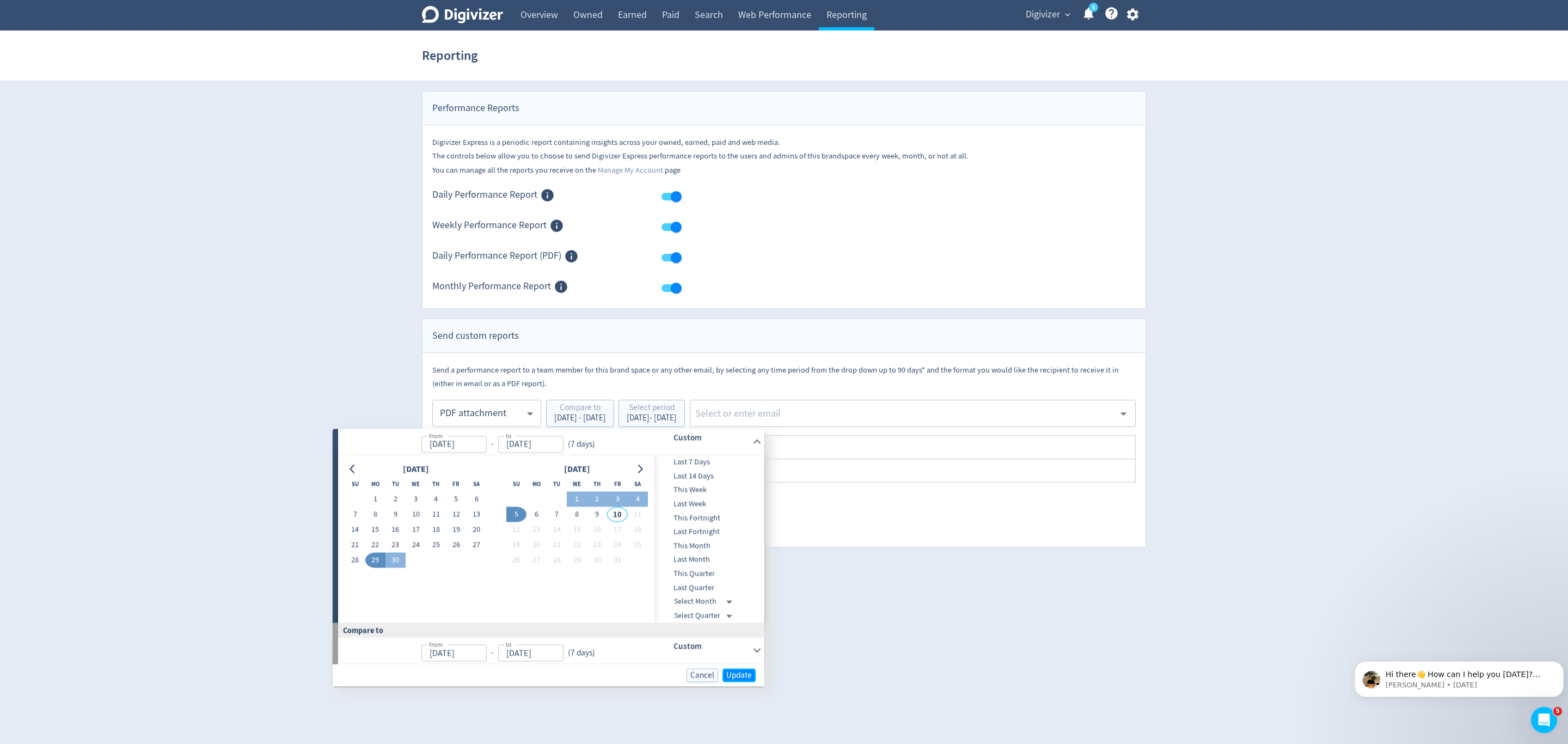
click at [732, 673] on span "Update" at bounding box center [739, 675] width 26 height 8
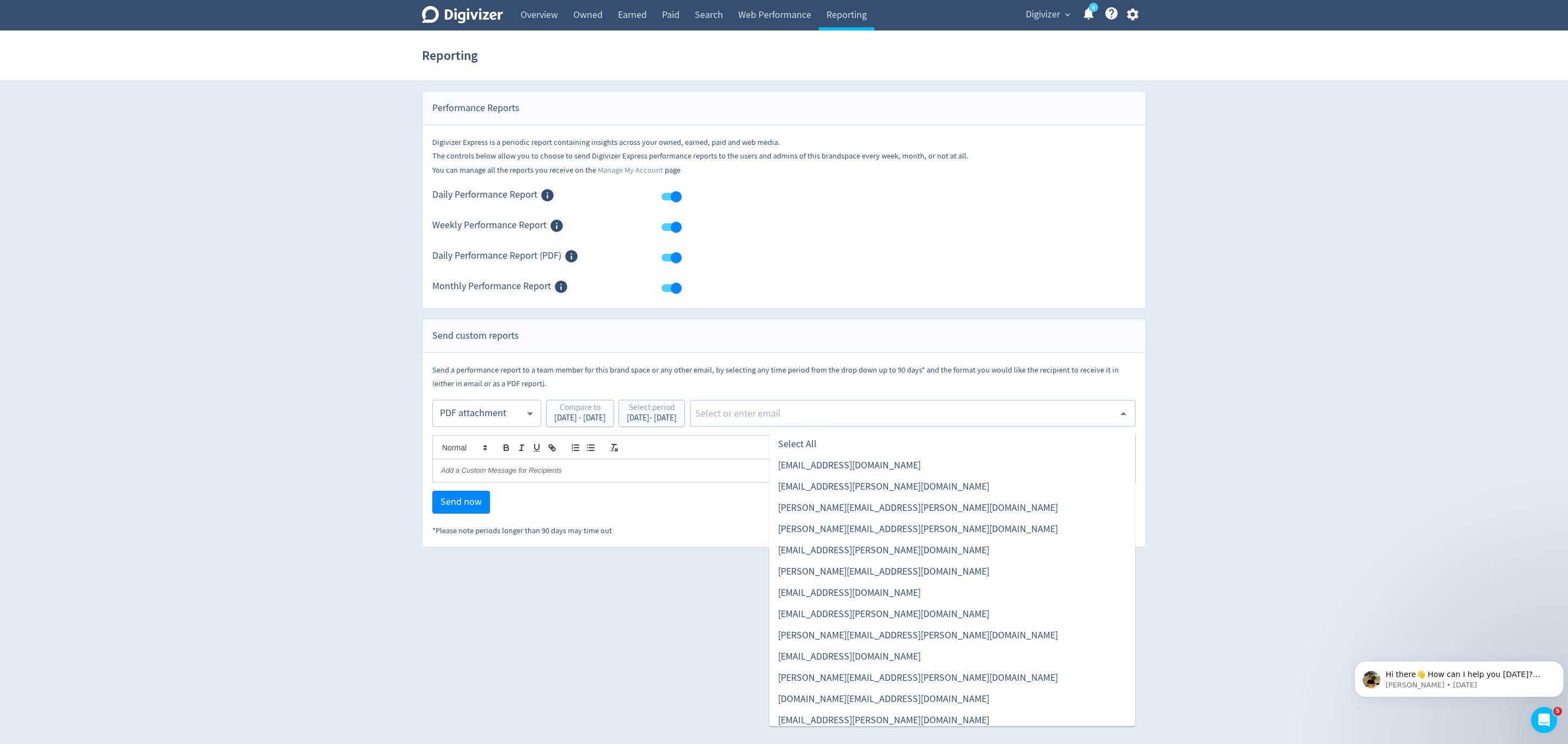
click at [837, 409] on input "text" at bounding box center [904, 413] width 421 height 16
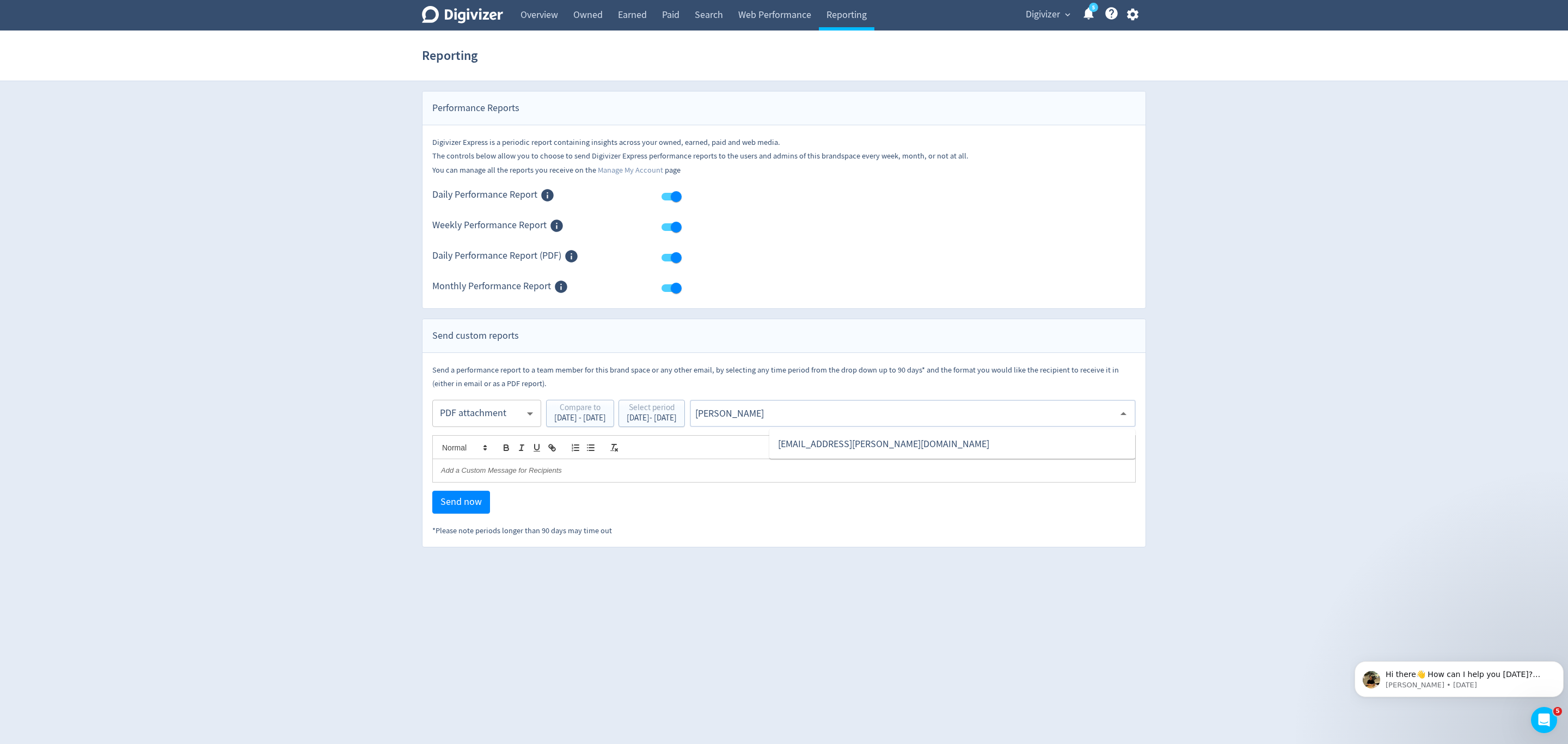
type input "malyn"
click at [867, 443] on li "[EMAIL_ADDRESS][PERSON_NAME][DOMAIN_NAME]" at bounding box center [952, 444] width 366 height 21
click at [451, 507] on span "Send now" at bounding box center [461, 502] width 41 height 10
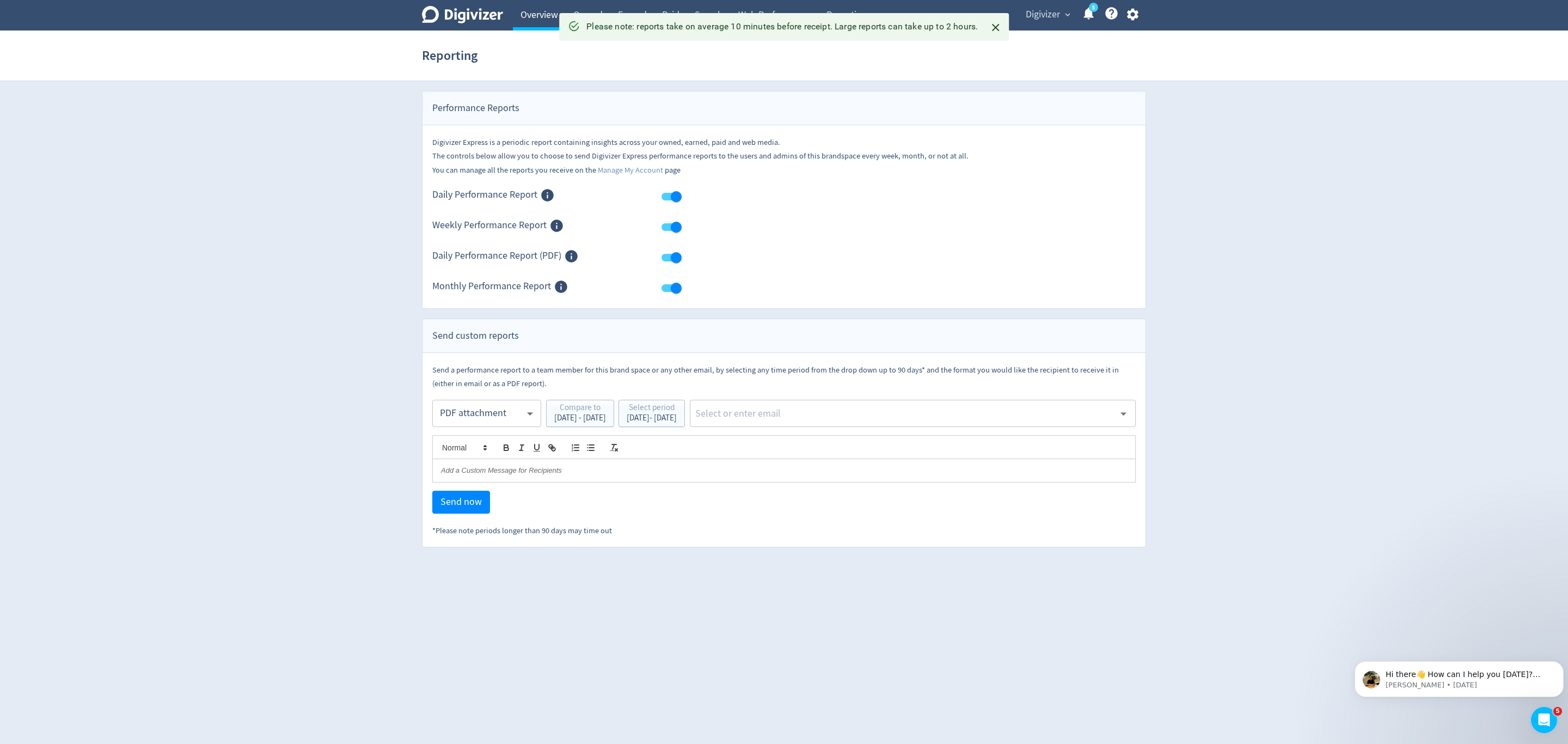
click at [536, 13] on link "Overview" at bounding box center [539, 15] width 53 height 30
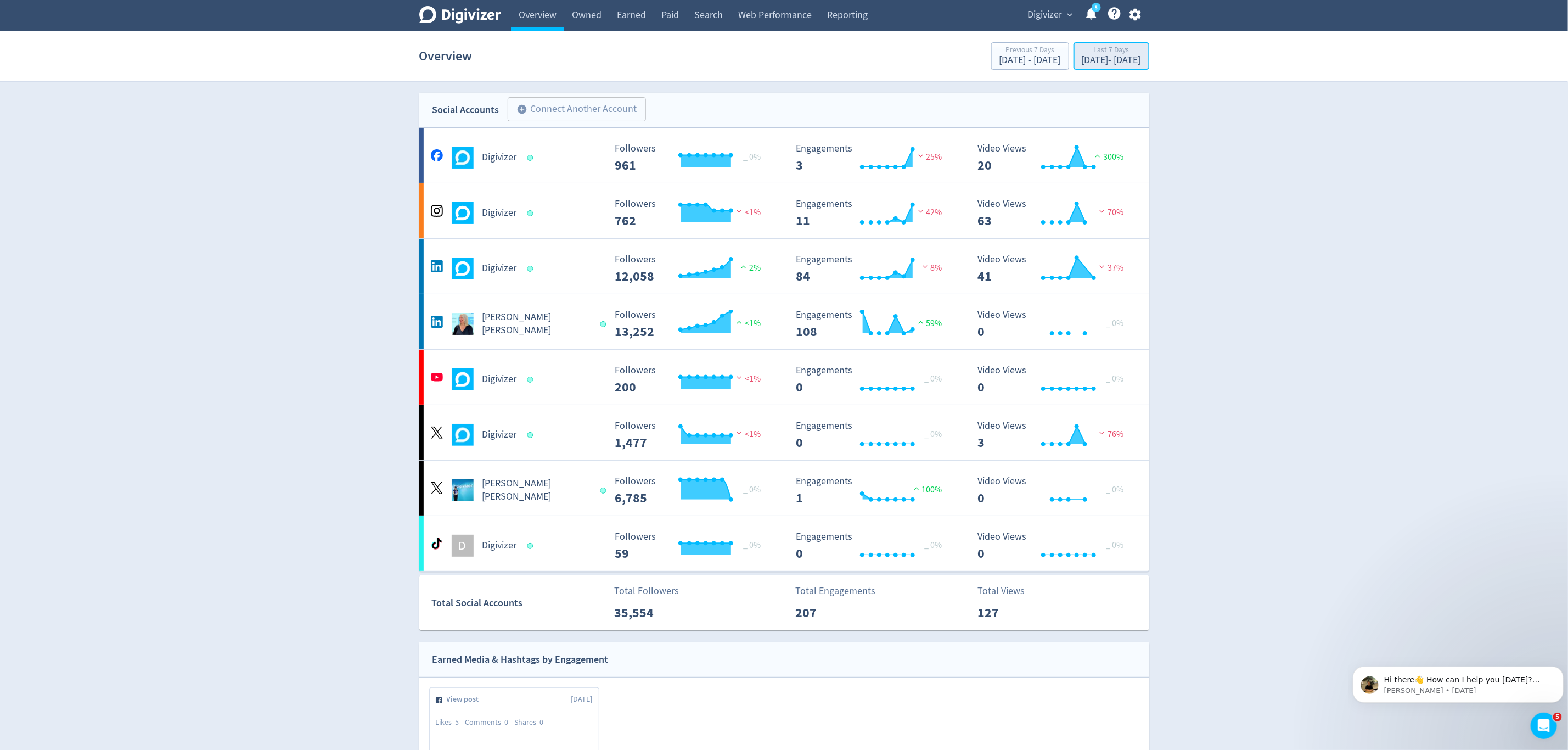
click at [1108, 65] on div "Oct 3, 2025 - Oct 9, 2025" at bounding box center [1111, 60] width 60 height 10
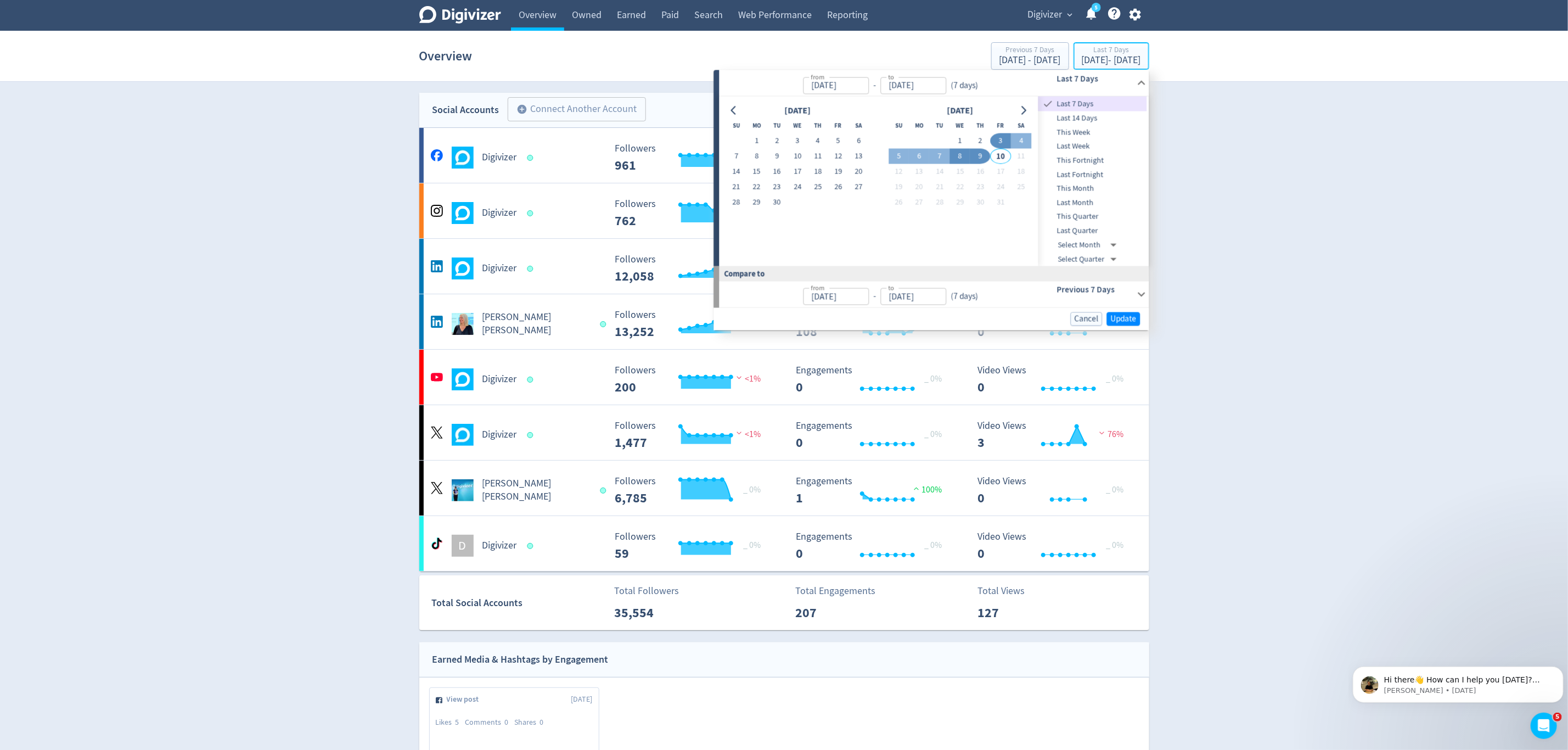
type input "Oct 03, 2025"
type input "Oct 09, 2025"
type input "Sep 26, 2025"
type input "Oct 02, 2025"
click at [758, 199] on button "29" at bounding box center [756, 203] width 20 height 15
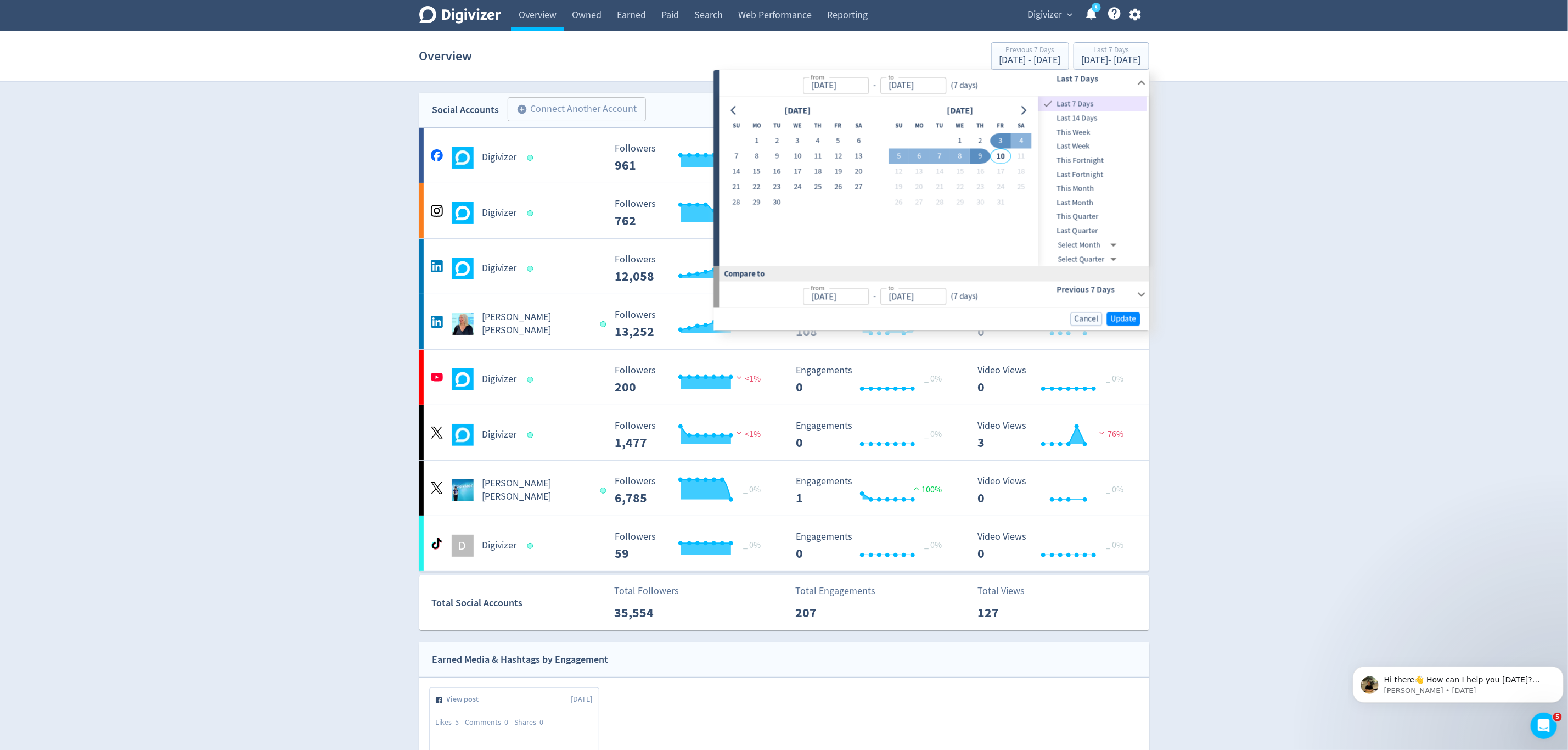
type input "[DATE]"
click at [897, 157] on button "5" at bounding box center [898, 156] width 20 height 15
type input "Oct 05, 2025"
type input "[DATE]"
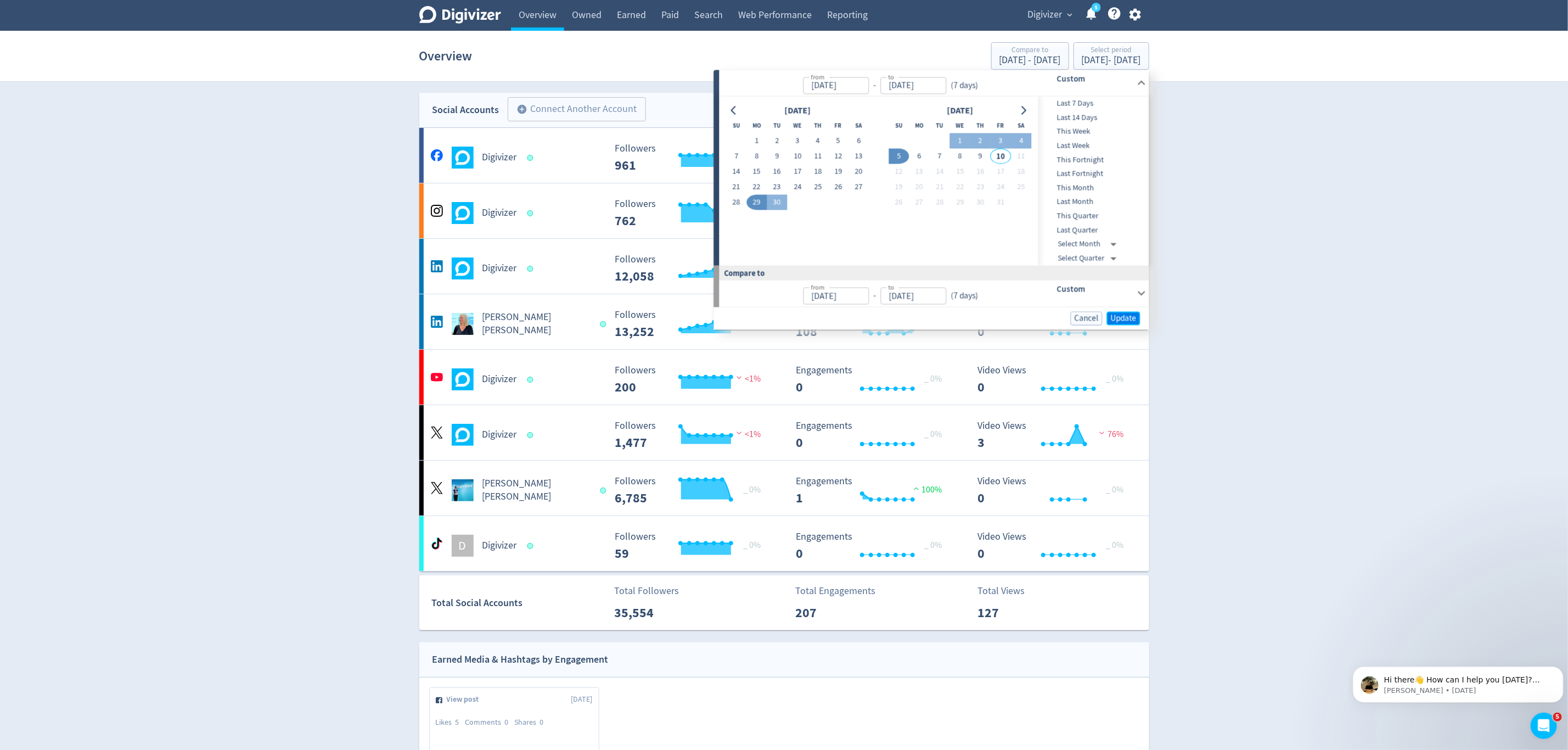
click at [1119, 315] on span "Update" at bounding box center [1124, 318] width 26 height 8
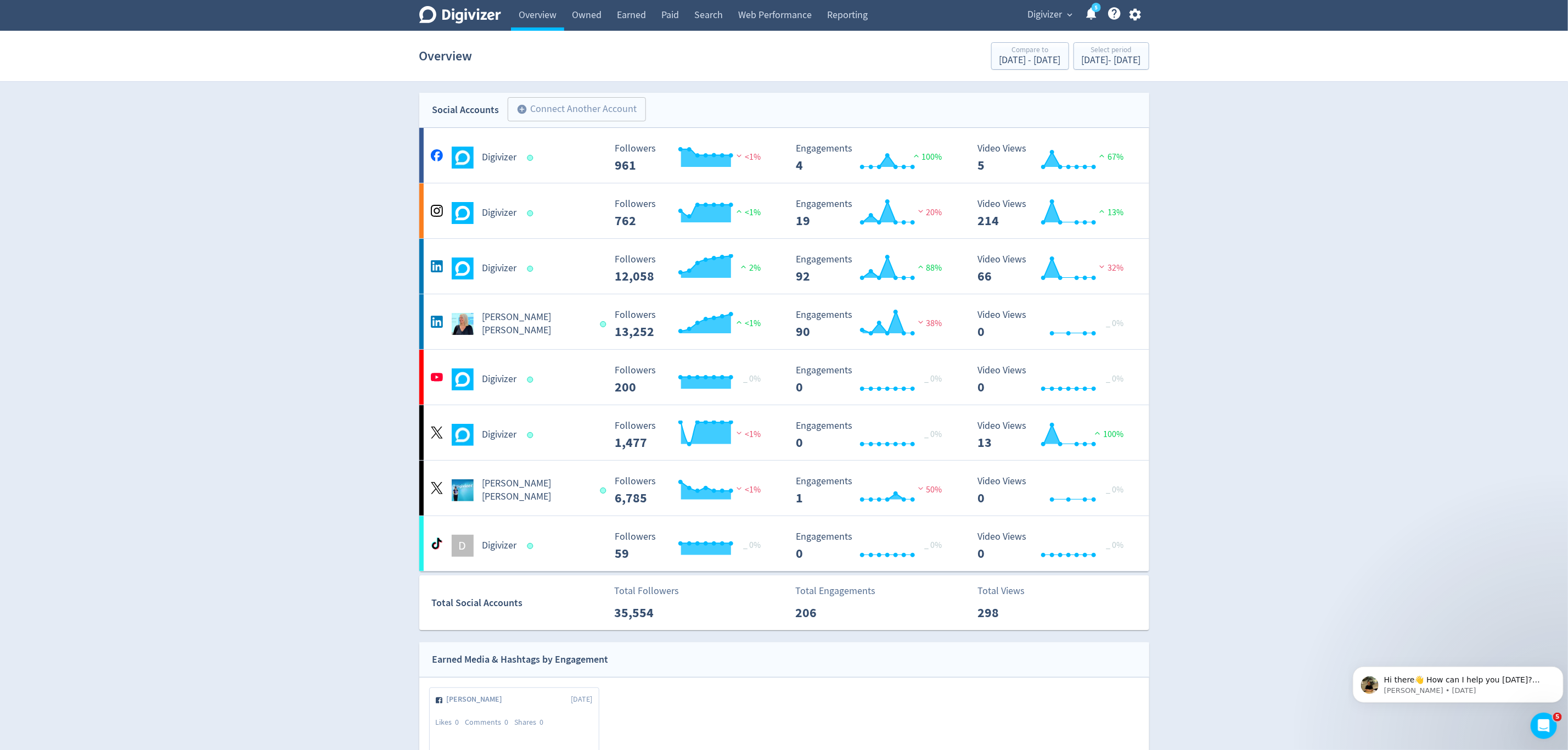
drag, startPoint x: 565, startPoint y: 165, endPoint x: 638, endPoint y: 229, distance: 97.1
click at [566, 164] on div "Digivizer" at bounding box center [517, 158] width 177 height 22
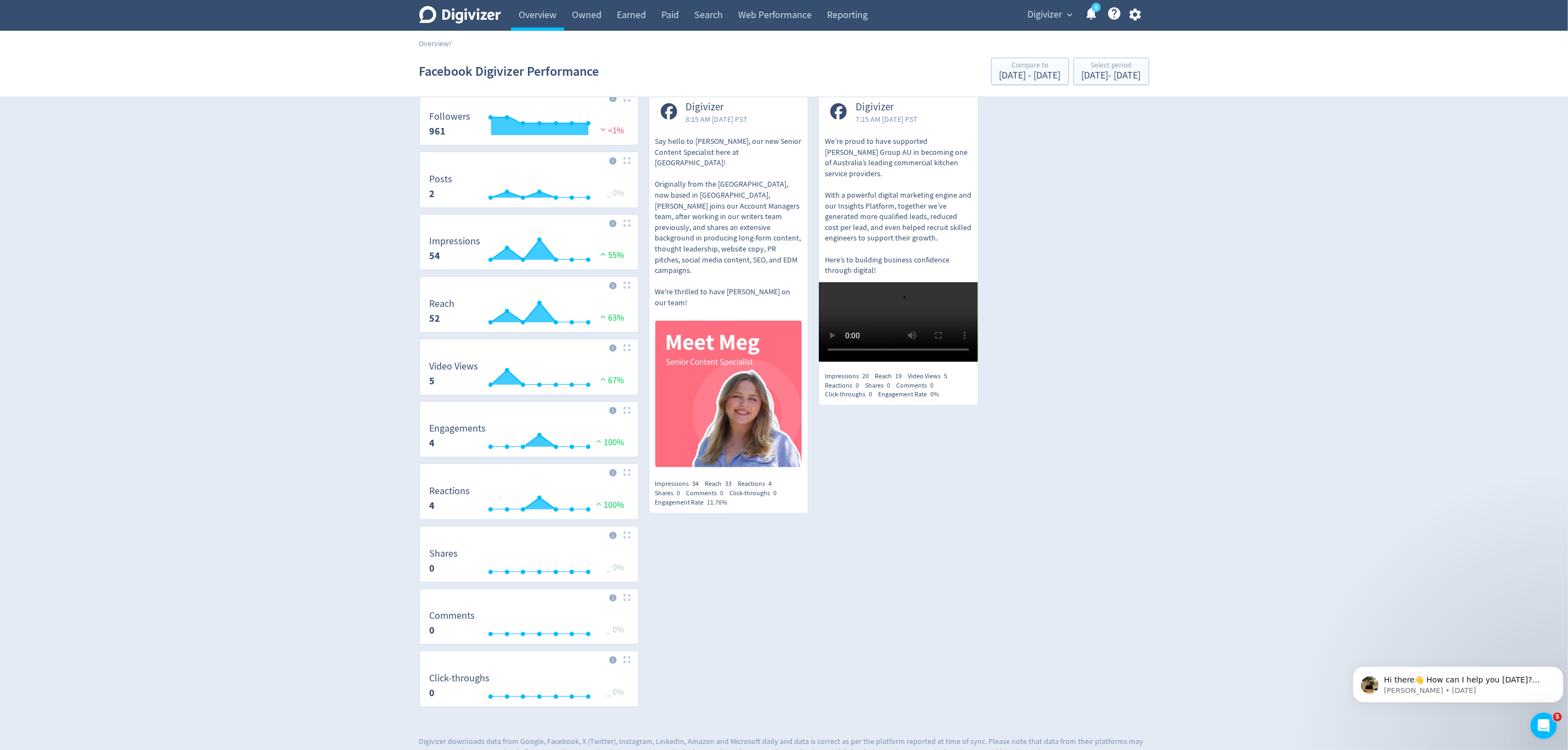
scroll to position [75, 0]
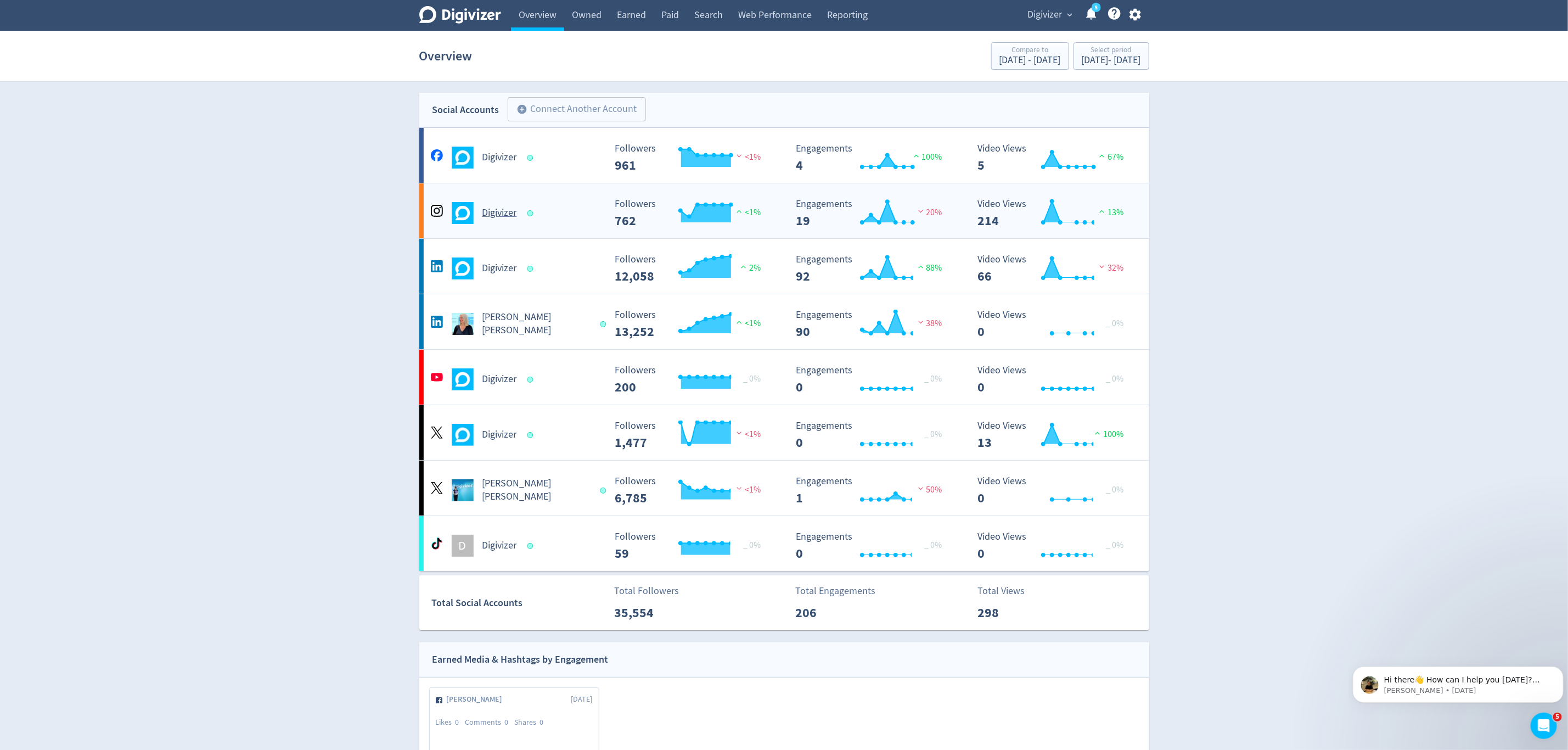
click at [582, 221] on div "Digivizer" at bounding box center [517, 213] width 177 height 22
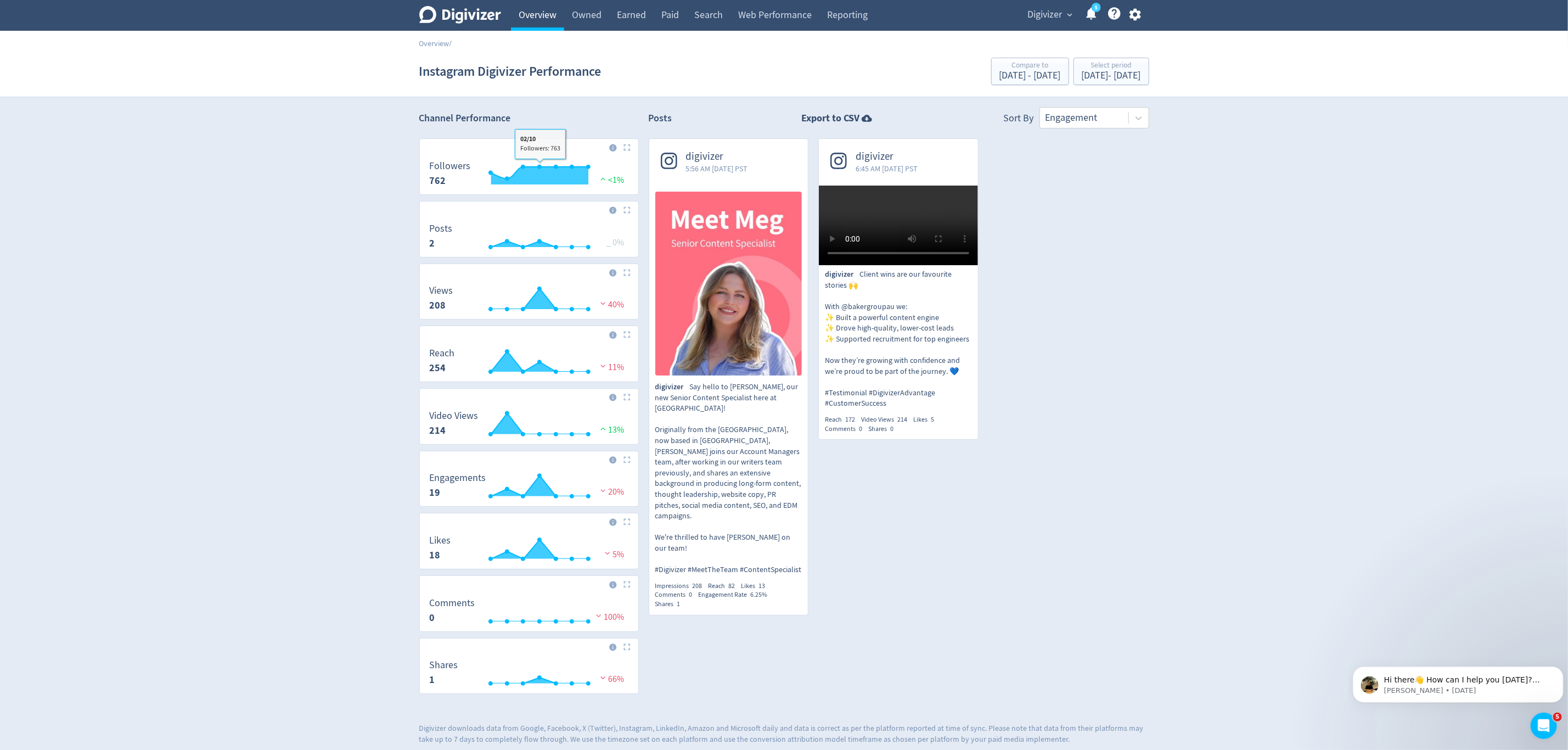
click at [526, 21] on link "Overview" at bounding box center [538, 15] width 53 height 31
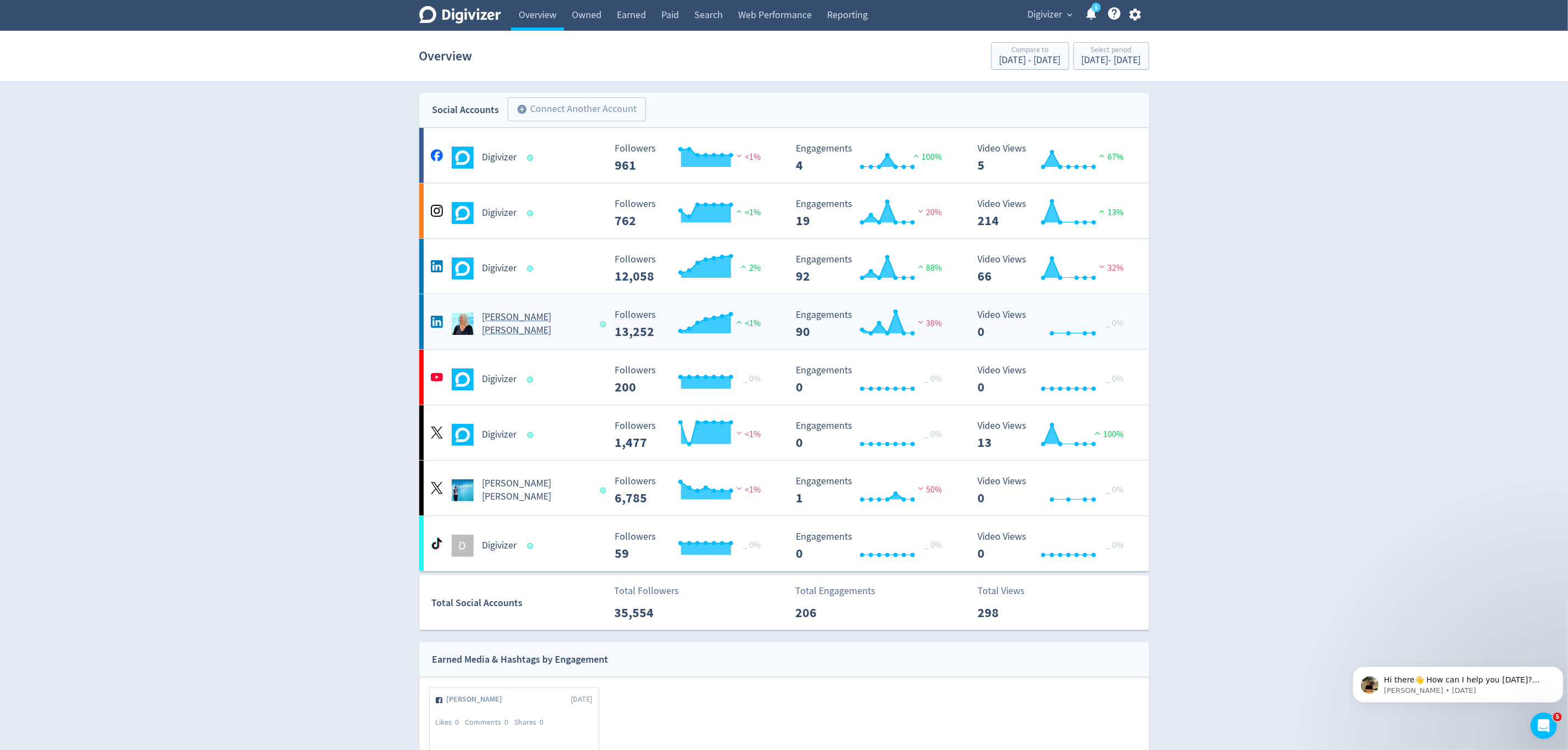
click at [583, 317] on div "[PERSON_NAME] [PERSON_NAME]" at bounding box center [517, 323] width 177 height 26
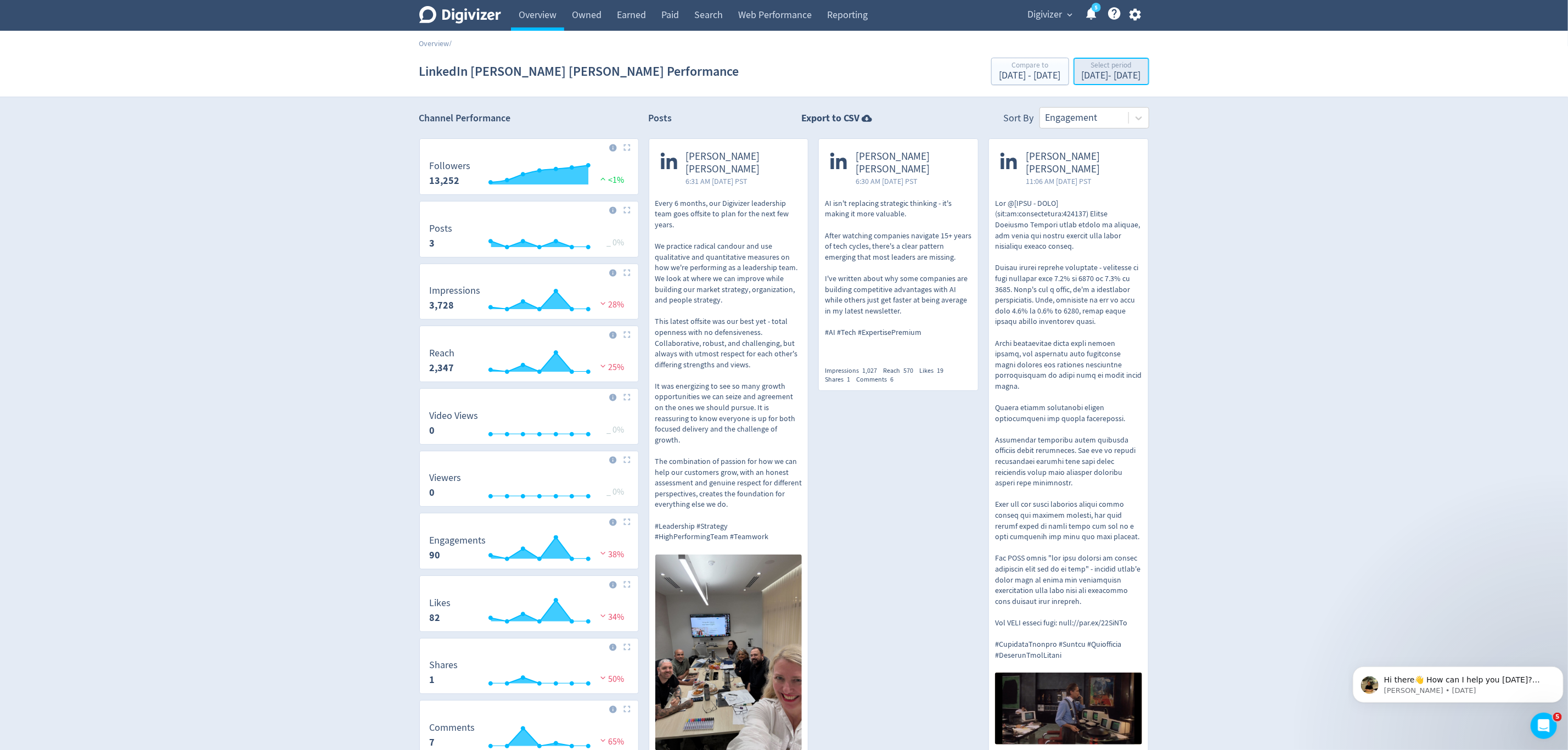
click at [1092, 77] on div "Sep 29, 2025 - Oct 5, 2025" at bounding box center [1111, 75] width 60 height 10
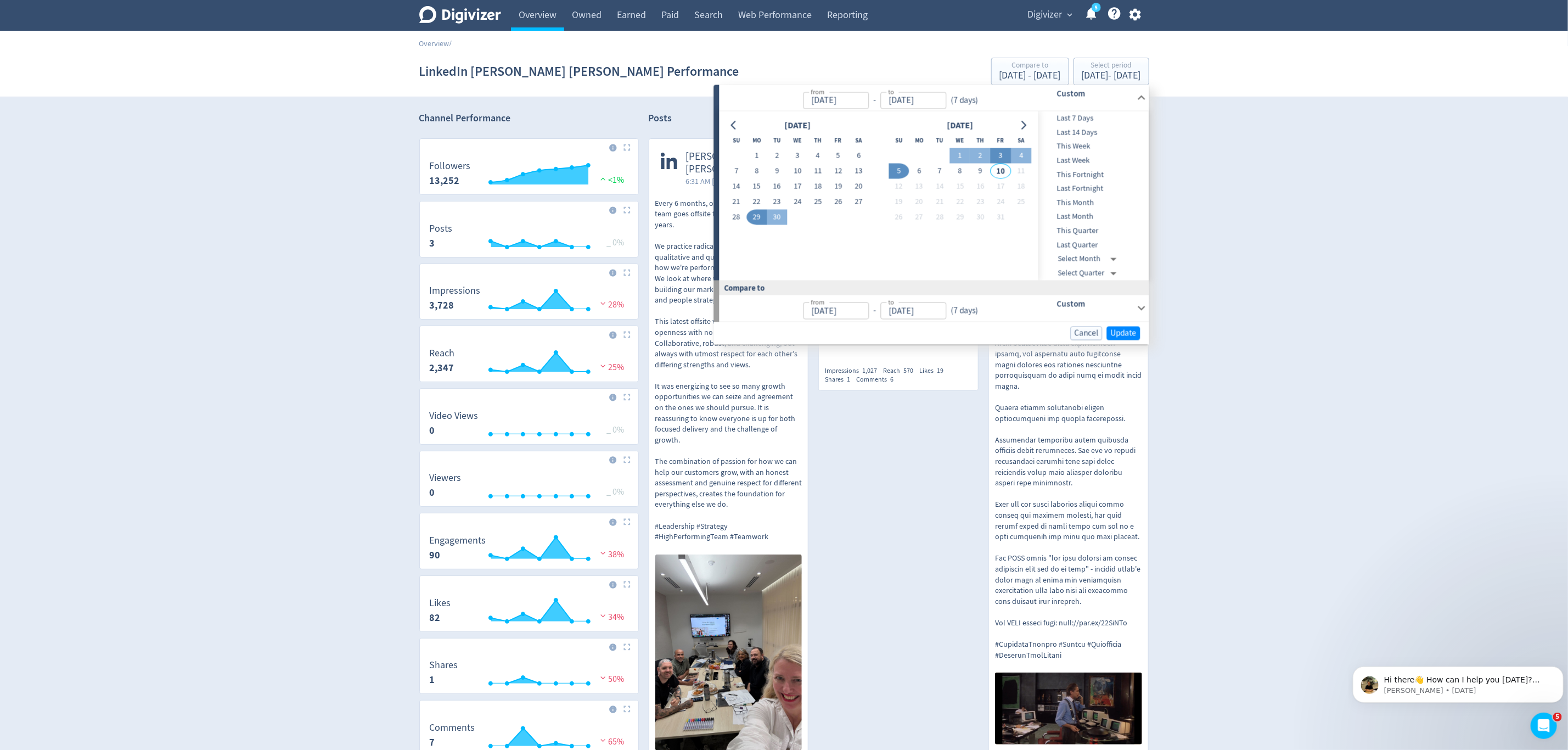
click at [996, 155] on button "3" at bounding box center [1000, 156] width 20 height 15
type input "Oct 03, 2025"
click at [1119, 334] on span "Update" at bounding box center [1124, 333] width 26 height 8
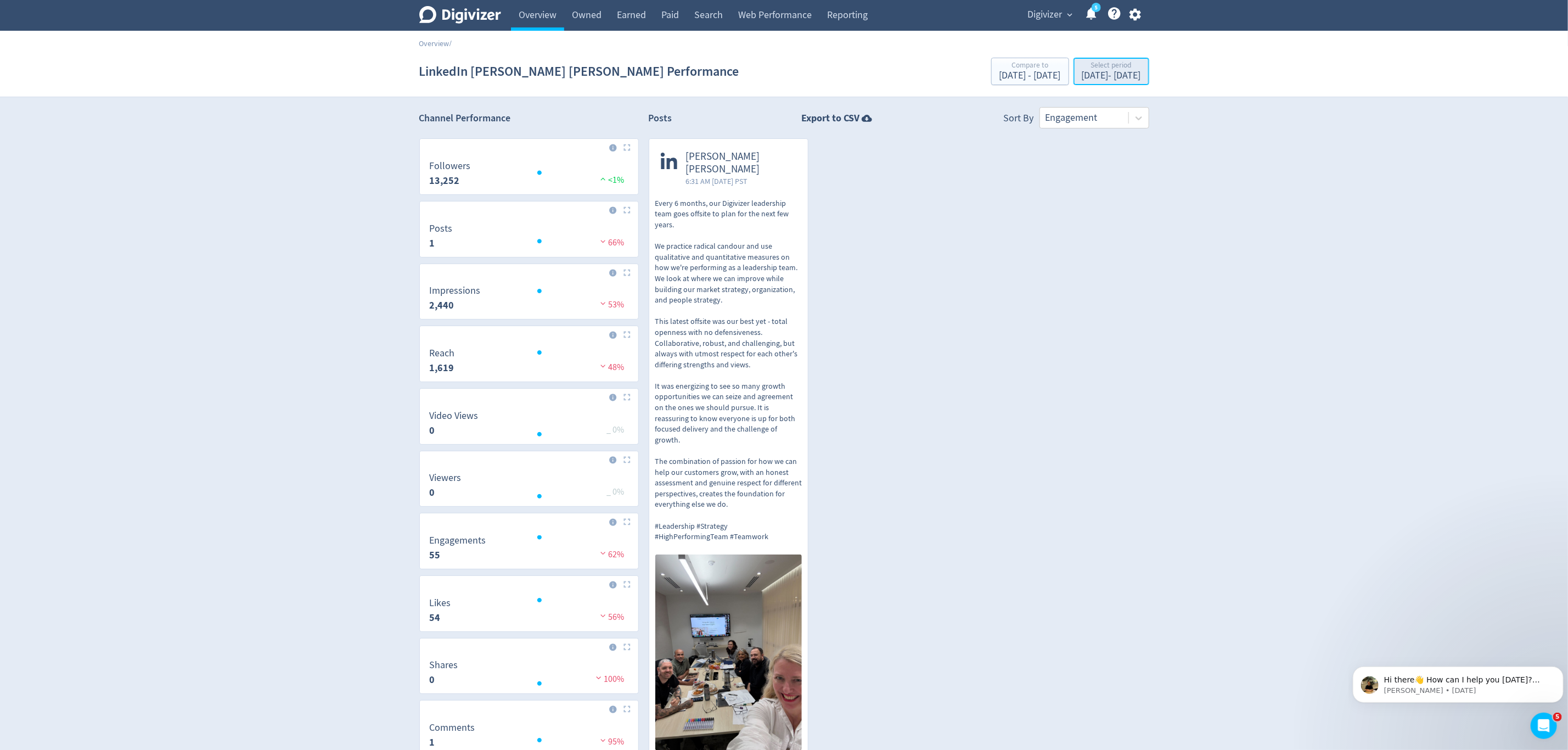
click at [1095, 76] on div "Oct 3, 2025 - Oct 3, 2025" at bounding box center [1111, 75] width 60 height 10
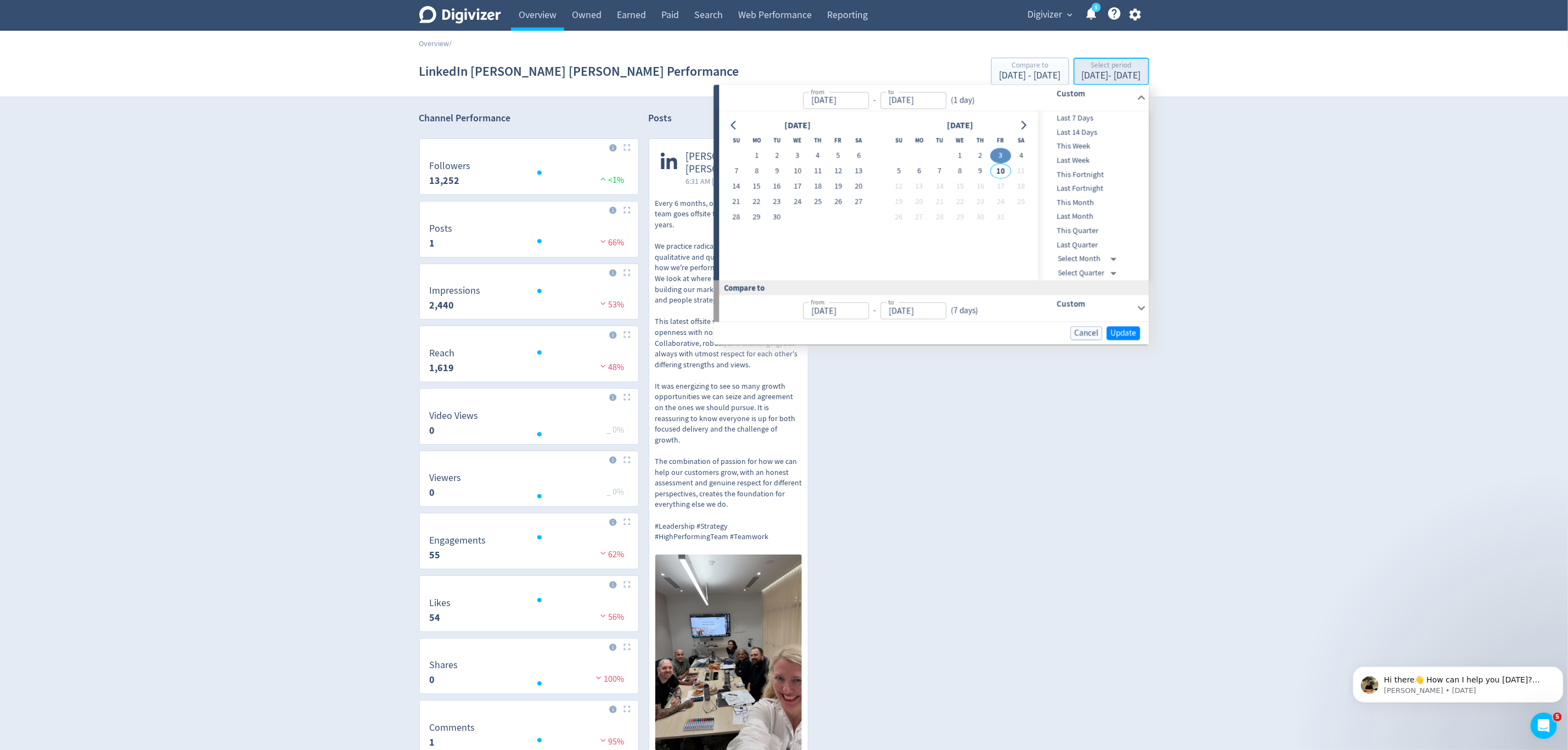
type input "Oct 03, 2025"
type input "[DATE]"
click at [757, 155] on button "1" at bounding box center [756, 156] width 20 height 15
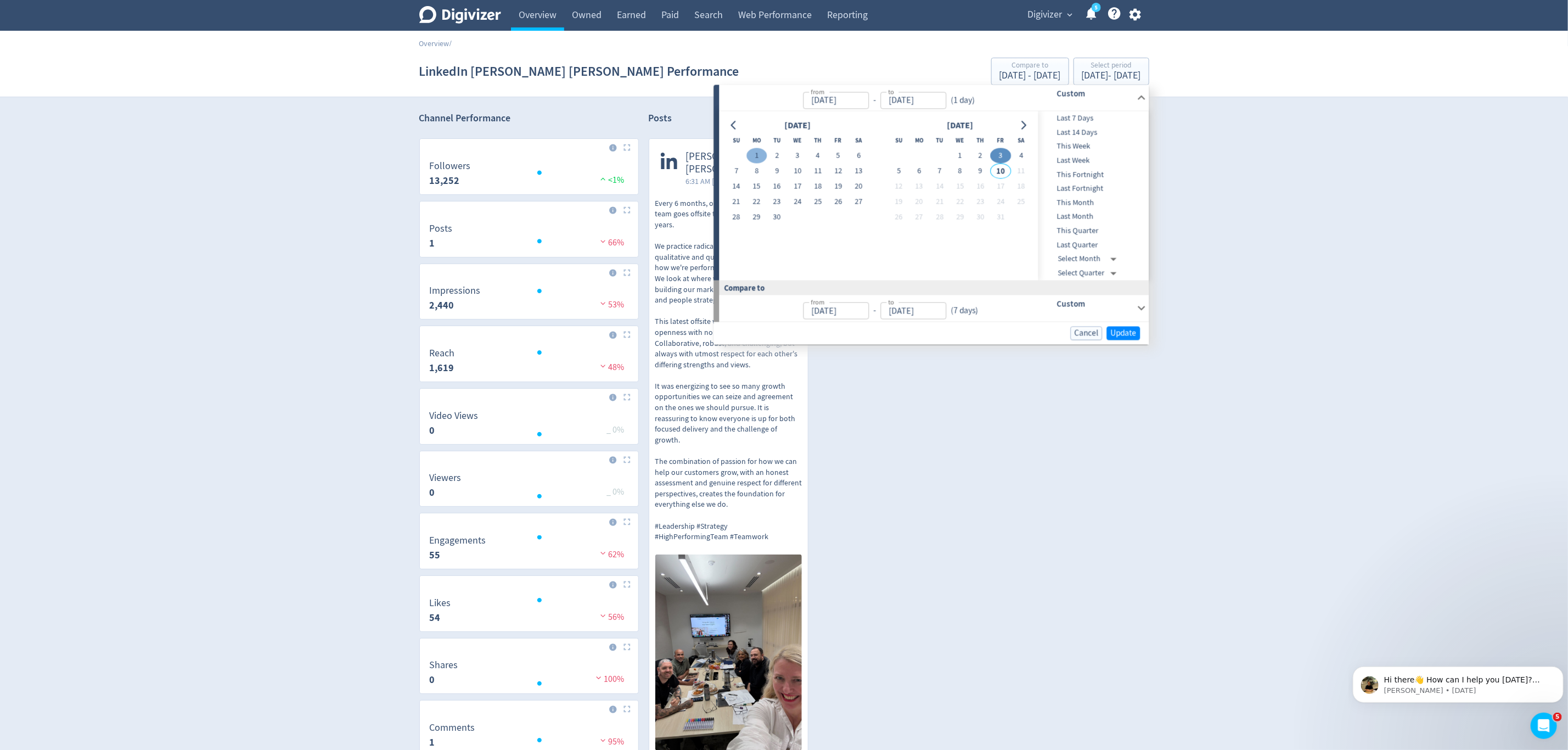
type input "Sep 01, 2025"
click at [779, 216] on button "30" at bounding box center [777, 217] width 20 height 15
type input "Sep 30, 2025"
type input "Aug 02, 2025"
type input "Aug 31, 2025"
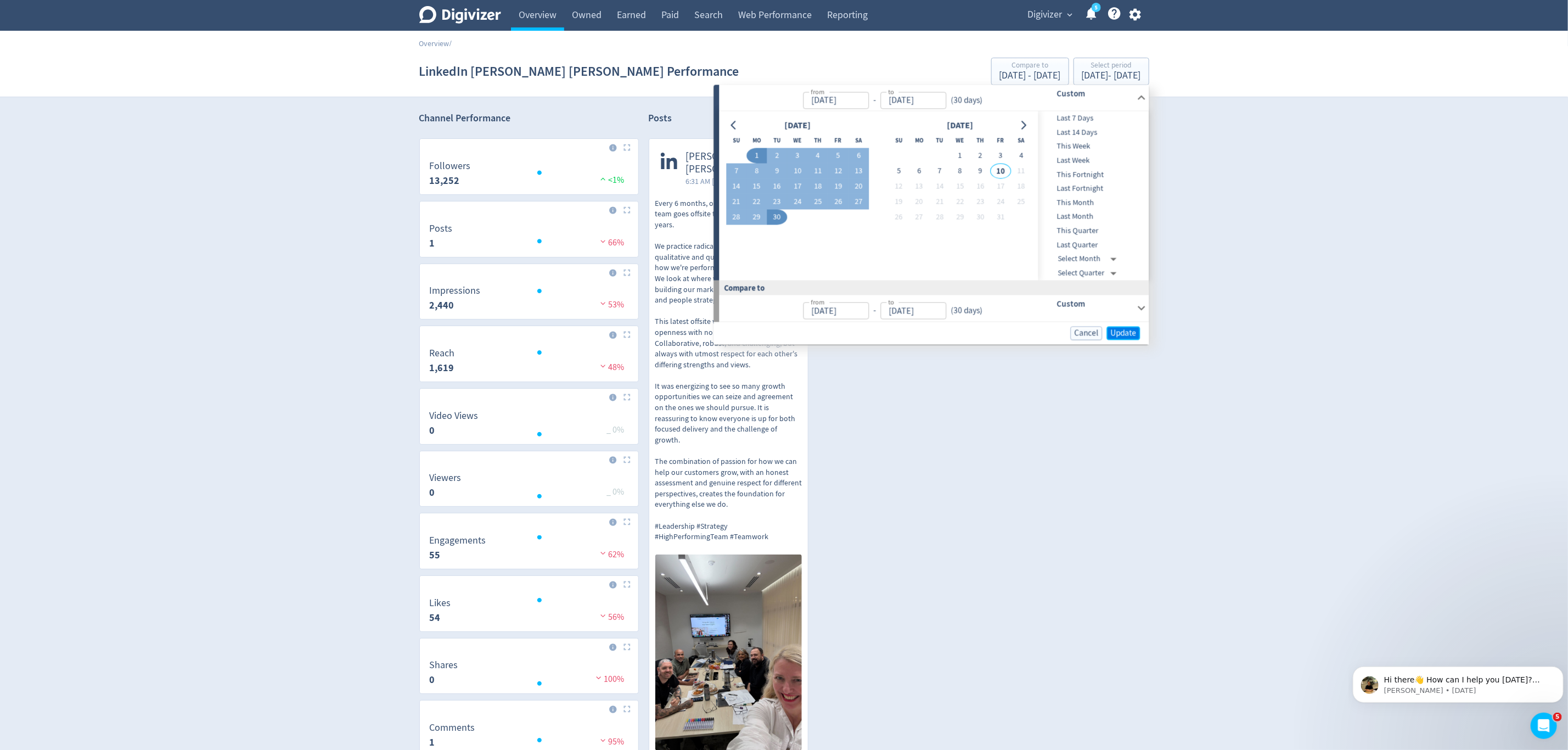
click at [1121, 330] on span "Update" at bounding box center [1124, 333] width 26 height 8
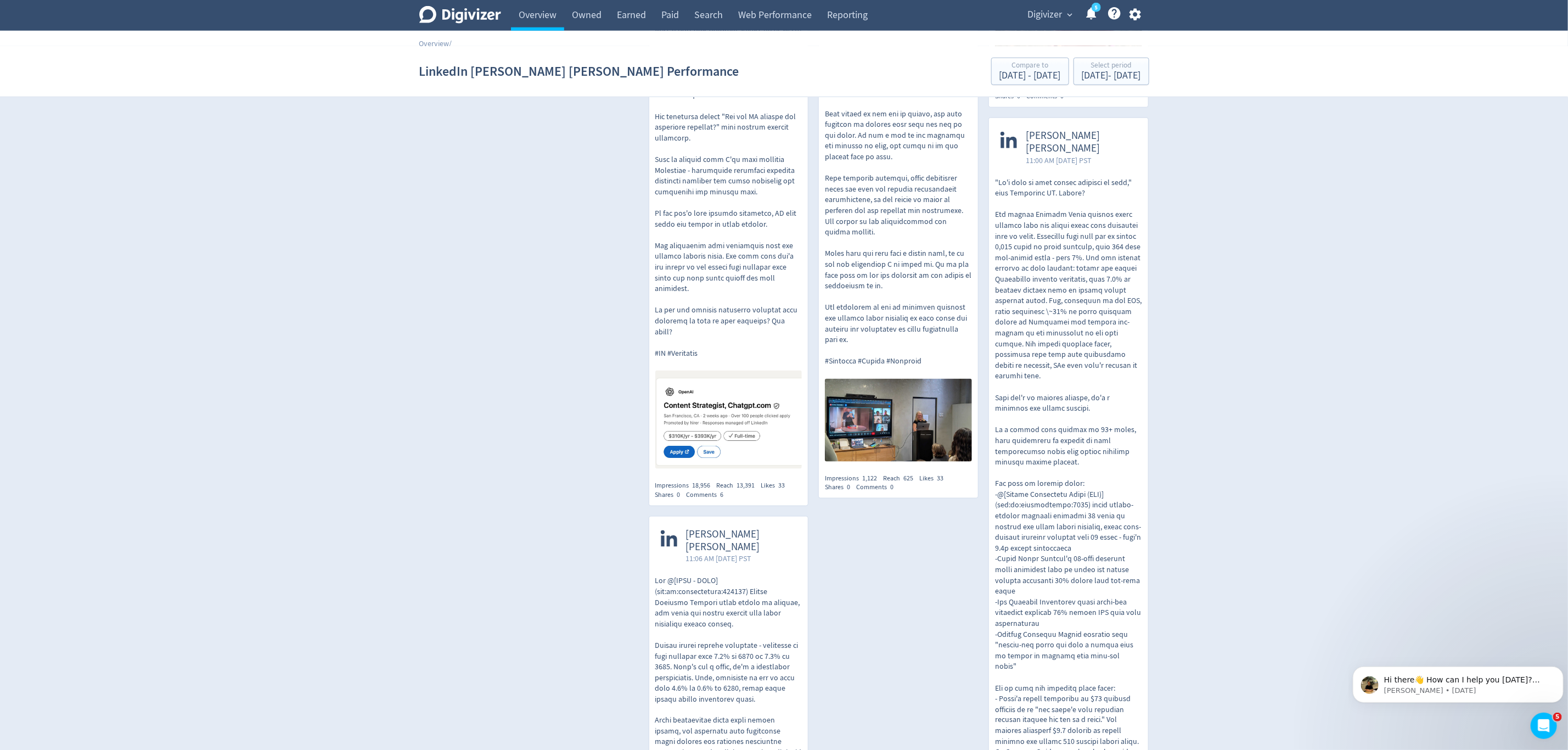
scroll to position [824, 0]
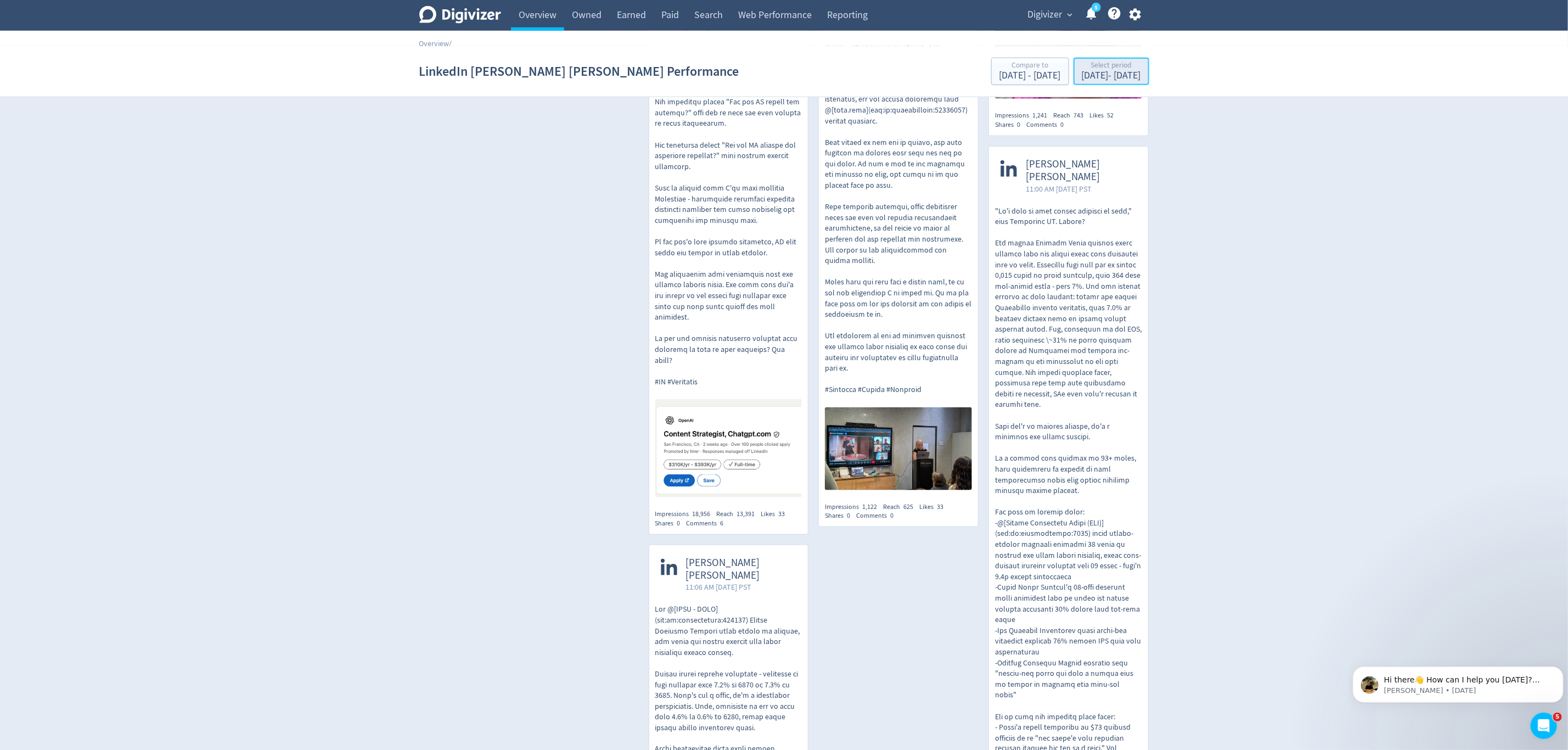
click at [1086, 84] on button "Select period Sep 1, 2025 - Sep 30, 2025" at bounding box center [1111, 71] width 75 height 28
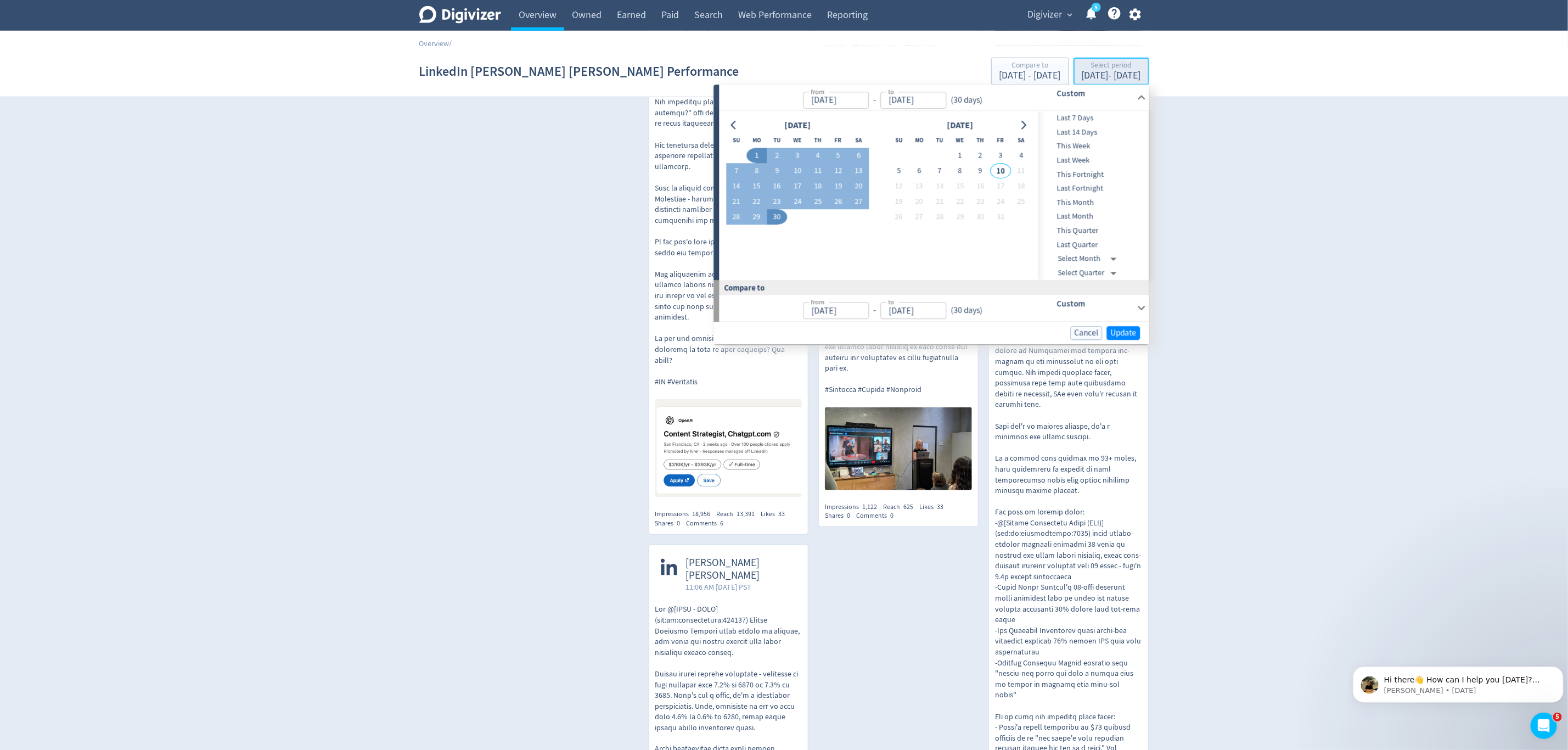
type input "Sep 01, 2025"
type input "Sep 30, 2025"
type input "Aug 02, 2025"
type input "Aug 31, 2025"
click at [744, 114] on div "September 2025 Su Mo Tu We Th Fr Sa 1 2 3 4 5 6 7 8 9 10 11 12 13 14 15 16 17 1…" at bounding box center [879, 196] width 319 height 169
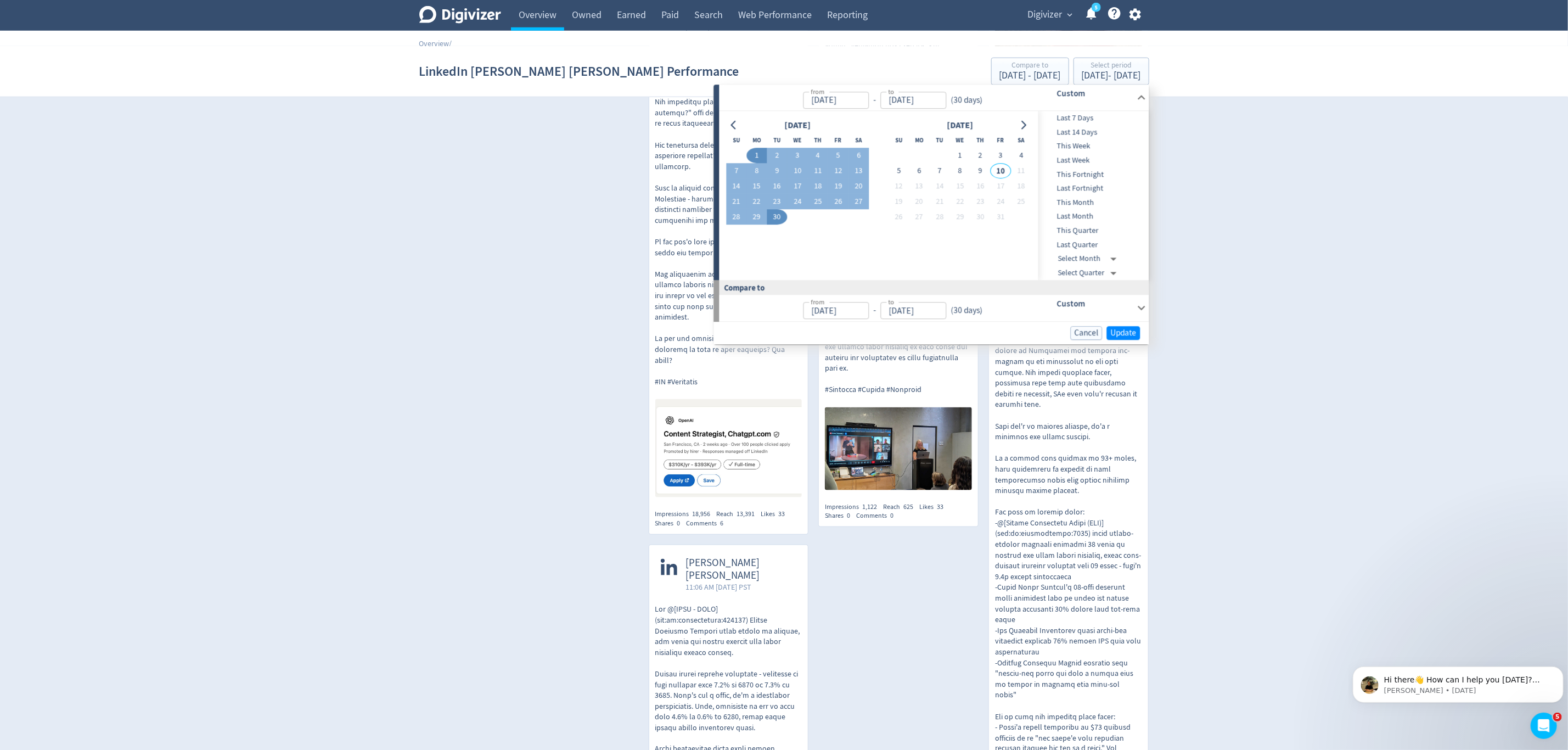
click at [736, 116] on div "September 2025 Su Mo Tu We Th Fr Sa 1 2 3 4 5 6 7 8 9 10 11 12 13 14 15 16 17 1…" at bounding box center [879, 196] width 319 height 169
click at [732, 123] on icon "Go to previous month" at bounding box center [735, 125] width 9 height 9
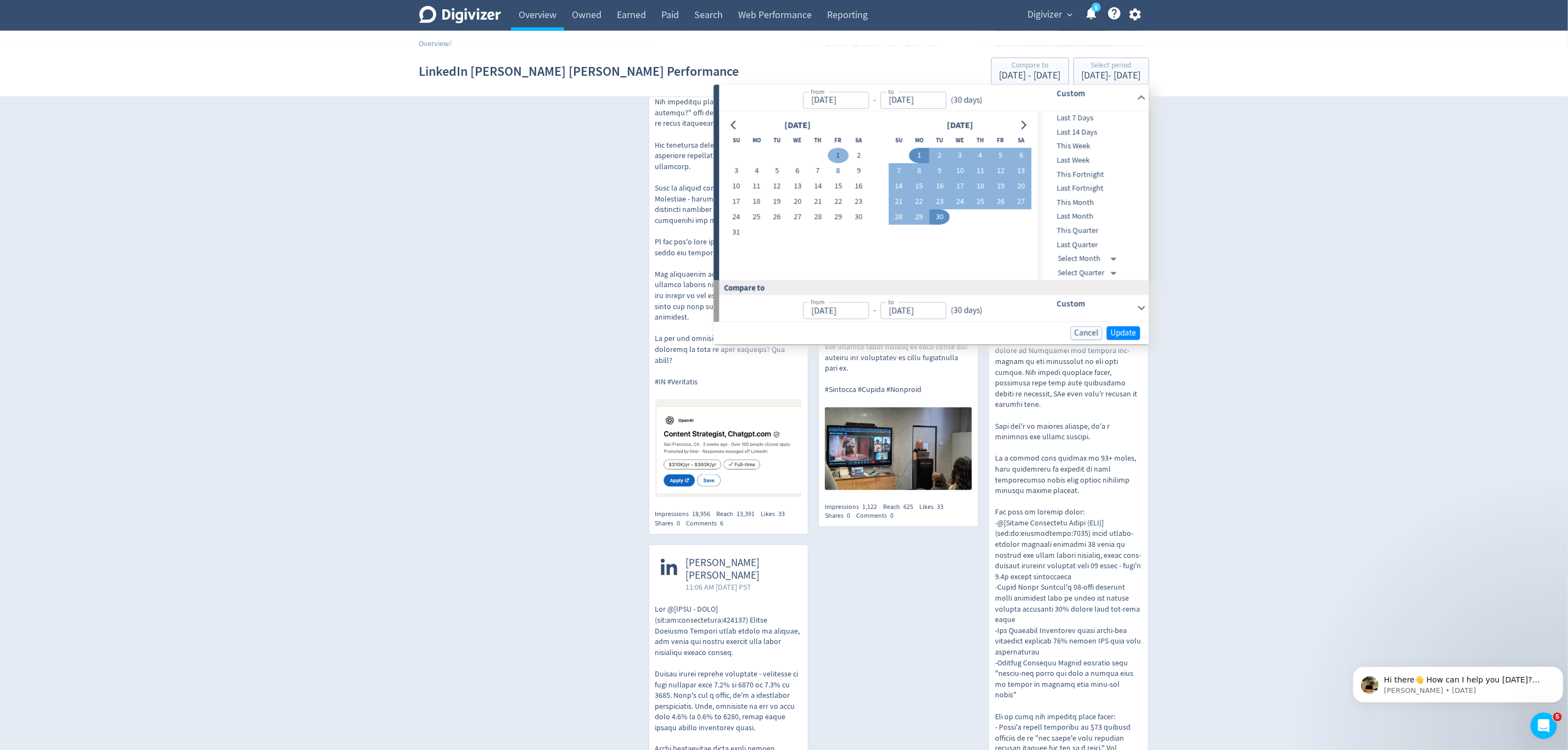
click at [838, 153] on button "1" at bounding box center [838, 156] width 20 height 15
type input "Aug 01, 2025"
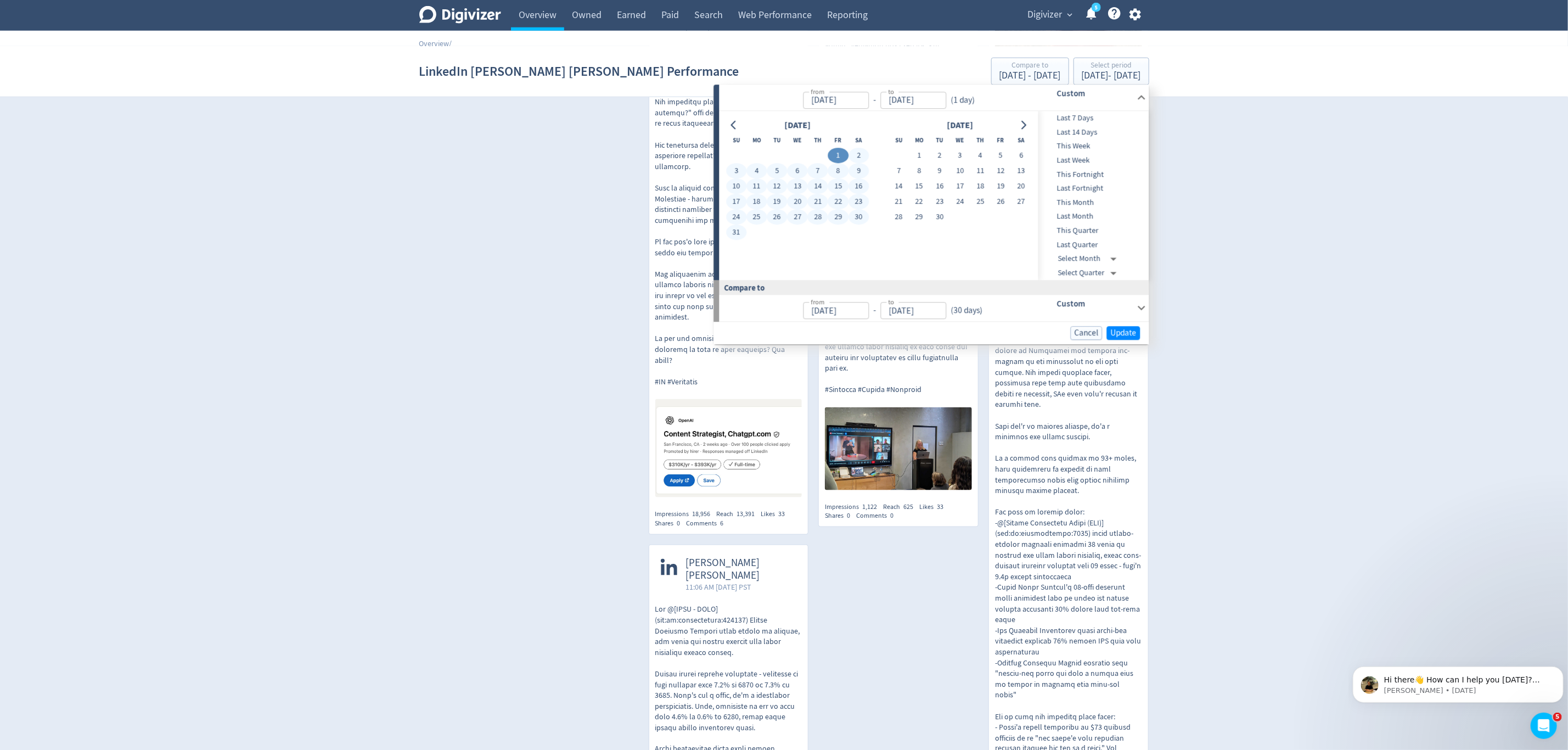
click at [730, 229] on button "31" at bounding box center [736, 233] width 20 height 15
type input "Aug 31, 2025"
type input "Jul 01, 2025"
type input "Jul 31, 2025"
click at [1113, 331] on span "Update" at bounding box center [1124, 333] width 26 height 8
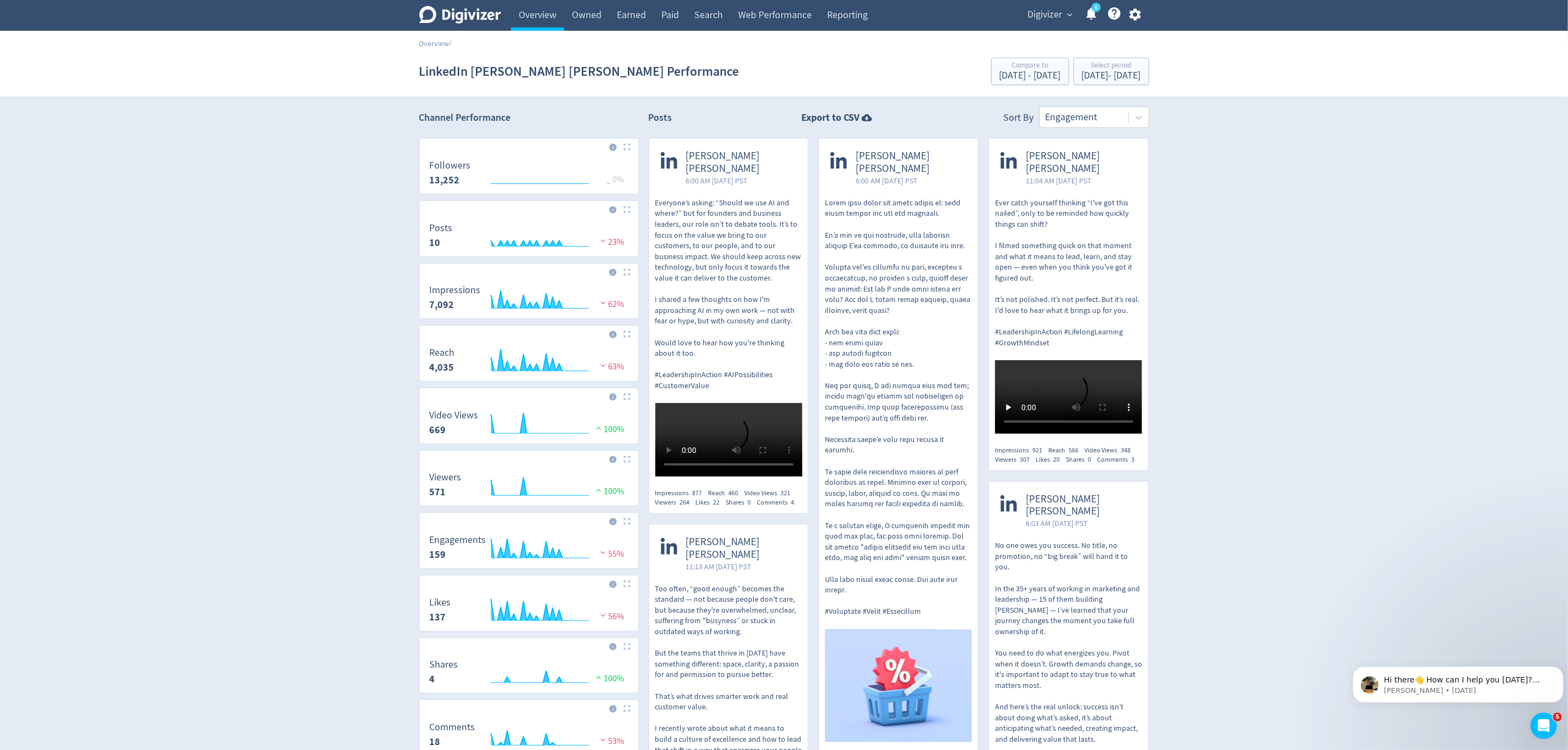
scroll to position [0, 0]
click at [1112, 69] on div "Select period" at bounding box center [1111, 66] width 60 height 9
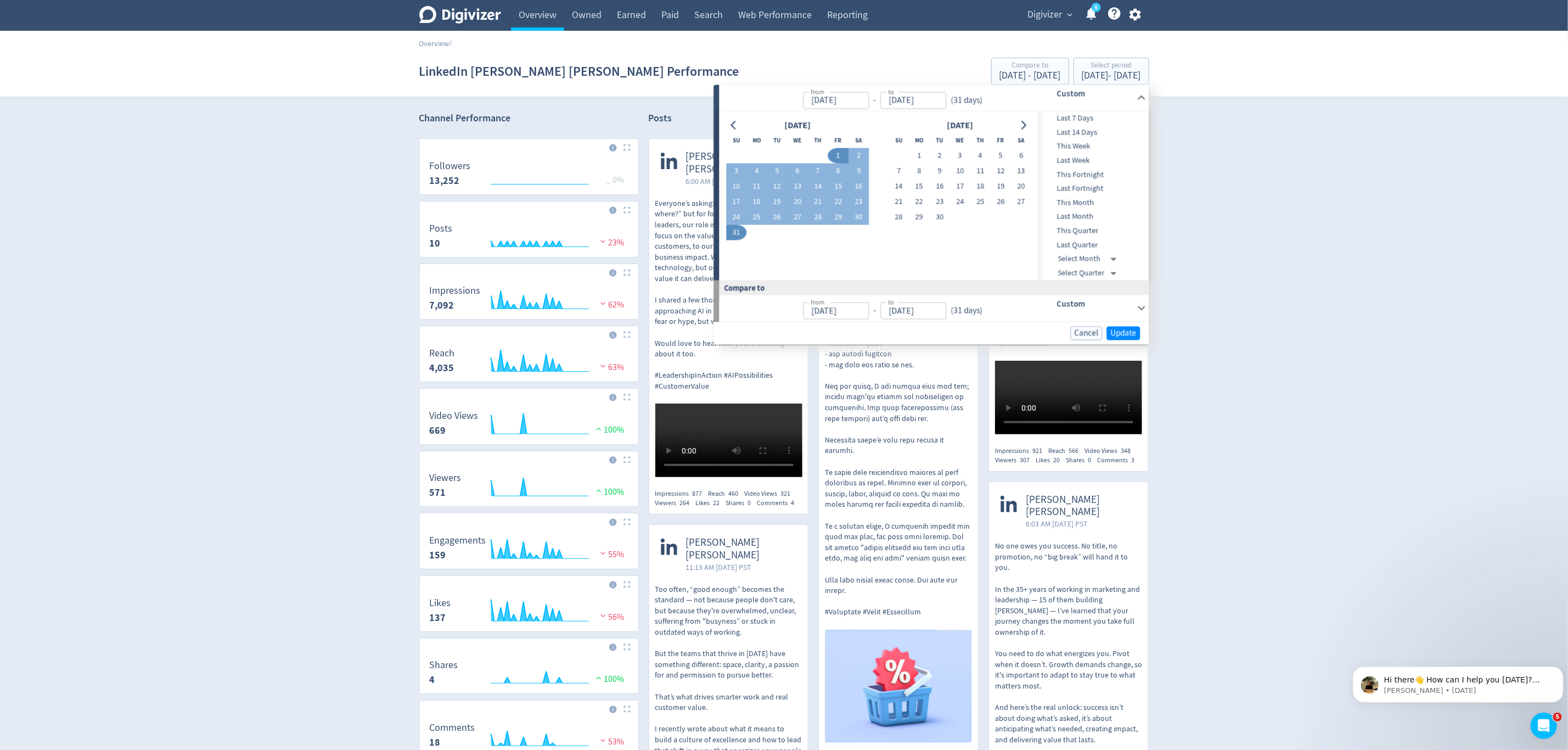
click at [839, 153] on button "1" at bounding box center [838, 156] width 20 height 15
type input "Aug 01, 2025"
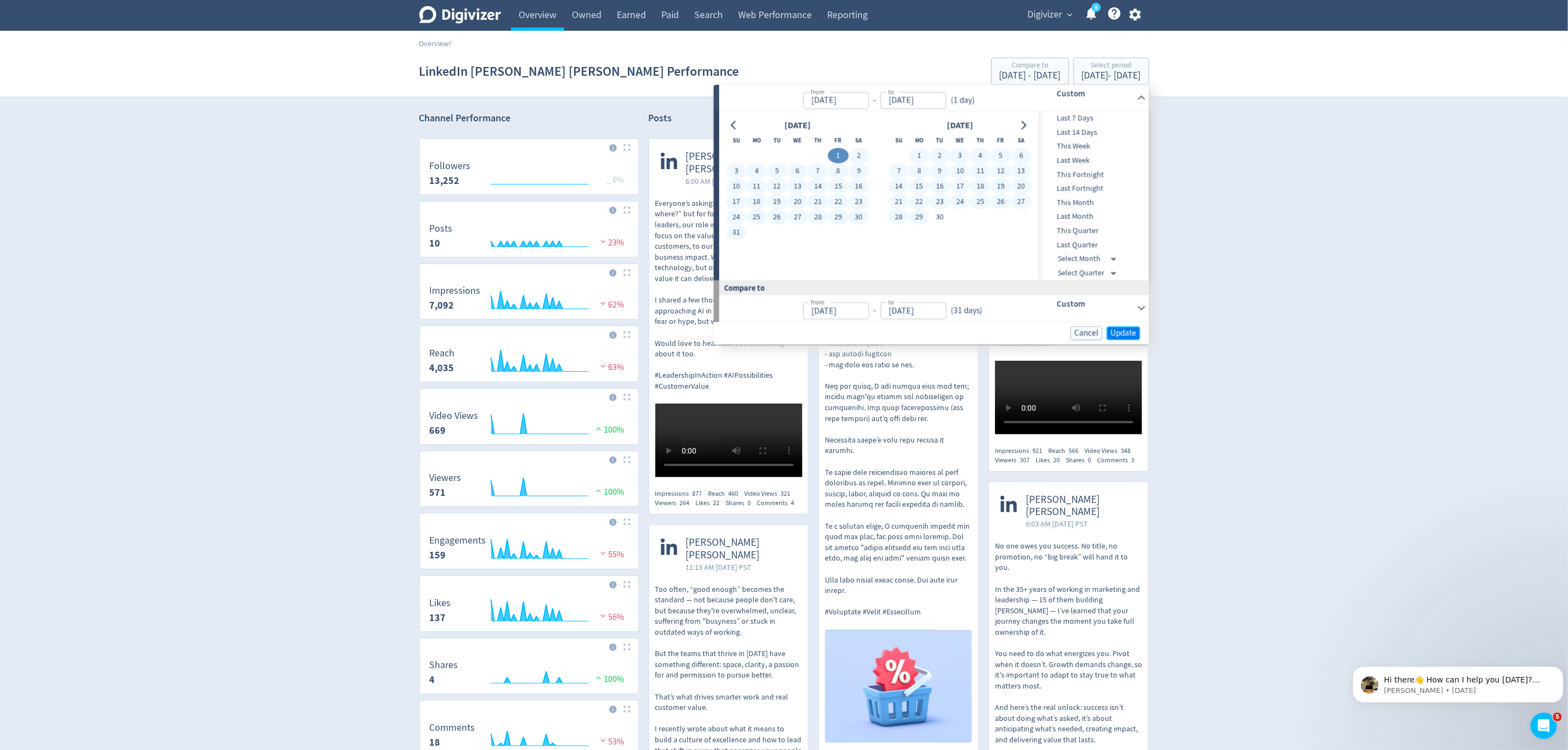
click at [1124, 333] on span "Update" at bounding box center [1124, 333] width 26 height 8
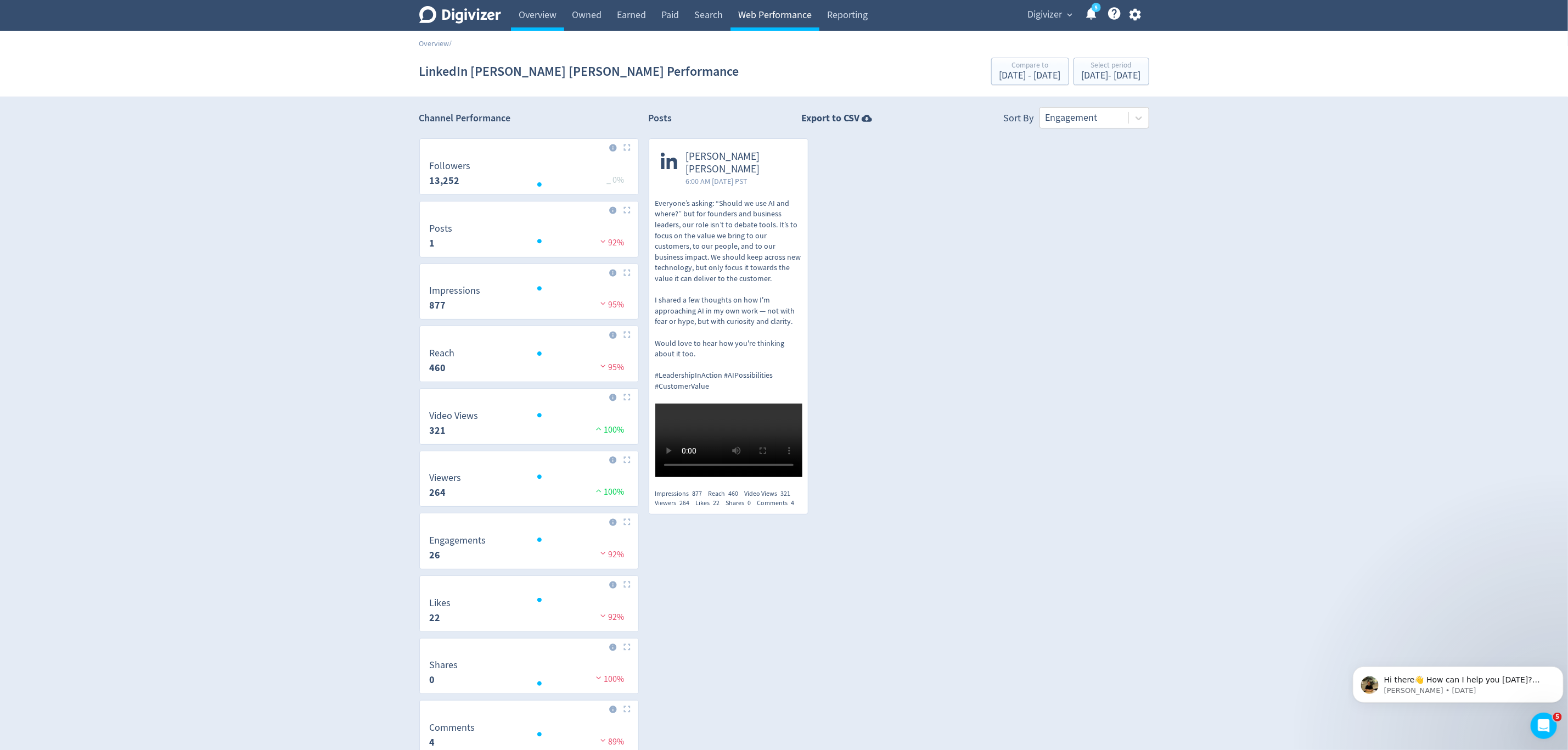
click at [776, 13] on link "Web Performance" at bounding box center [775, 15] width 89 height 31
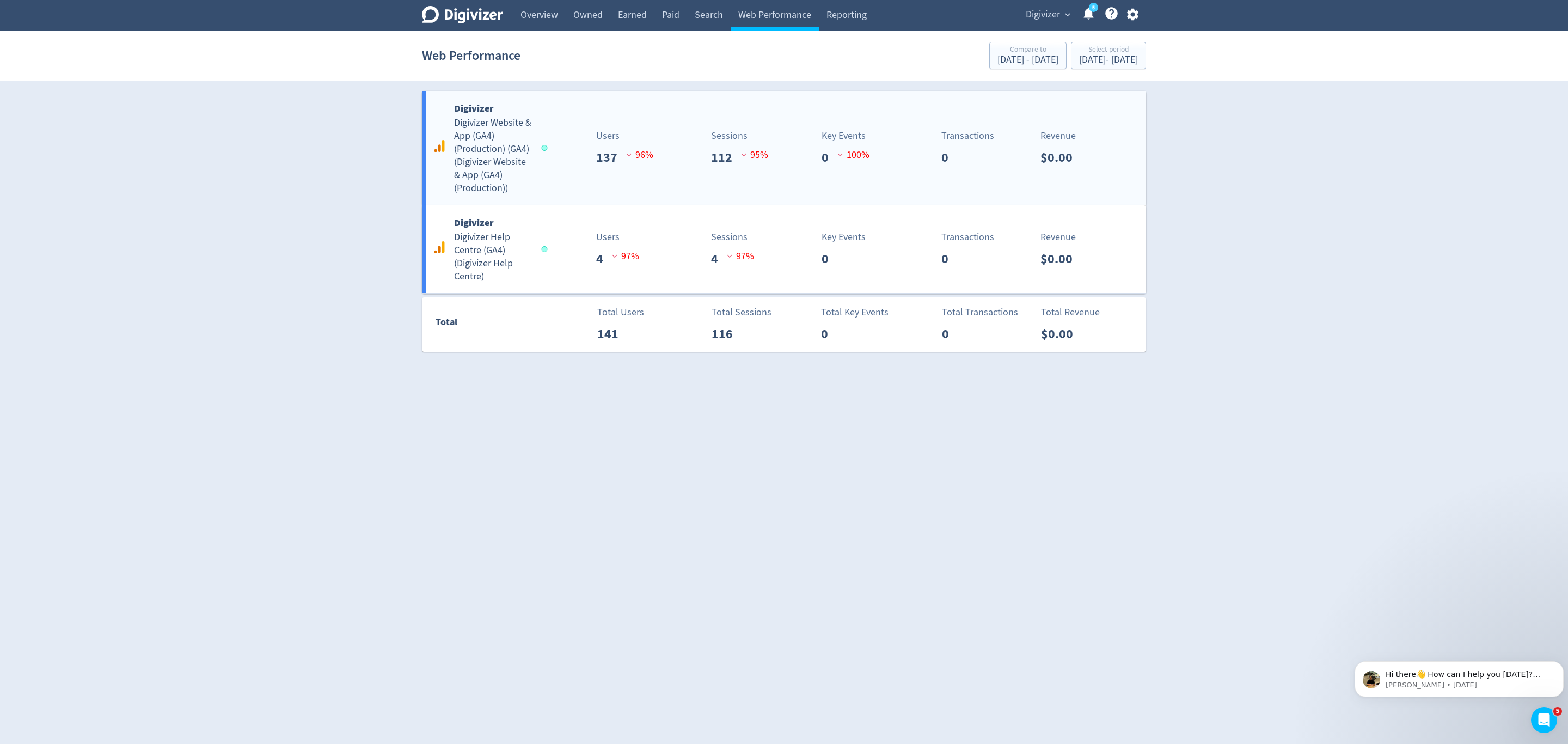
click at [567, 186] on div "Digivizer Digivizer Website & App (GA4) (Production) (GA4) ( Digivizer Website …" at bounding box center [784, 147] width 724 height 114
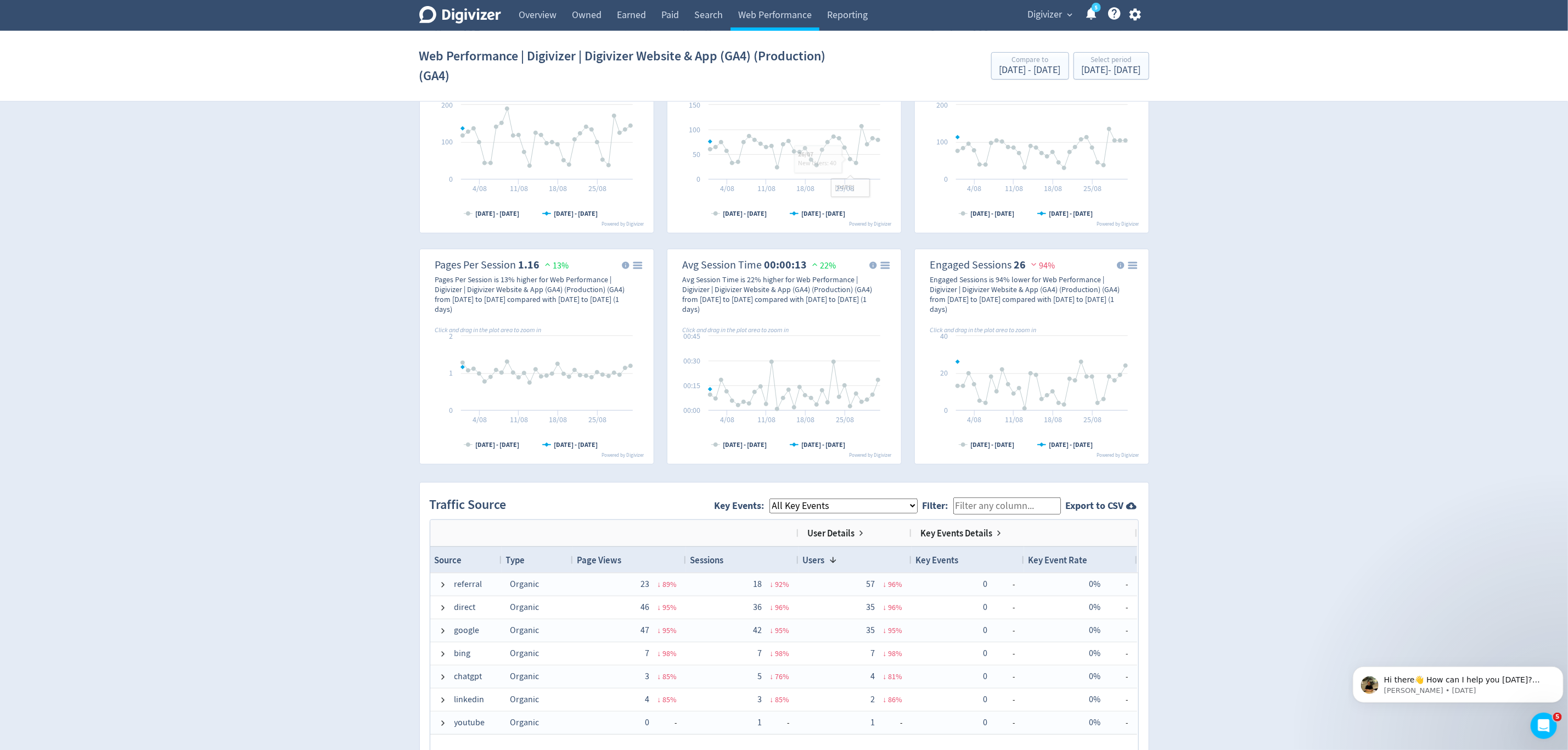
scroll to position [494, 0]
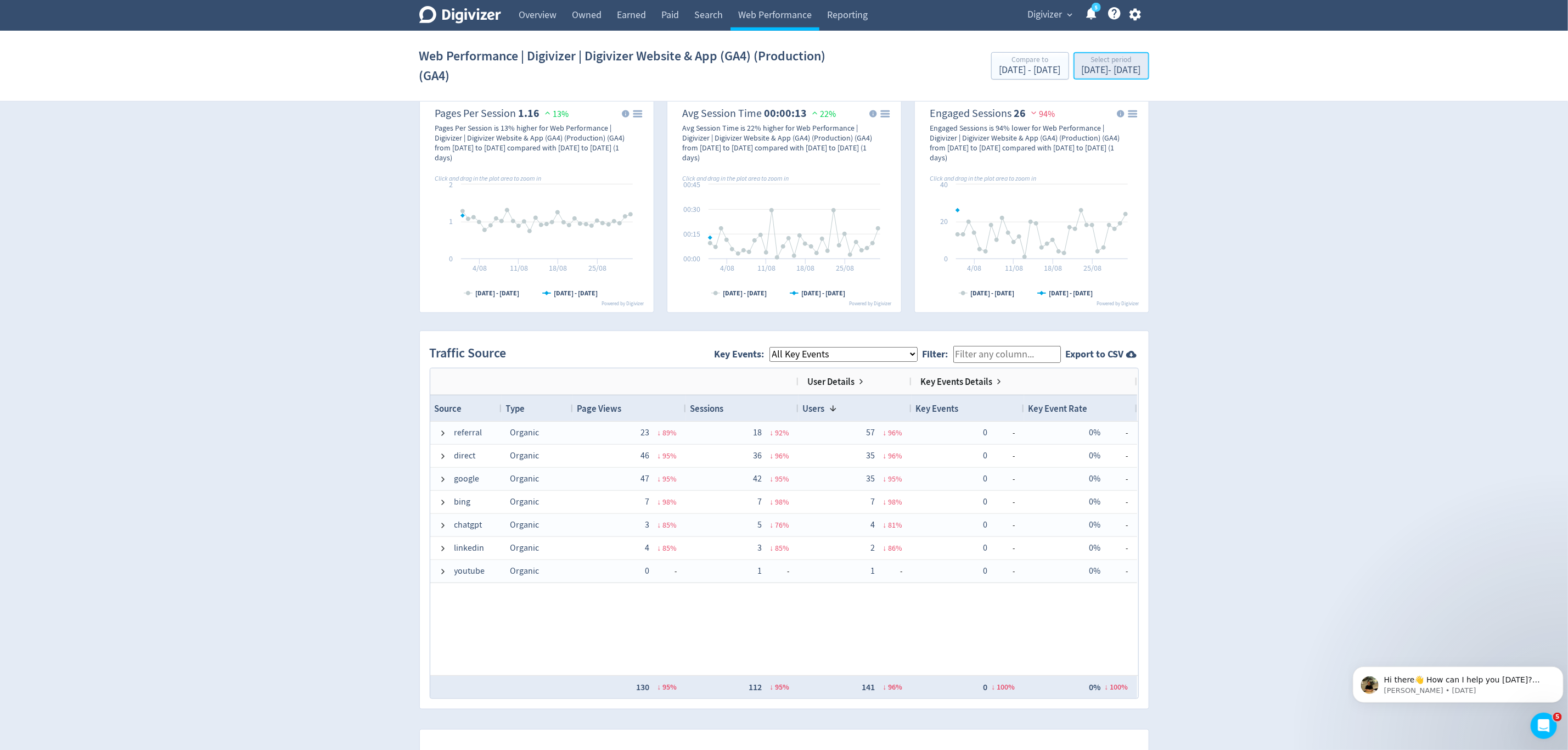
click at [1109, 63] on div "Select period" at bounding box center [1111, 60] width 60 height 9
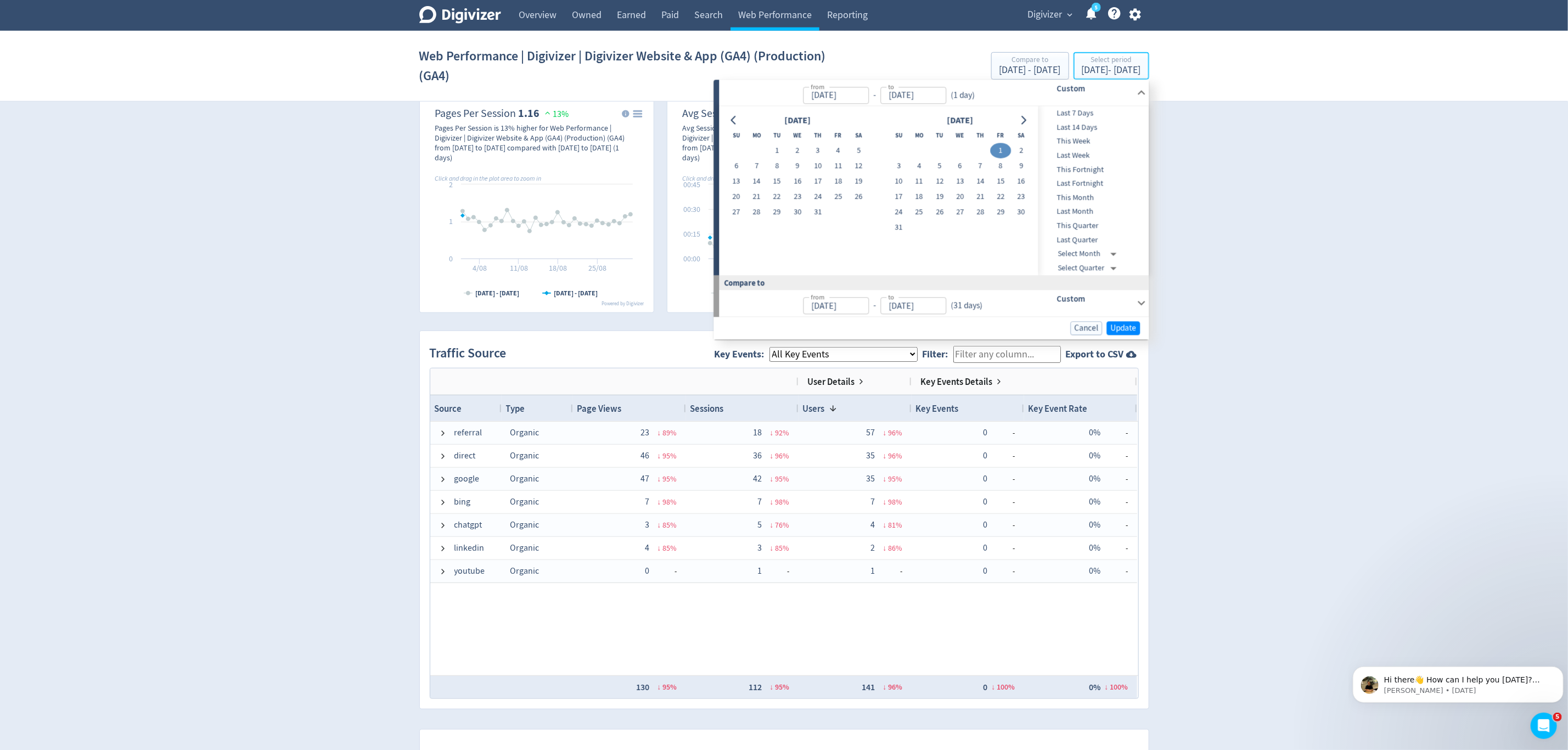
type input "Aug 01, 2025"
type input "Jul 01, 2025"
type input "Jul 31, 2025"
click at [1022, 117] on icon "Go to next month" at bounding box center [1024, 120] width 9 height 9
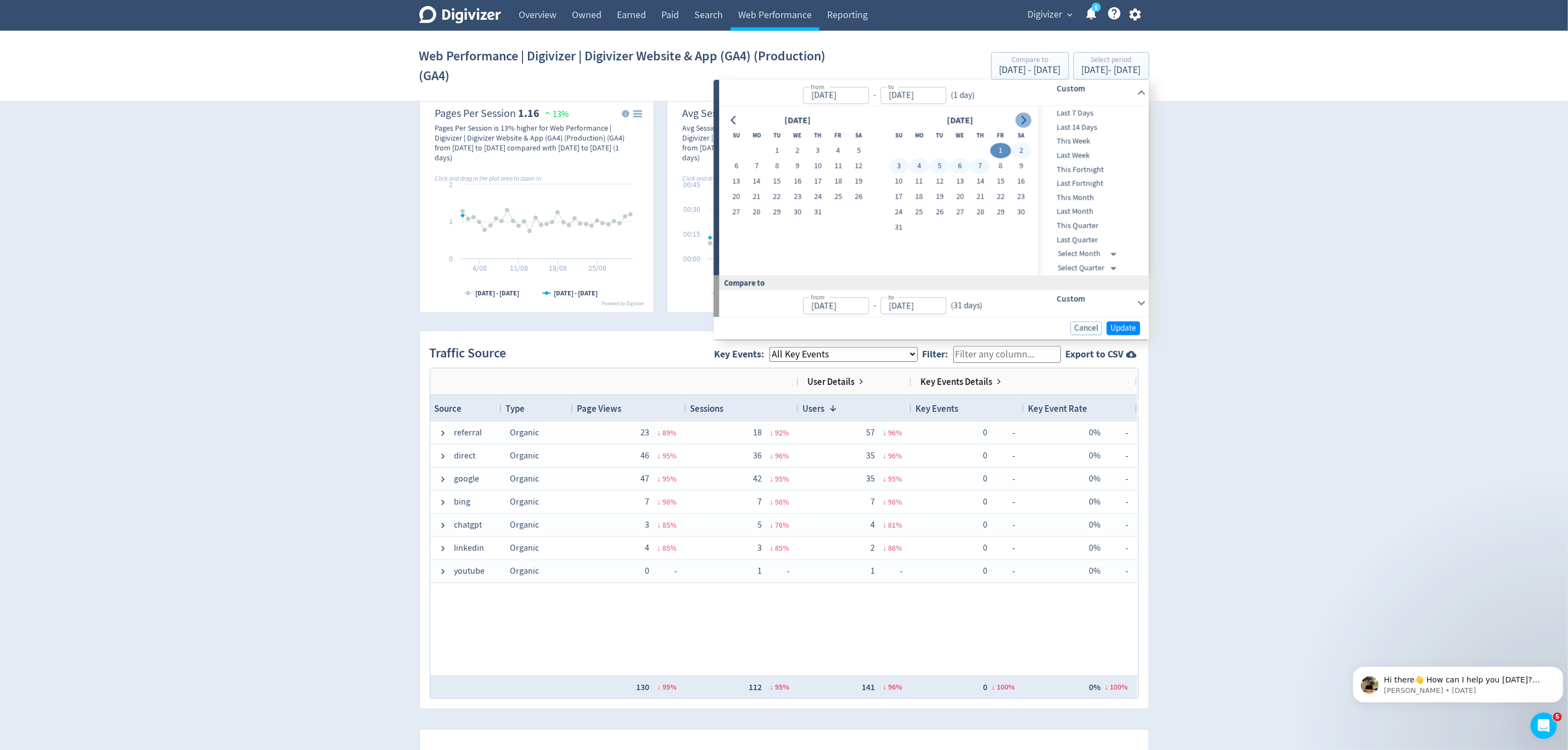
click at [1022, 117] on icon "Go to next month" at bounding box center [1024, 120] width 9 height 9
click at [726, 117] on button "Go to previous month" at bounding box center [734, 120] width 16 height 15
drag, startPoint x: 757, startPoint y: 208, endPoint x: 789, endPoint y: 196, distance: 34.2
click at [757, 208] on button "29" at bounding box center [756, 212] width 20 height 15
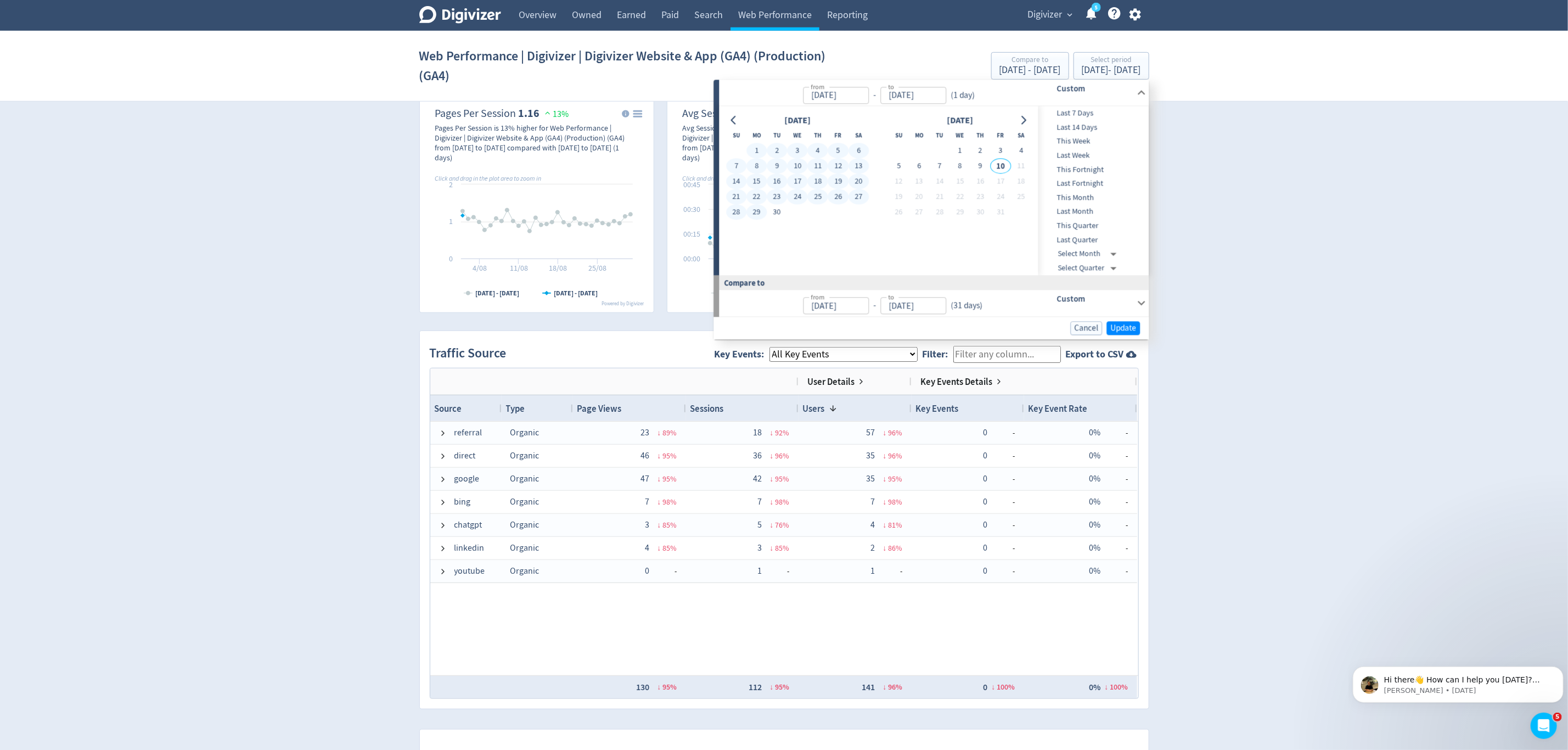
type input "[DATE]"
drag, startPoint x: 899, startPoint y: 160, endPoint x: 1077, endPoint y: 312, distance: 234.1
click at [898, 160] on button "5" at bounding box center [898, 166] width 20 height 15
type input "Oct 05, 2025"
type input "[DATE]"
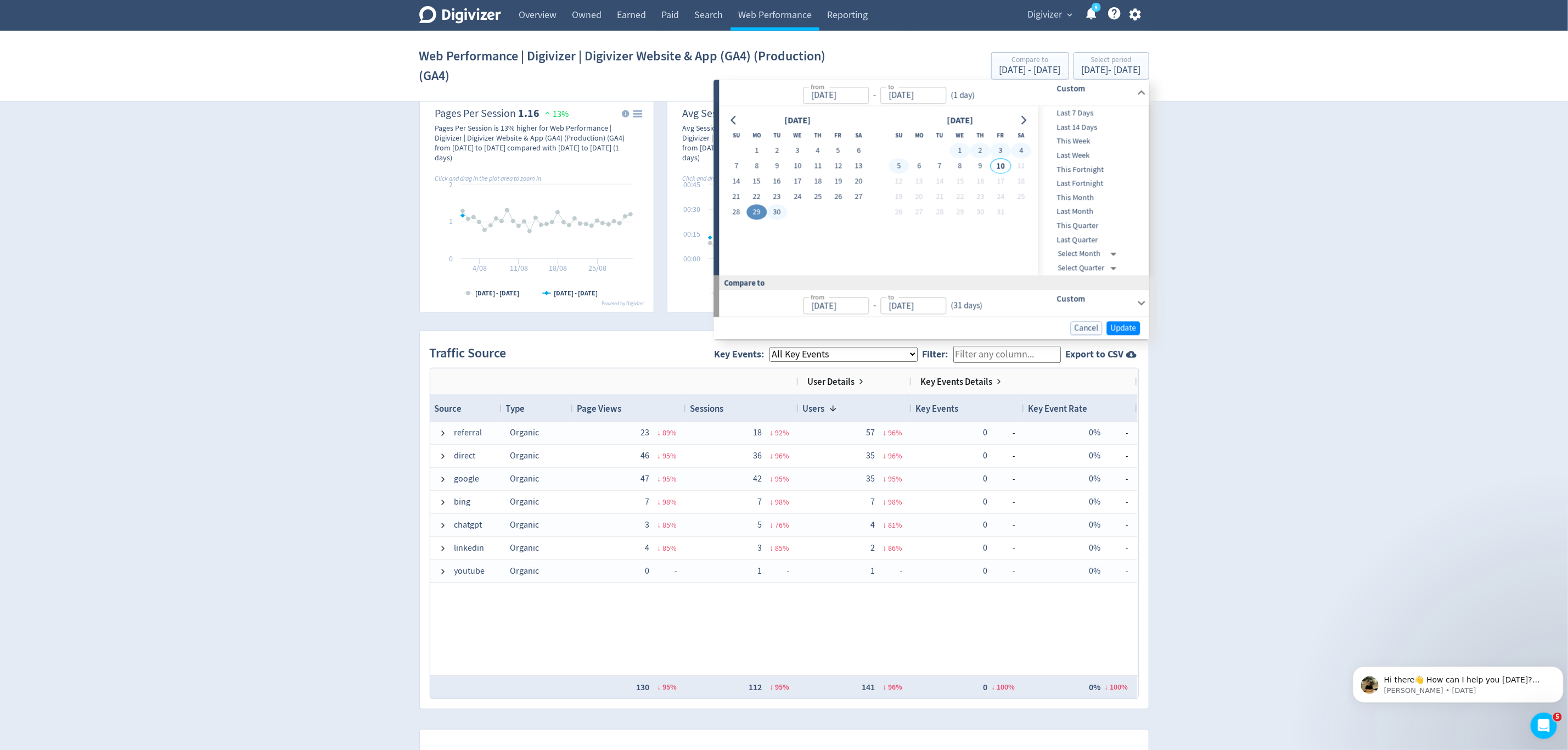
type input "[DATE]"
click at [1124, 331] on span "Update" at bounding box center [1124, 328] width 26 height 8
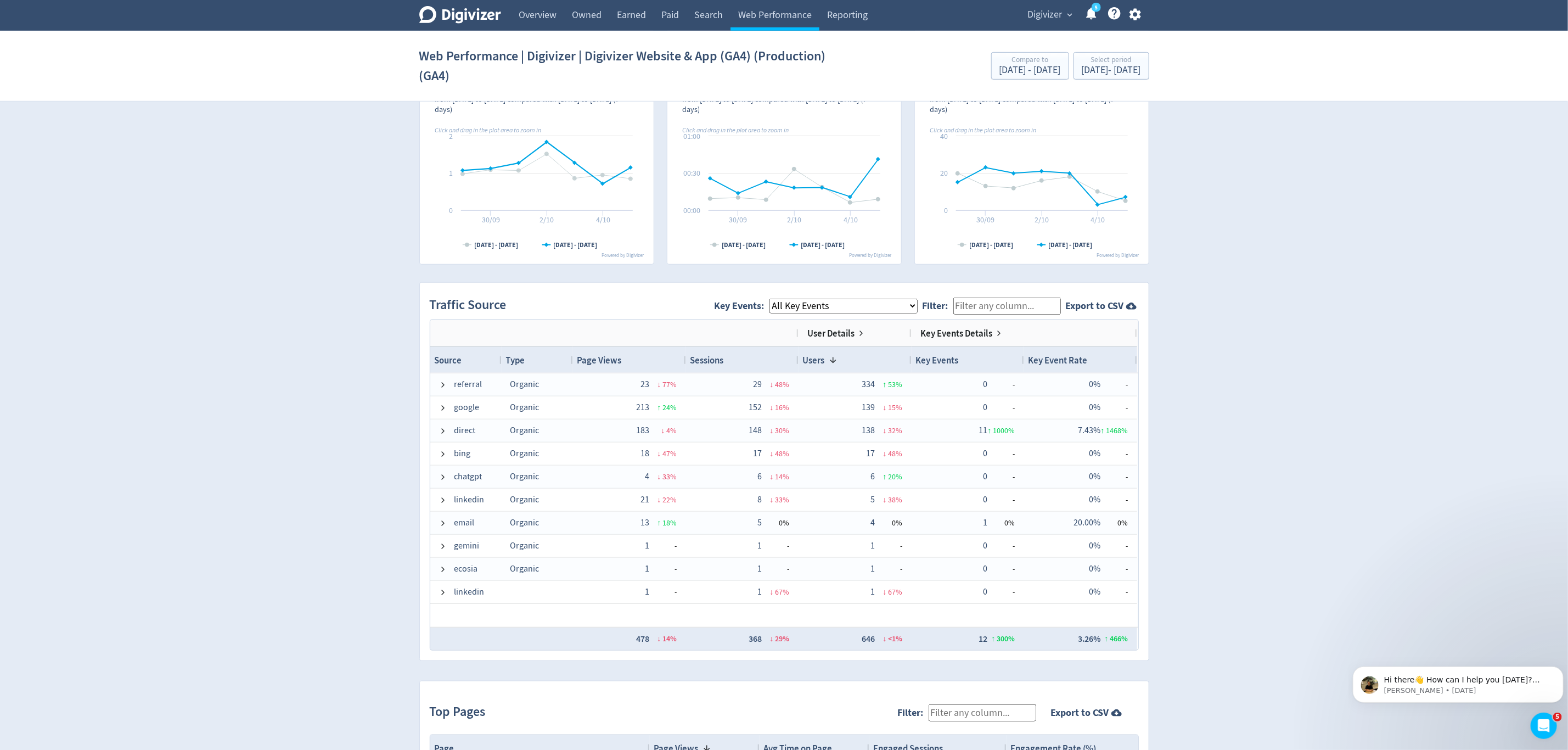
scroll to position [131, 0]
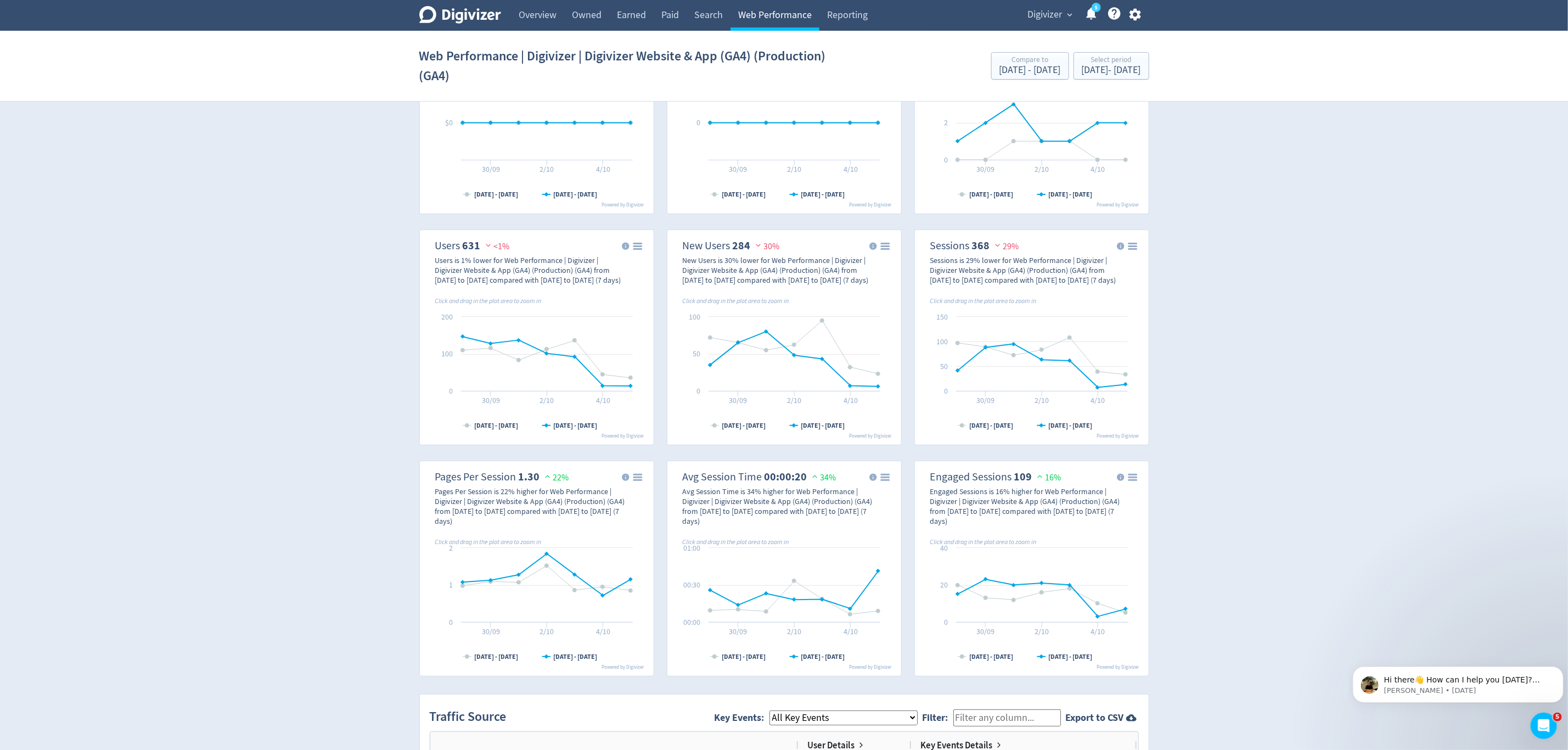
click at [743, 10] on link "Web Performance" at bounding box center [775, 15] width 89 height 31
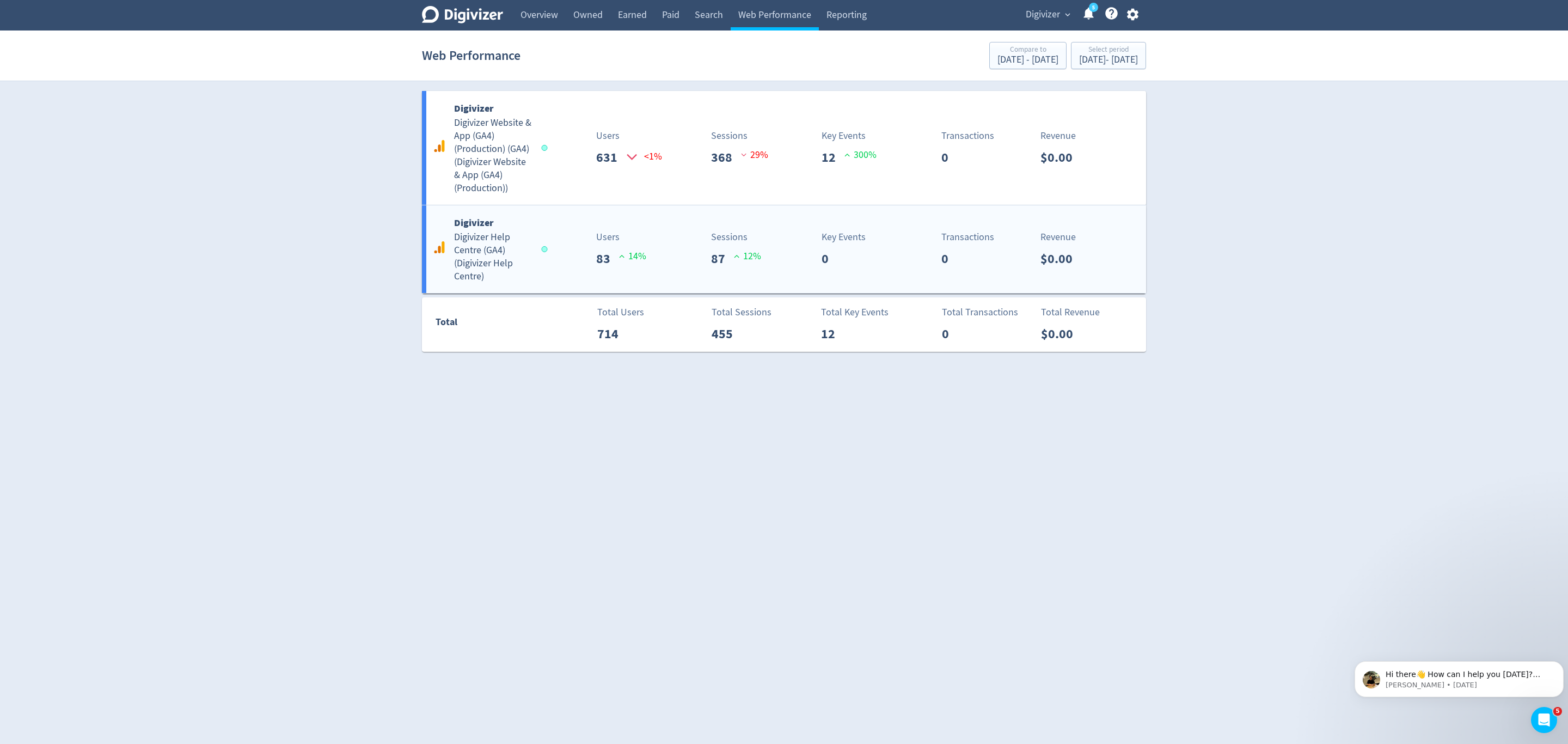
click at [576, 247] on div "Users 83 14 %" at bounding box center [606, 249] width 120 height 39
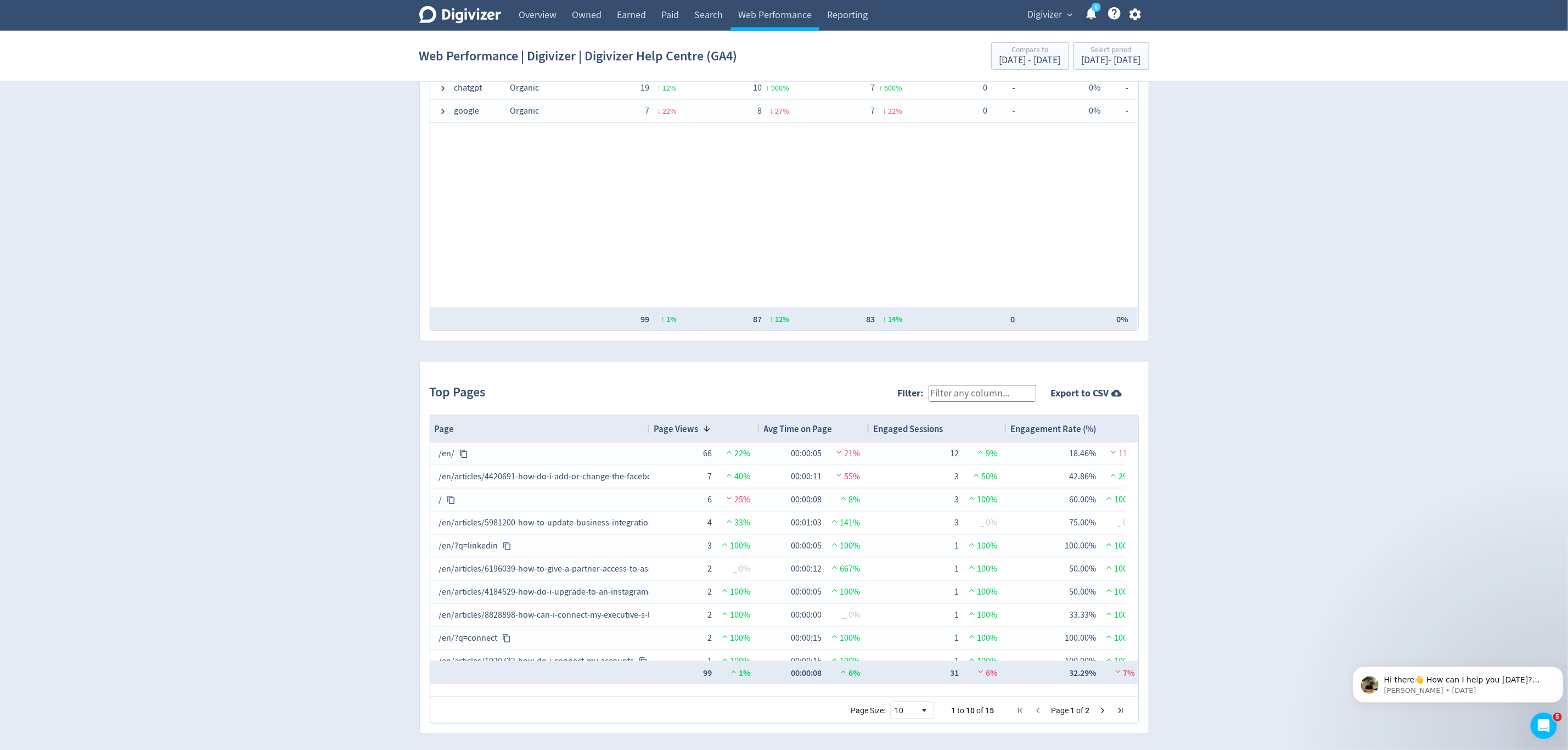
scroll to position [852, 0]
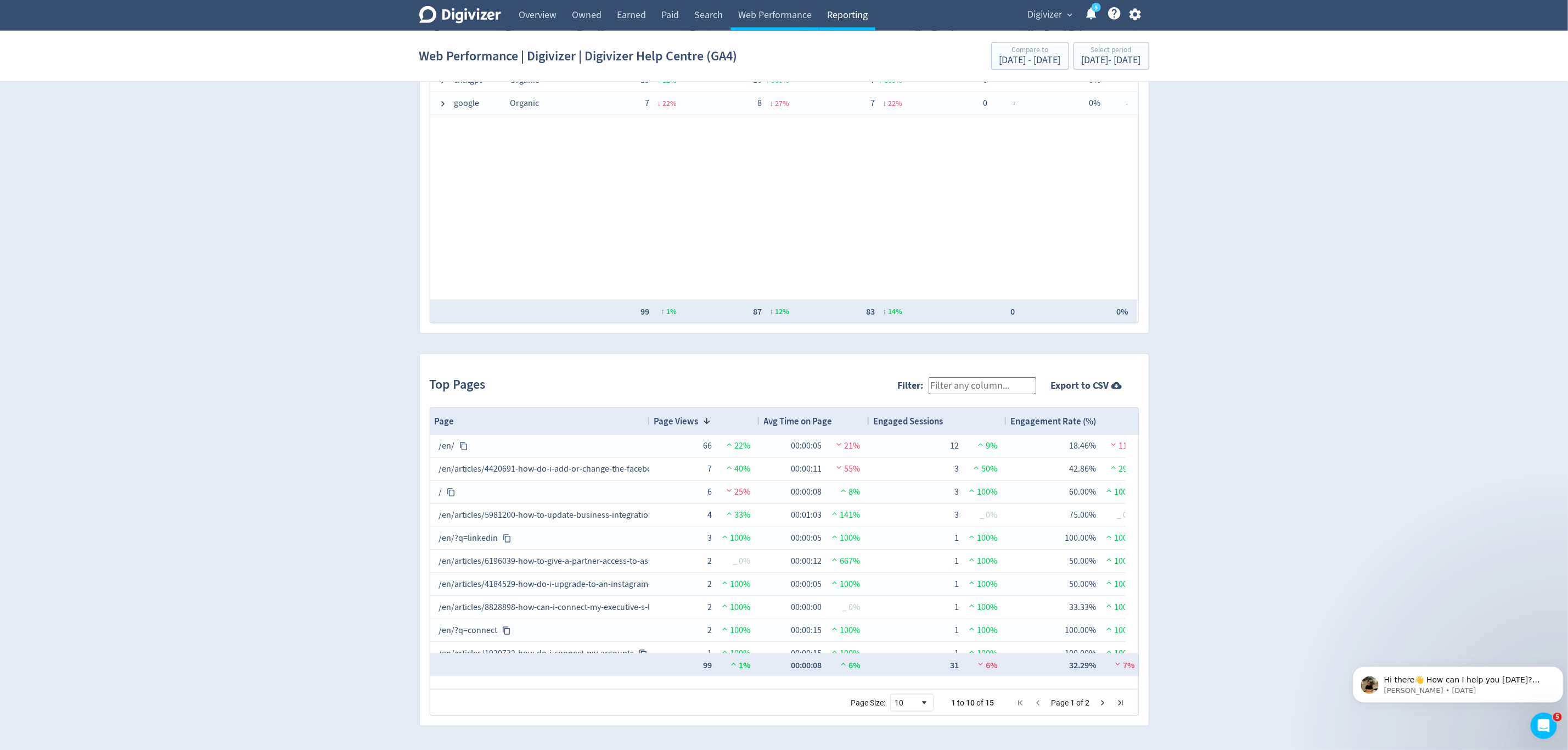
click at [856, 12] on link "Reporting" at bounding box center [847, 15] width 56 height 31
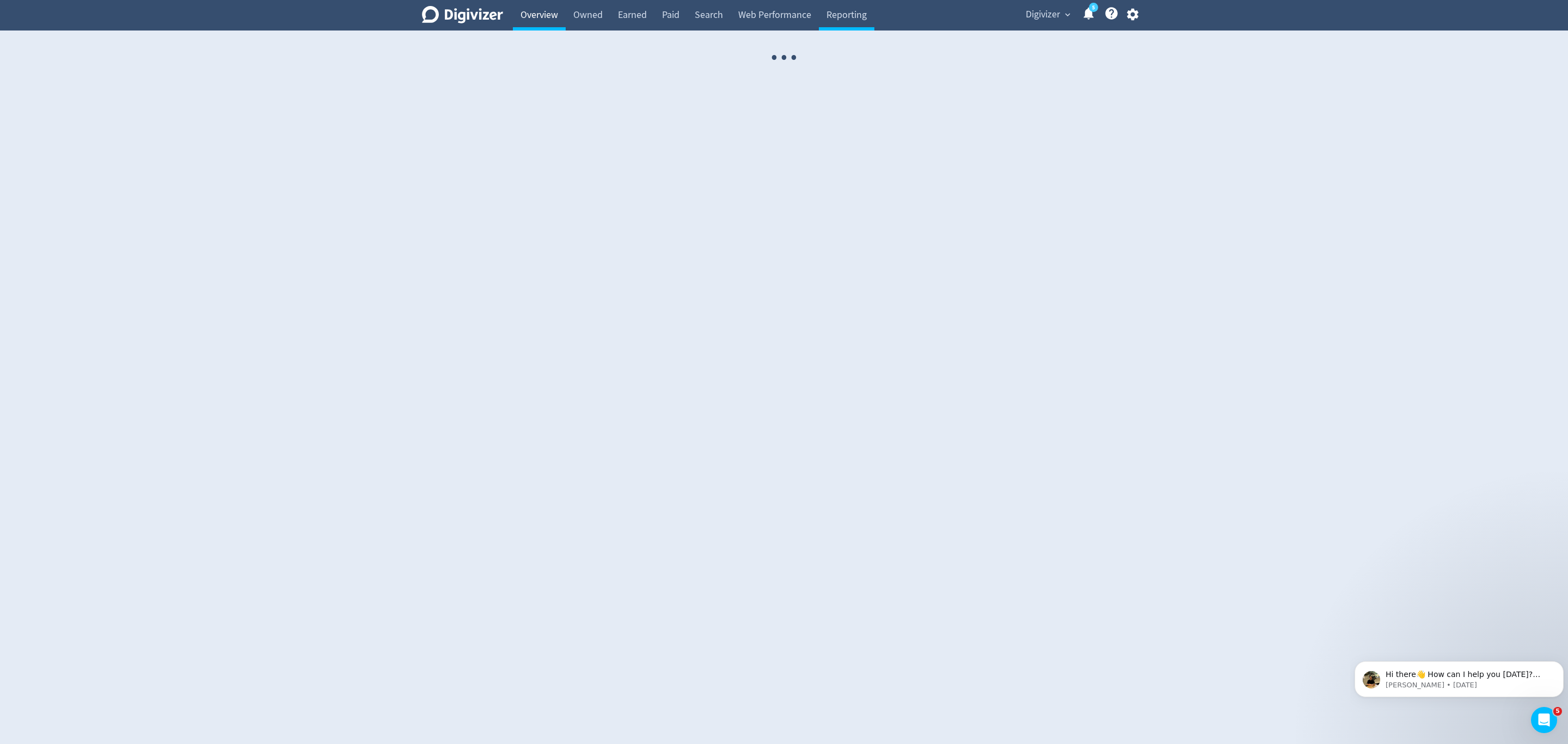
click at [534, 10] on link "Overview" at bounding box center [539, 15] width 53 height 30
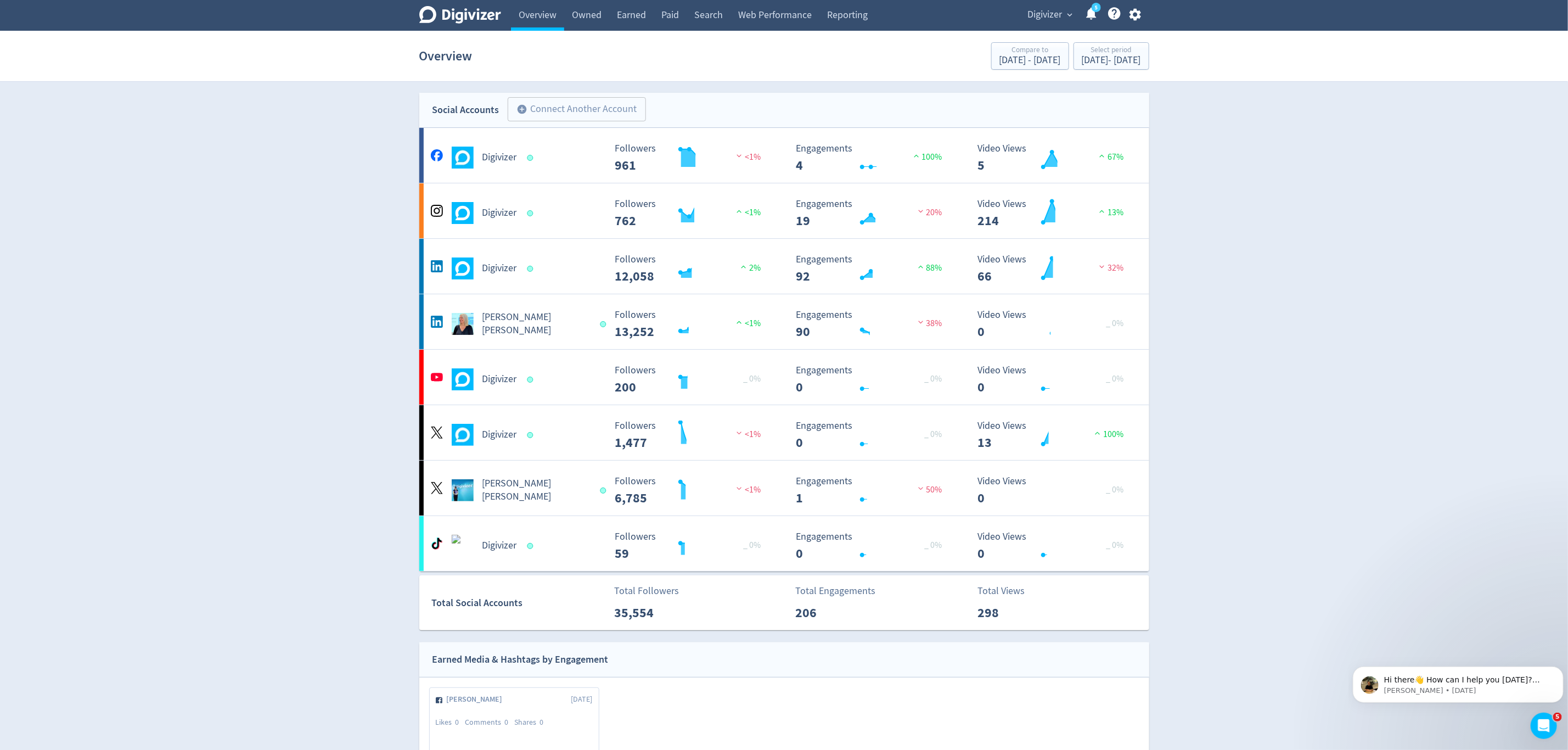
click at [1056, 9] on span "Digivizer" at bounding box center [1045, 15] width 34 height 18
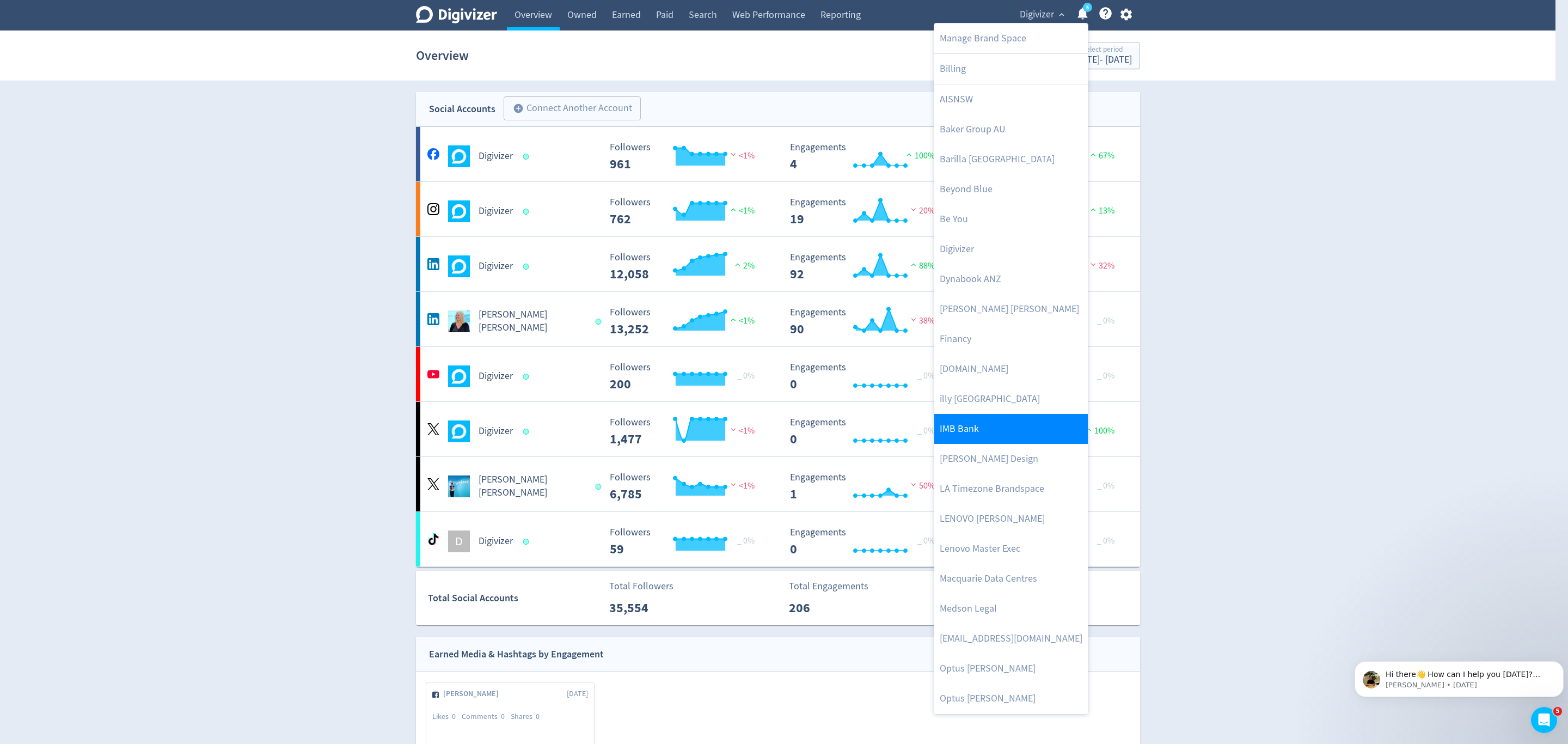
click at [967, 437] on link "IMB Bank" at bounding box center [1011, 429] width 153 height 30
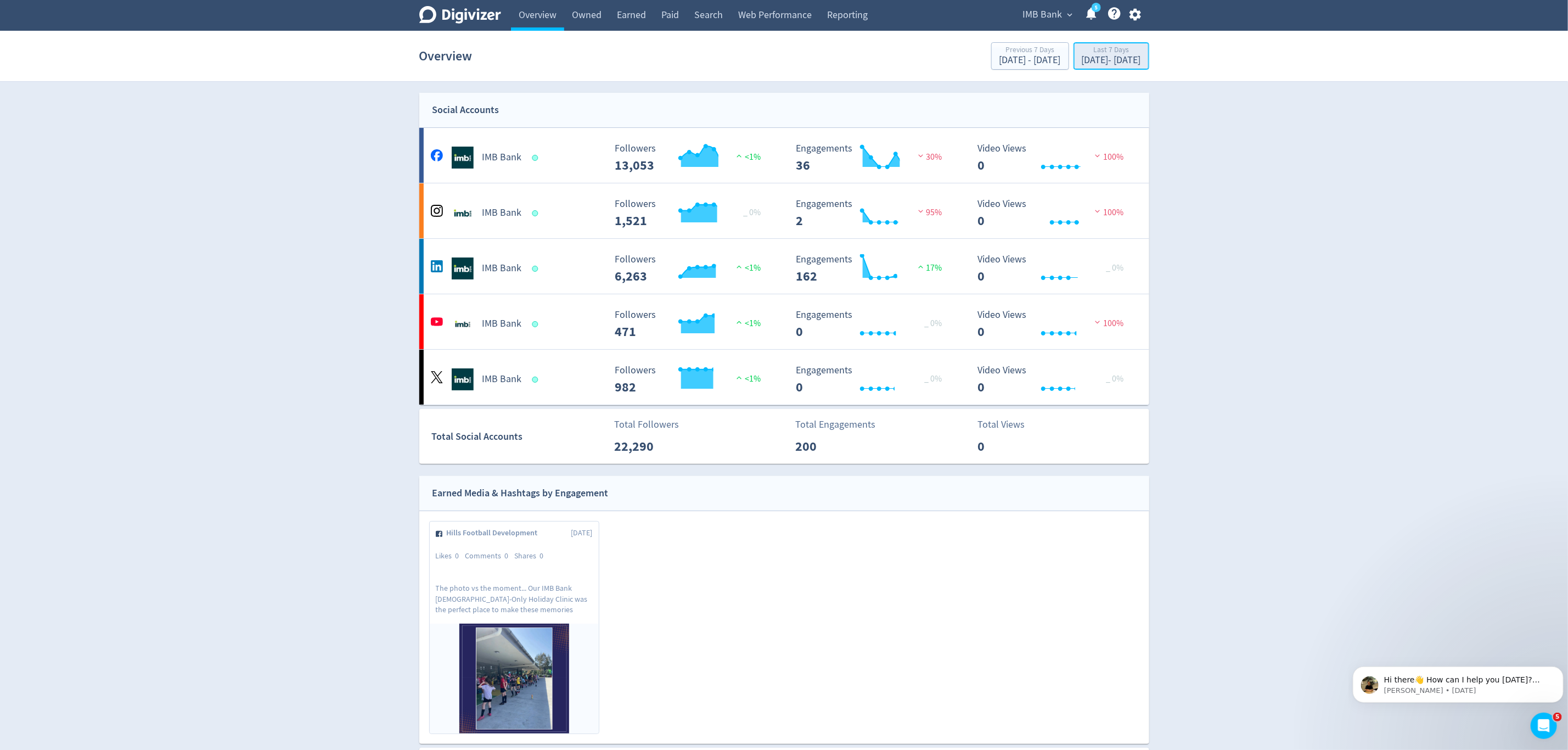
click at [1082, 56] on div "Oct 3, 2025 - Oct 9, 2025" at bounding box center [1111, 60] width 60 height 10
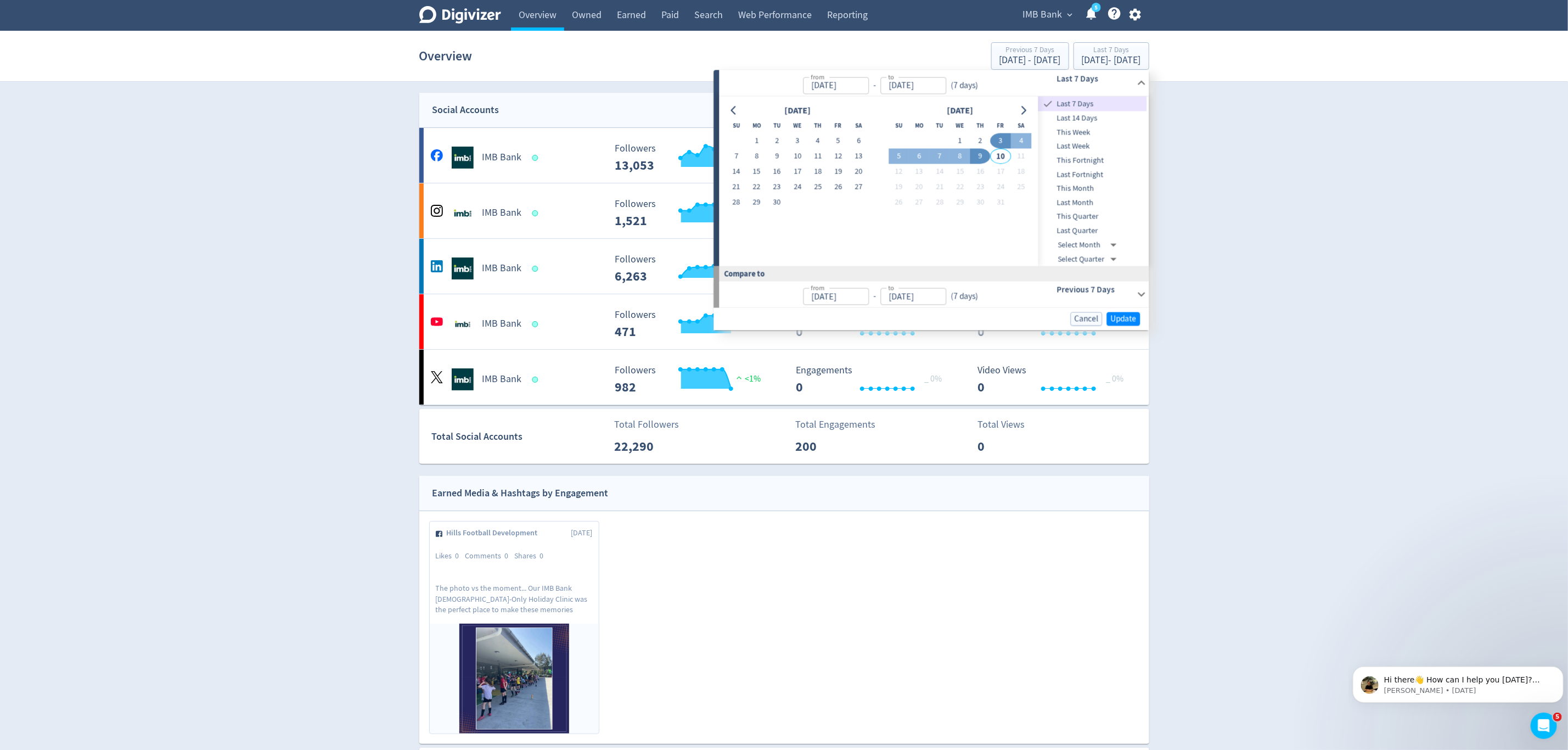
drag, startPoint x: 751, startPoint y: 201, endPoint x: 875, endPoint y: 184, distance: 125.2
click at [752, 201] on button "29" at bounding box center [756, 203] width 20 height 15
type input "[DATE]"
click at [896, 155] on button "5" at bounding box center [898, 156] width 20 height 15
type input "Oct 05, 2025"
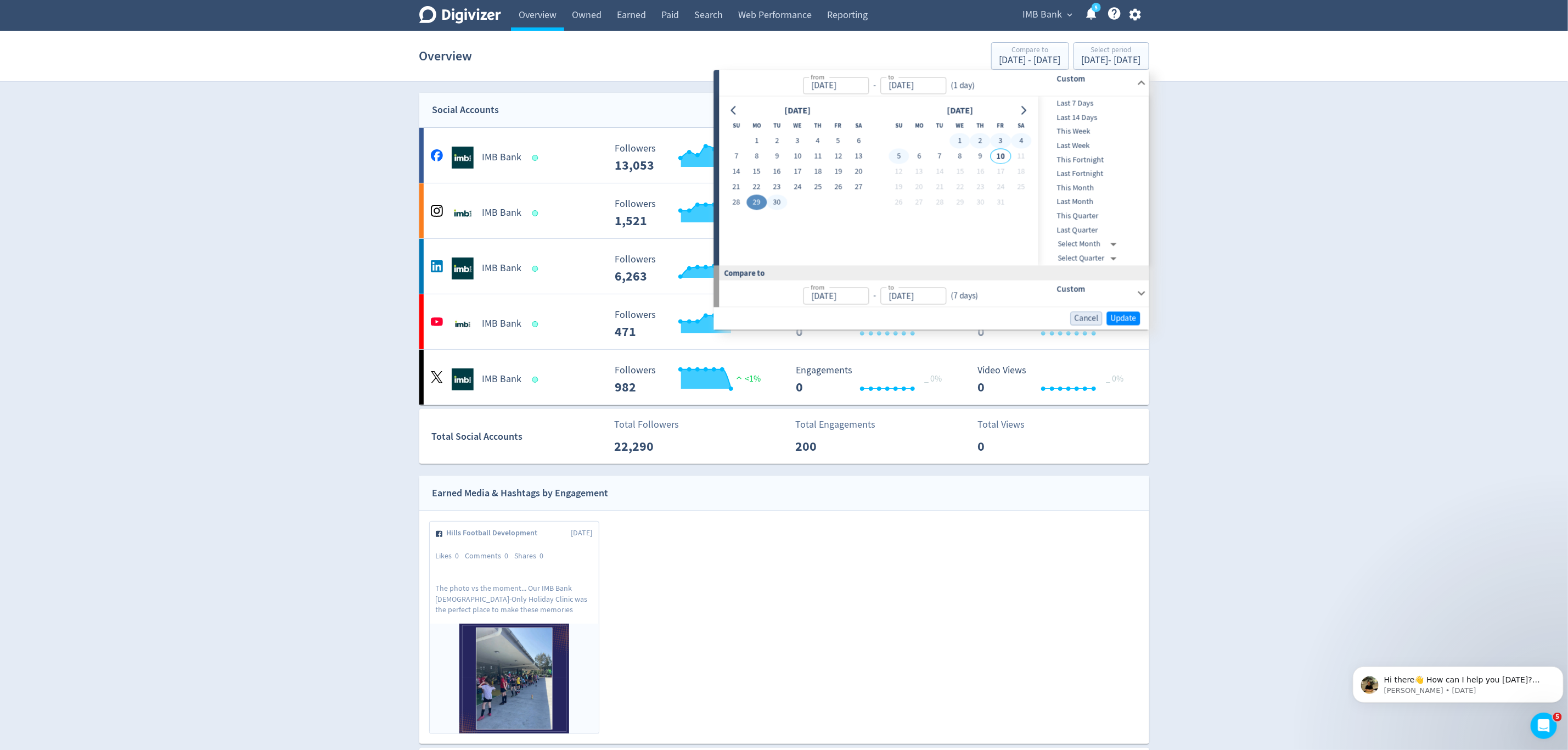
type input "[DATE]"
click at [1124, 320] on span "Update" at bounding box center [1124, 318] width 26 height 8
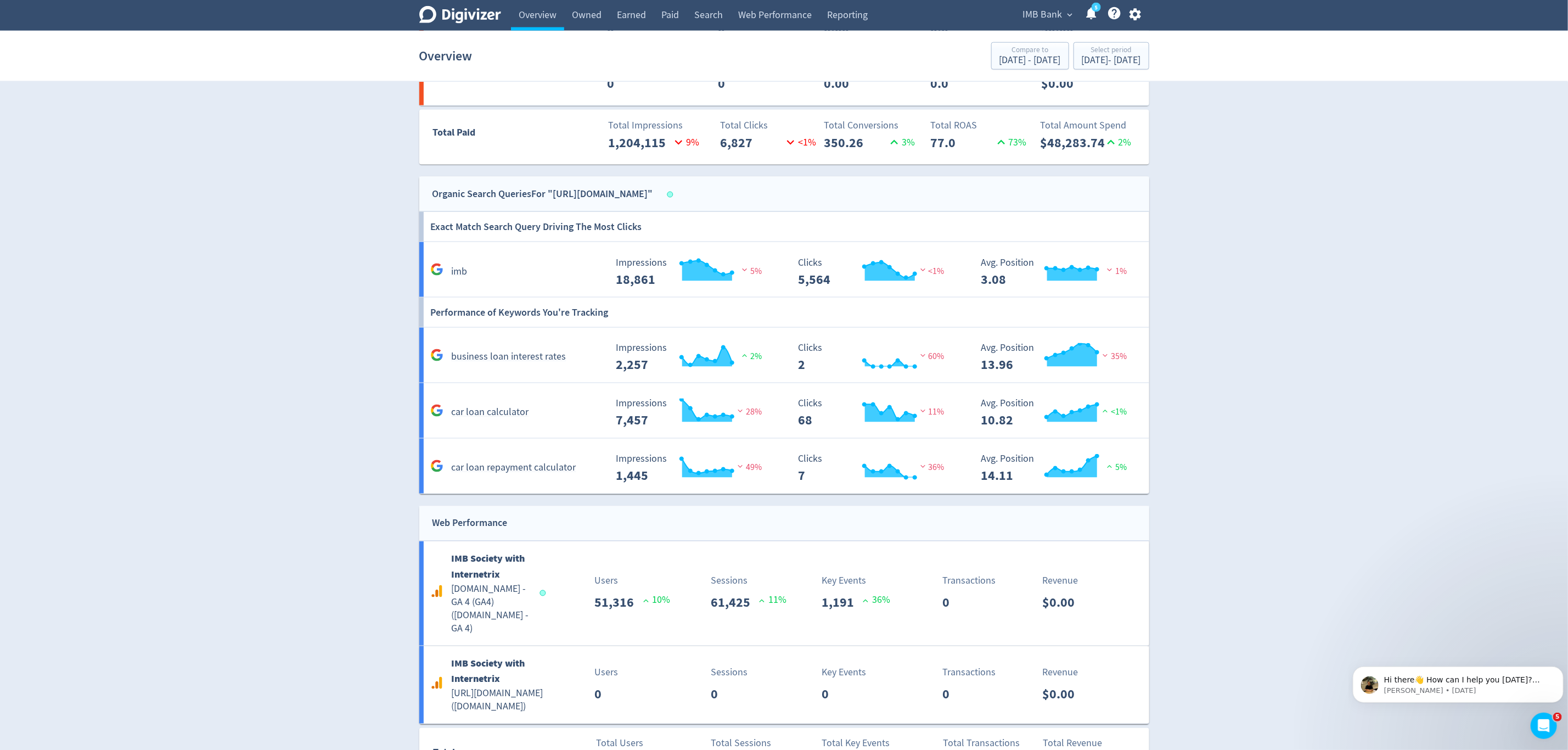
scroll to position [1293, 0]
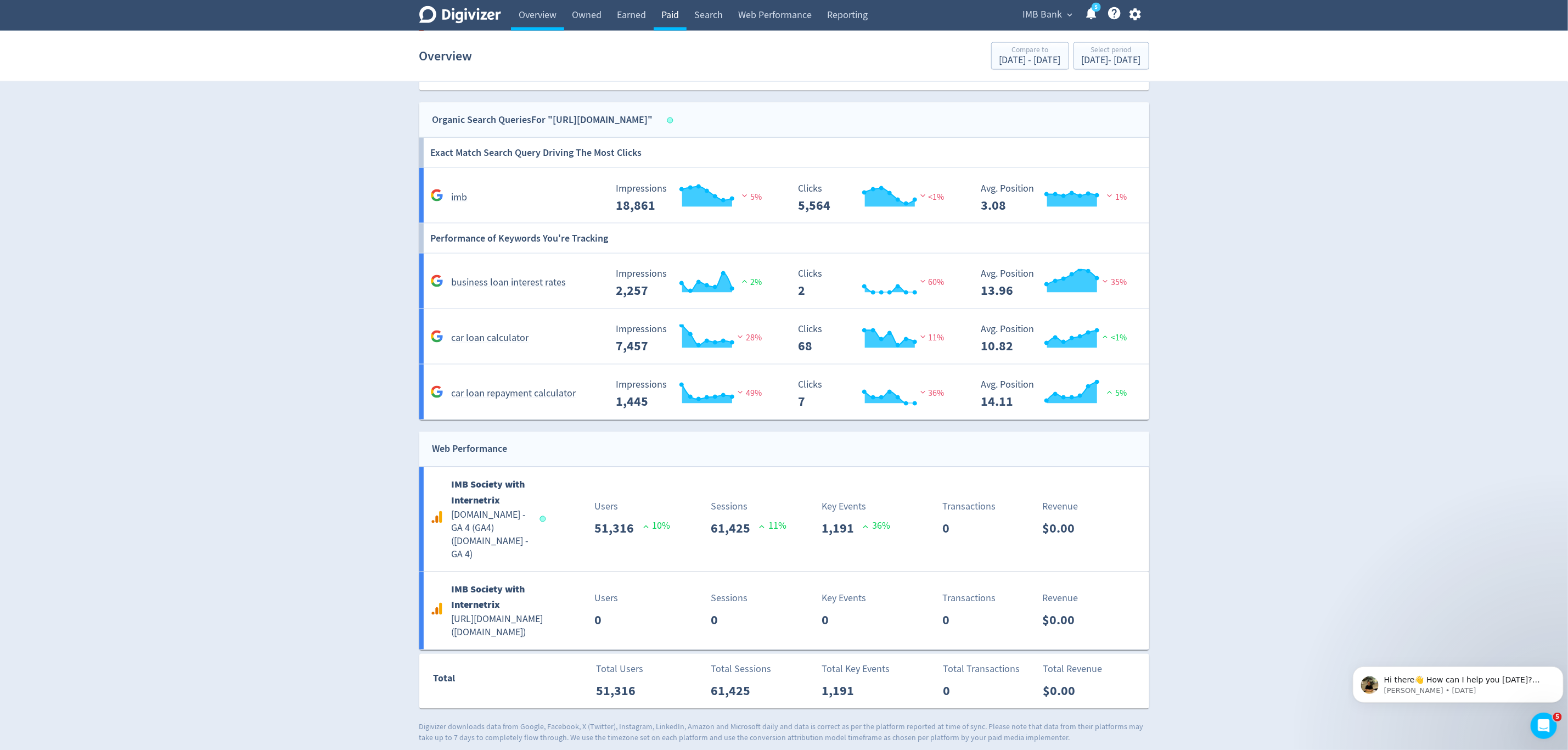
click at [677, 15] on link "Paid" at bounding box center [670, 15] width 33 height 31
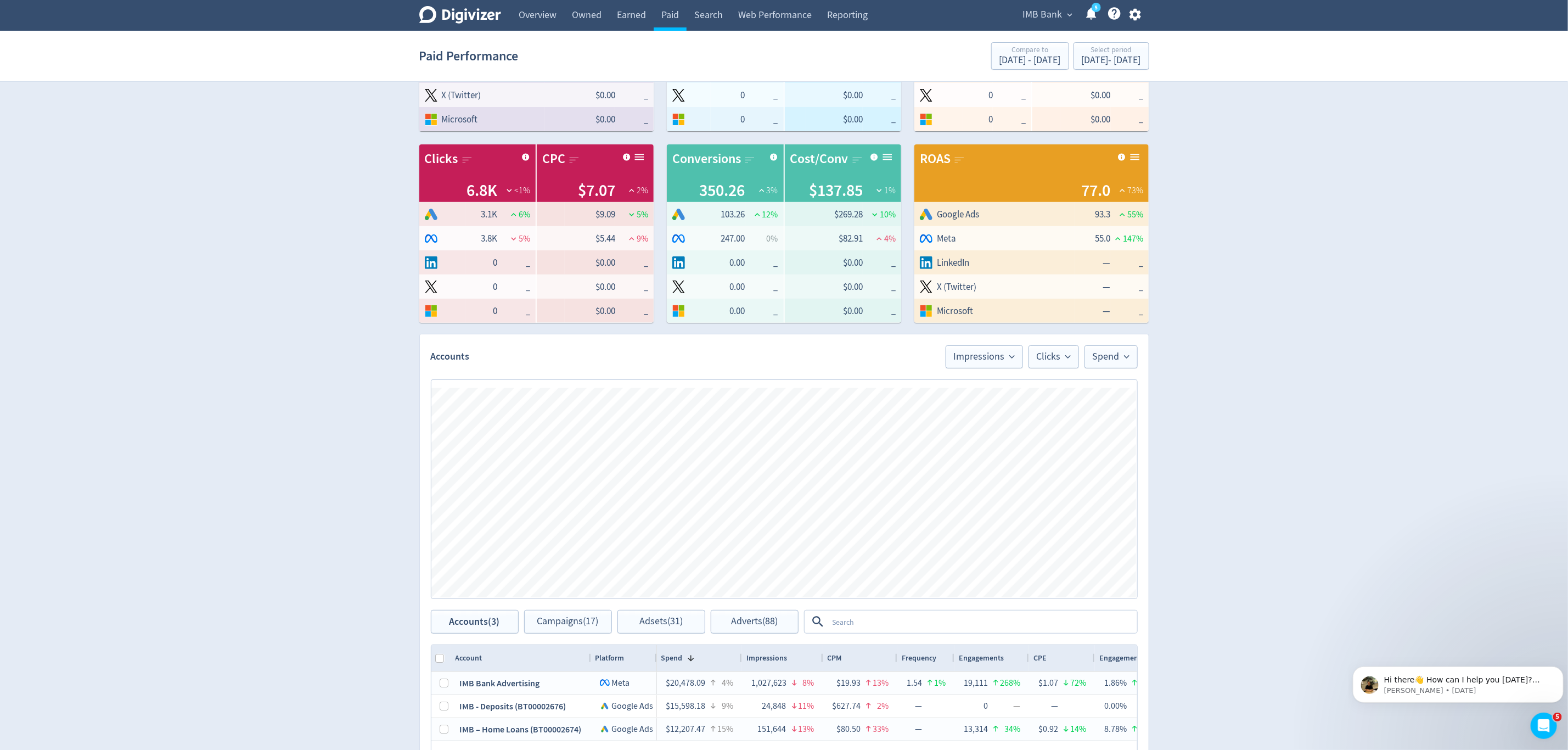
scroll to position [164, 0]
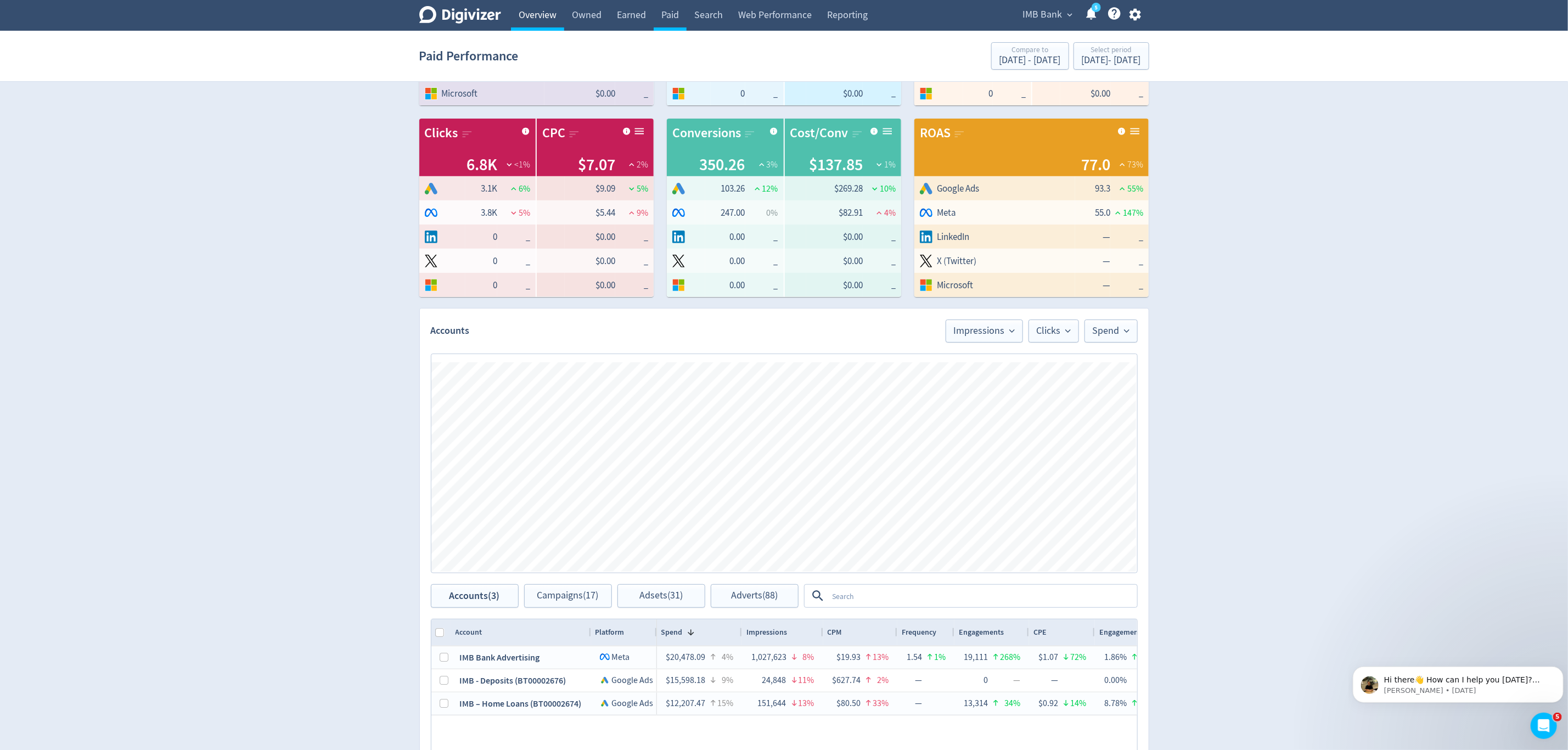
drag, startPoint x: 533, startPoint y: 23, endPoint x: 550, endPoint y: 12, distance: 20.2
click at [532, 23] on link "Overview" at bounding box center [538, 15] width 53 height 31
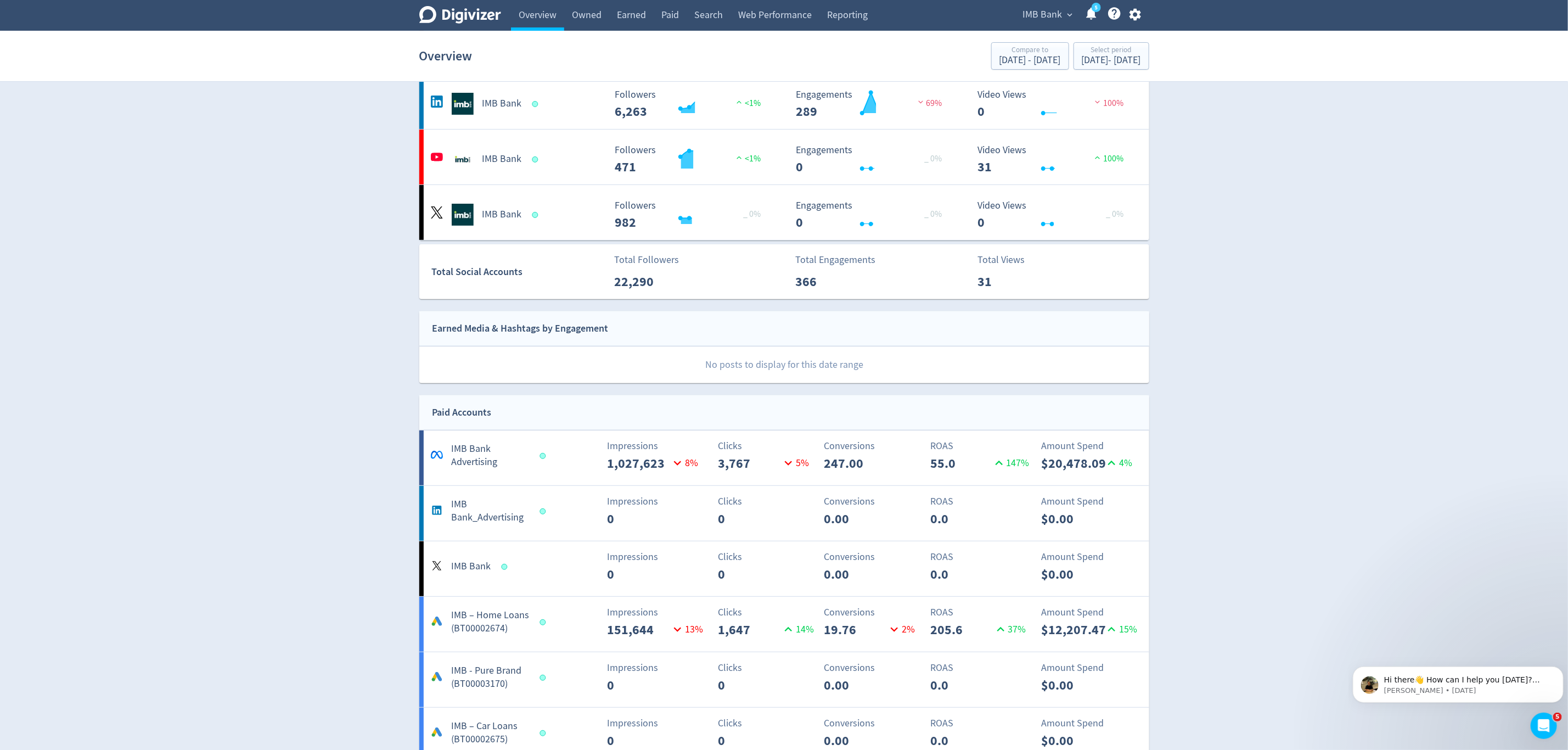
click at [1045, 14] on span "IMB Bank" at bounding box center [1043, 15] width 39 height 18
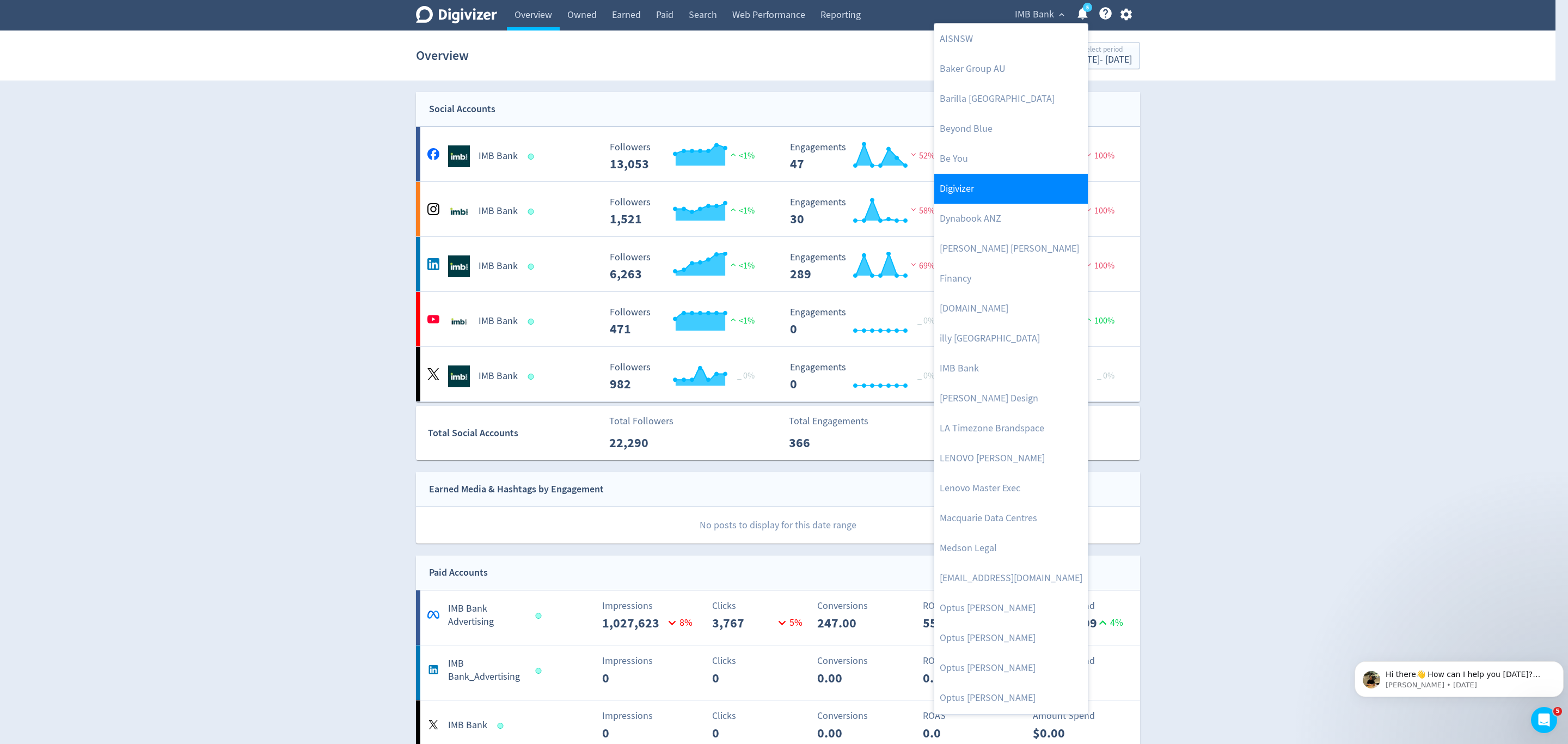
click at [979, 175] on link "Digivizer" at bounding box center [1011, 188] width 153 height 30
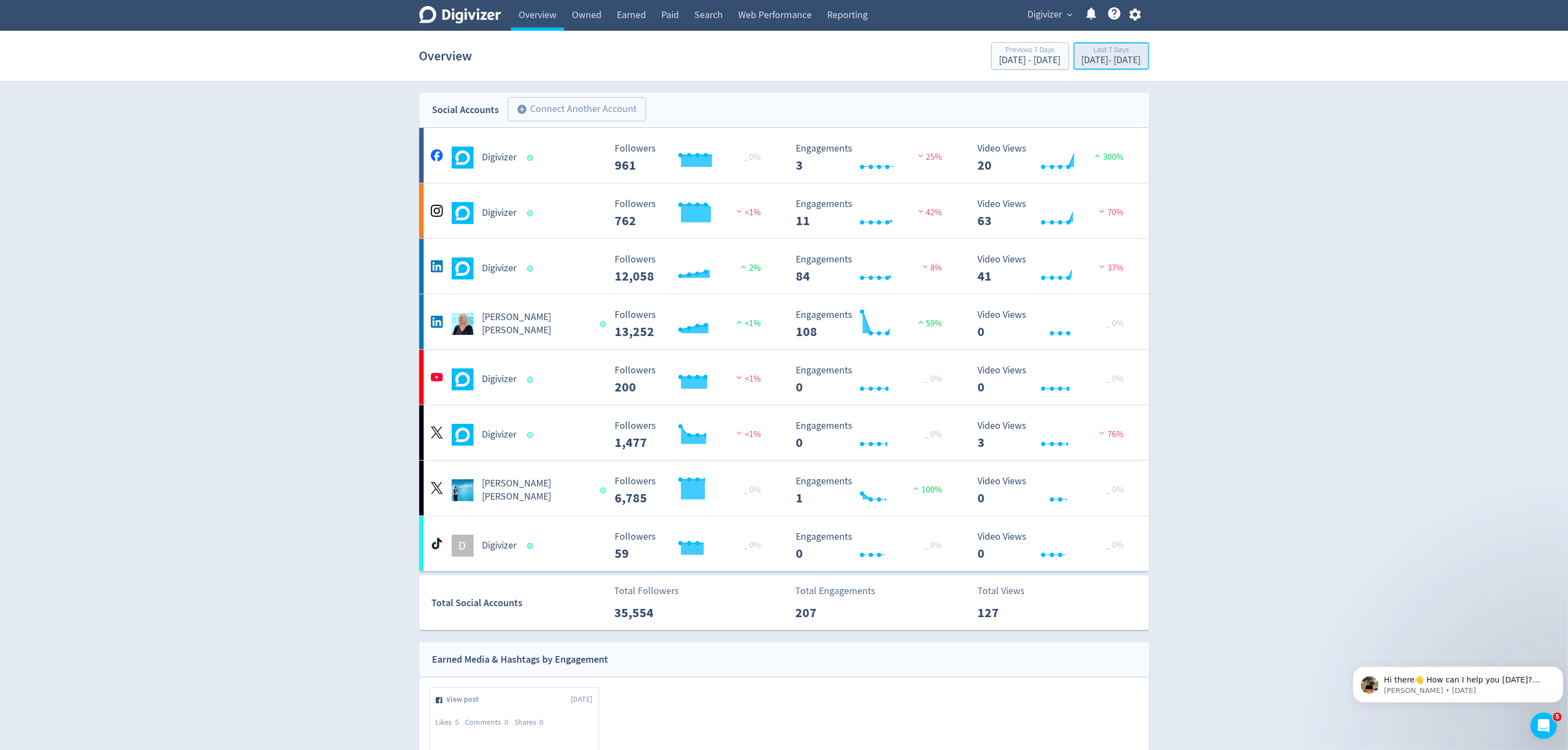
click at [1097, 61] on div "Oct 3, 2025 - Oct 9, 2025" at bounding box center [1111, 60] width 60 height 10
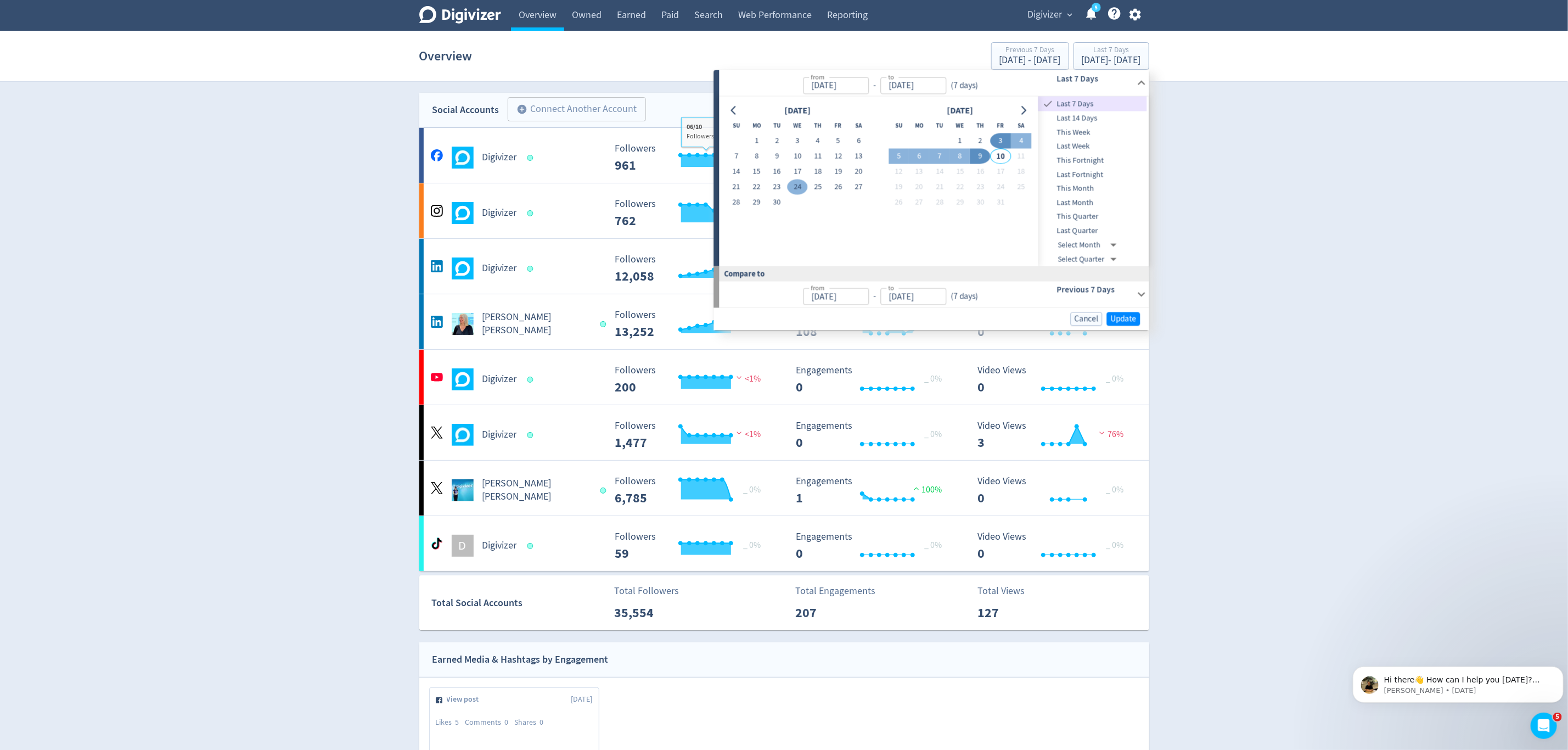
click at [760, 196] on button "29" at bounding box center [756, 203] width 20 height 15
type input "[DATE]"
click at [899, 153] on button "5" at bounding box center [898, 156] width 20 height 15
type input "Oct 05, 2025"
type input "[DATE]"
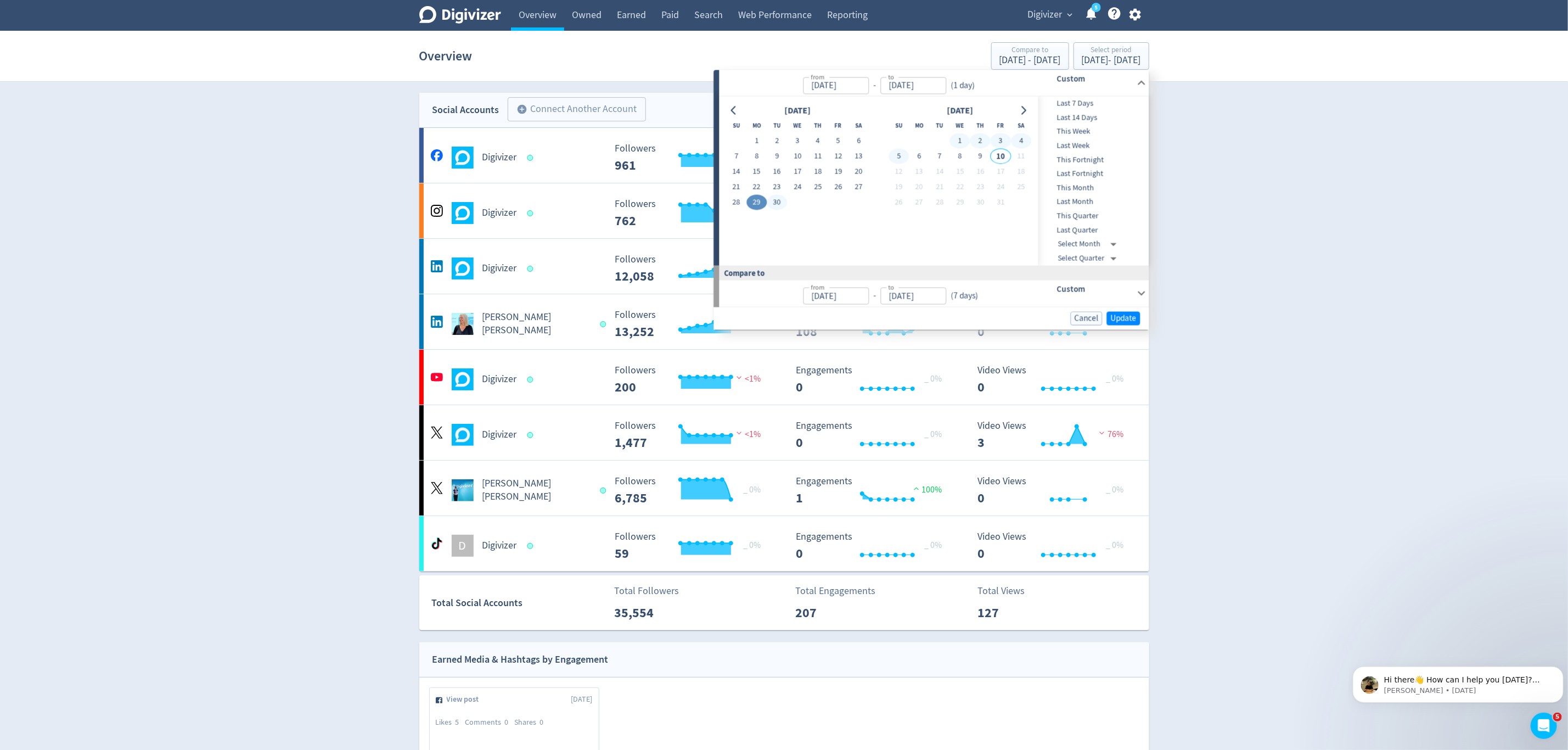
type input "[DATE]"
click at [1127, 311] on button "Update" at bounding box center [1124, 318] width 34 height 14
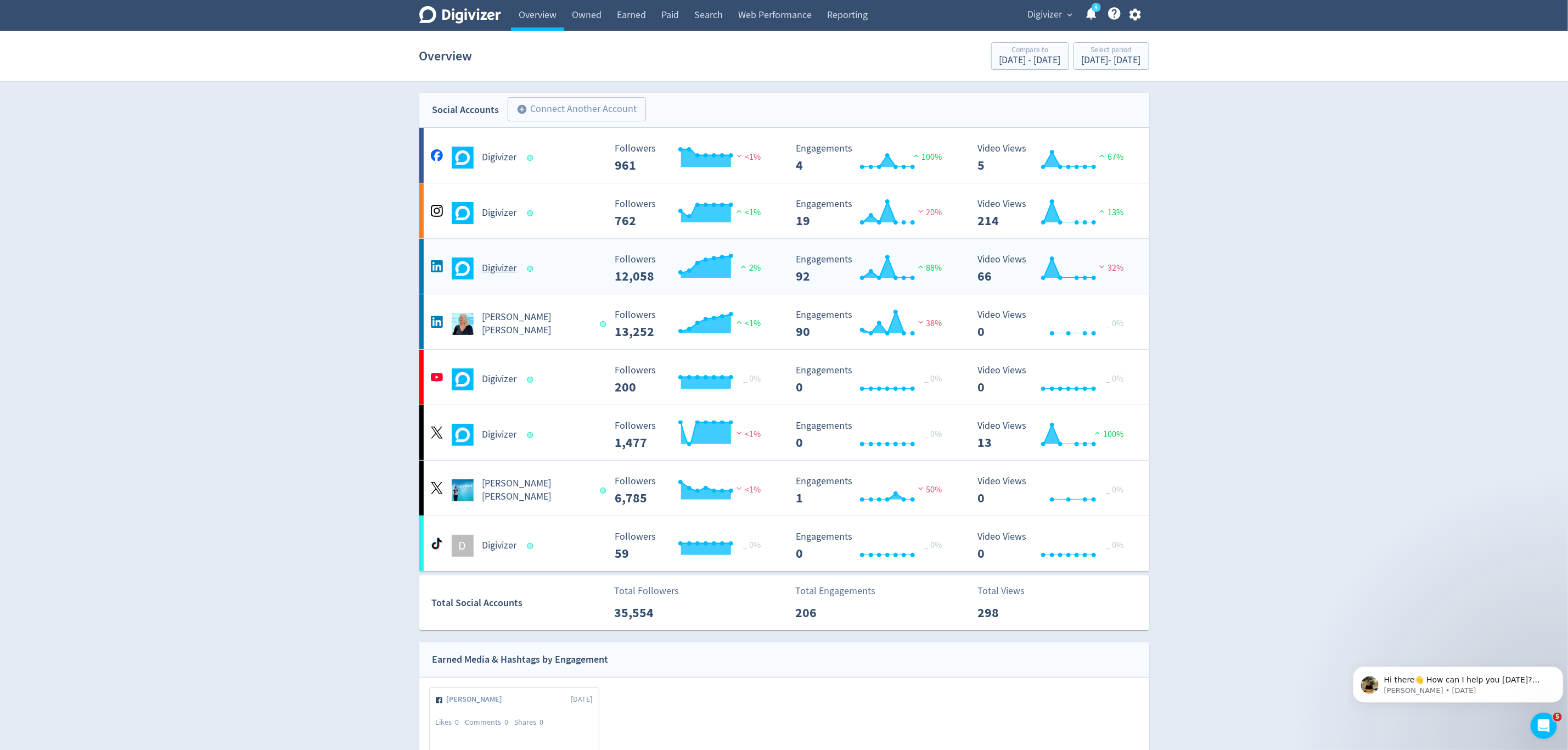
drag, startPoint x: 586, startPoint y: 317, endPoint x: 601, endPoint y: 287, distance: 33.5
click at [586, 317] on div "[PERSON_NAME] [PERSON_NAME]" at bounding box center [517, 323] width 177 height 26
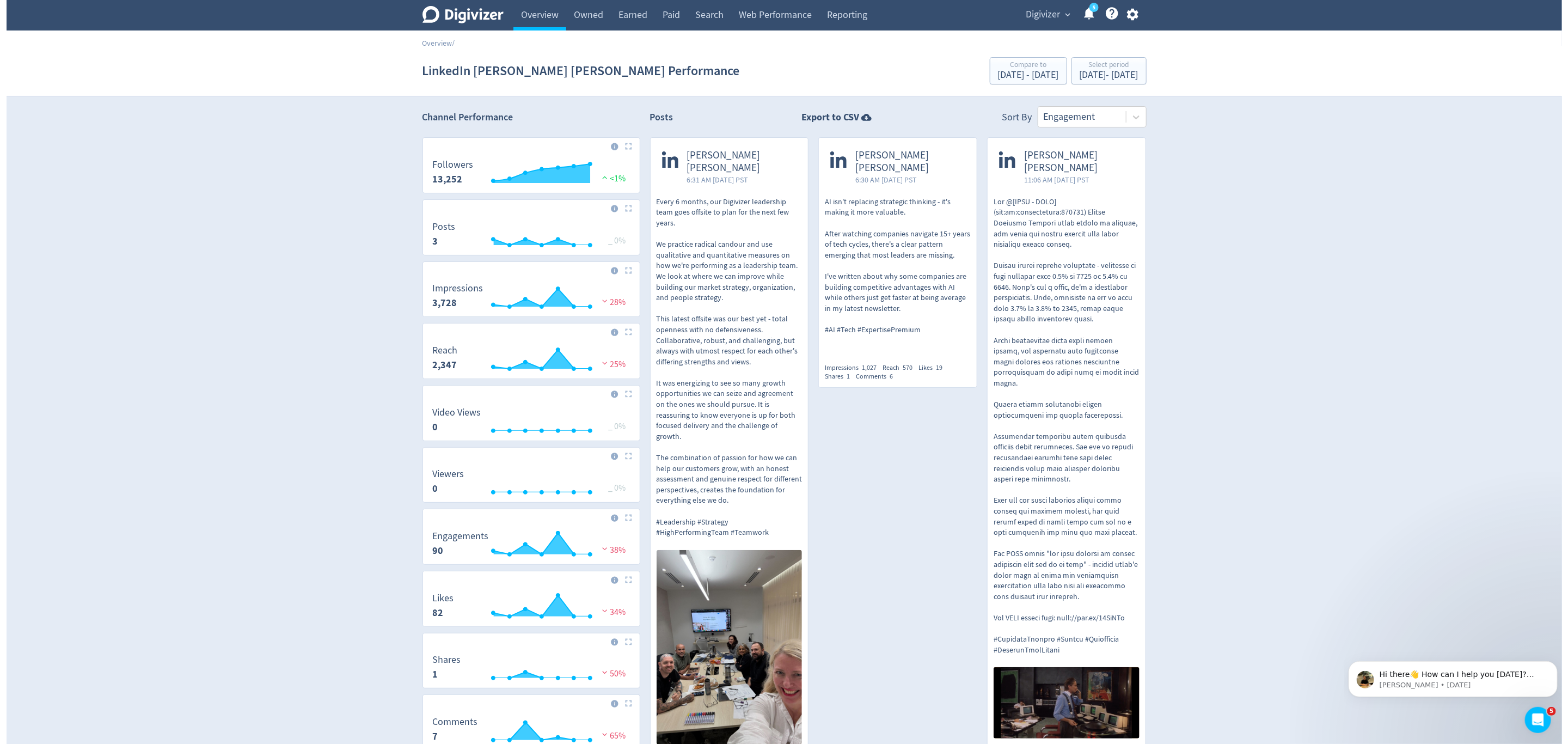
scroll to position [120, 0]
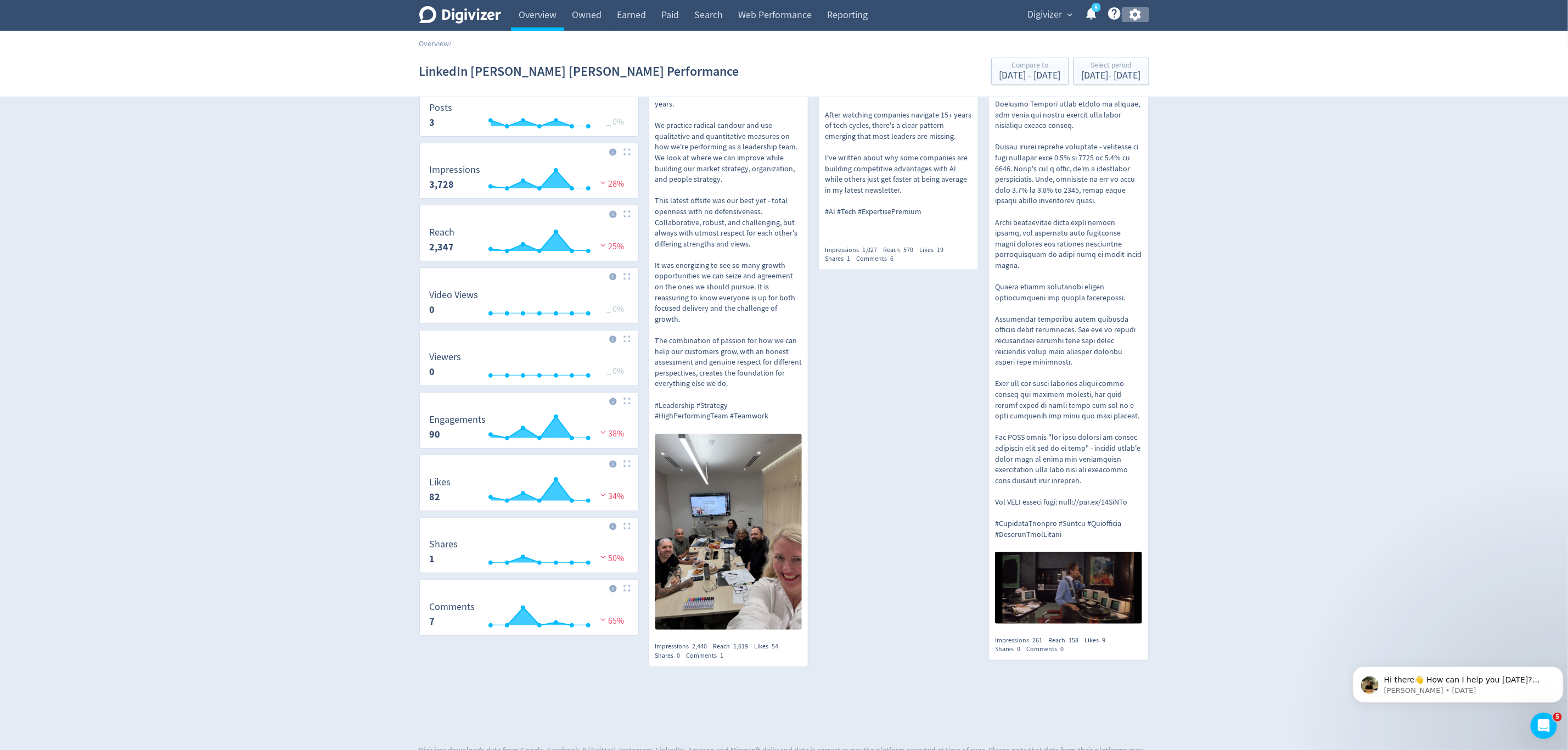
click at [1140, 13] on icon "button" at bounding box center [1135, 15] width 12 height 12
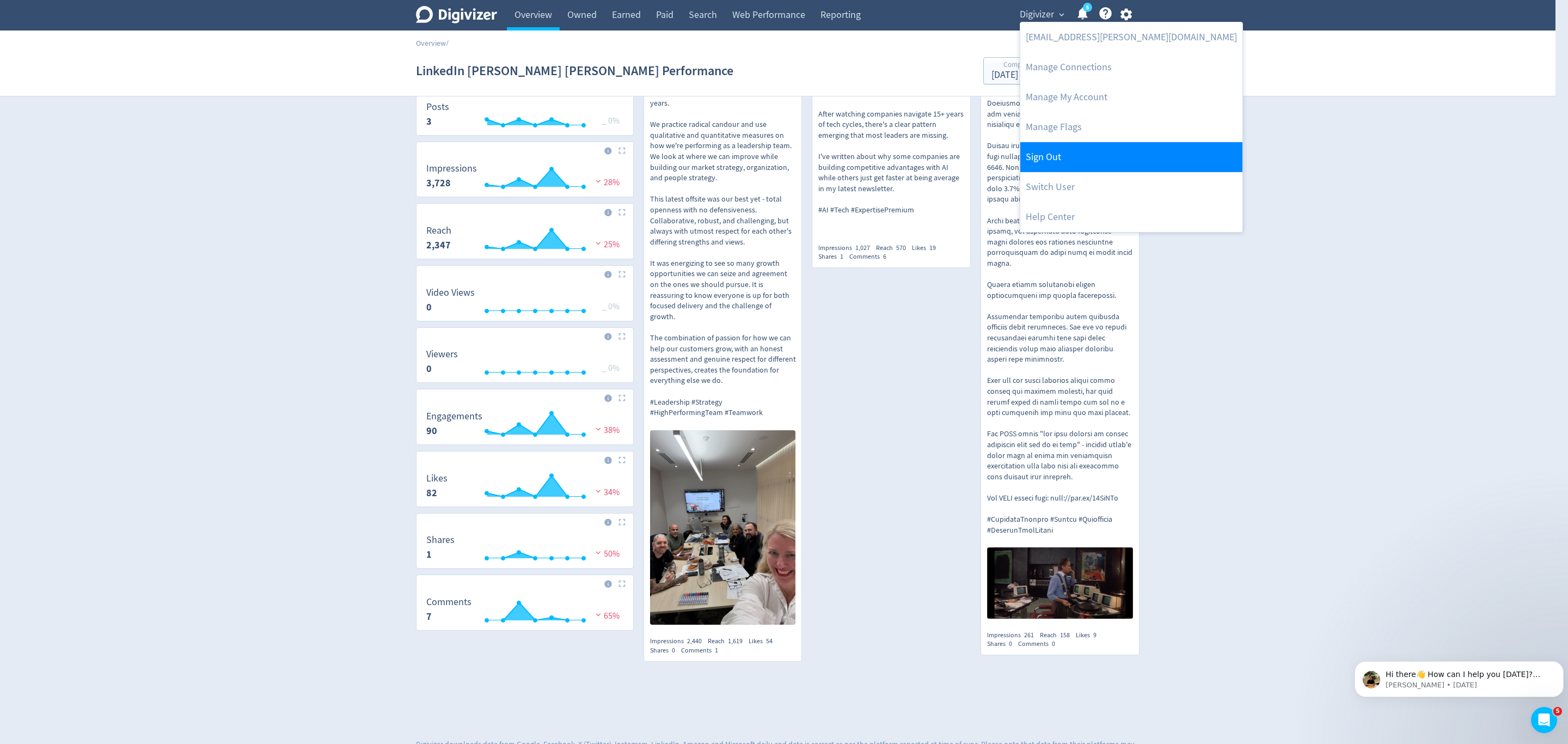
click at [1057, 157] on link "Sign Out" at bounding box center [1131, 156] width 222 height 30
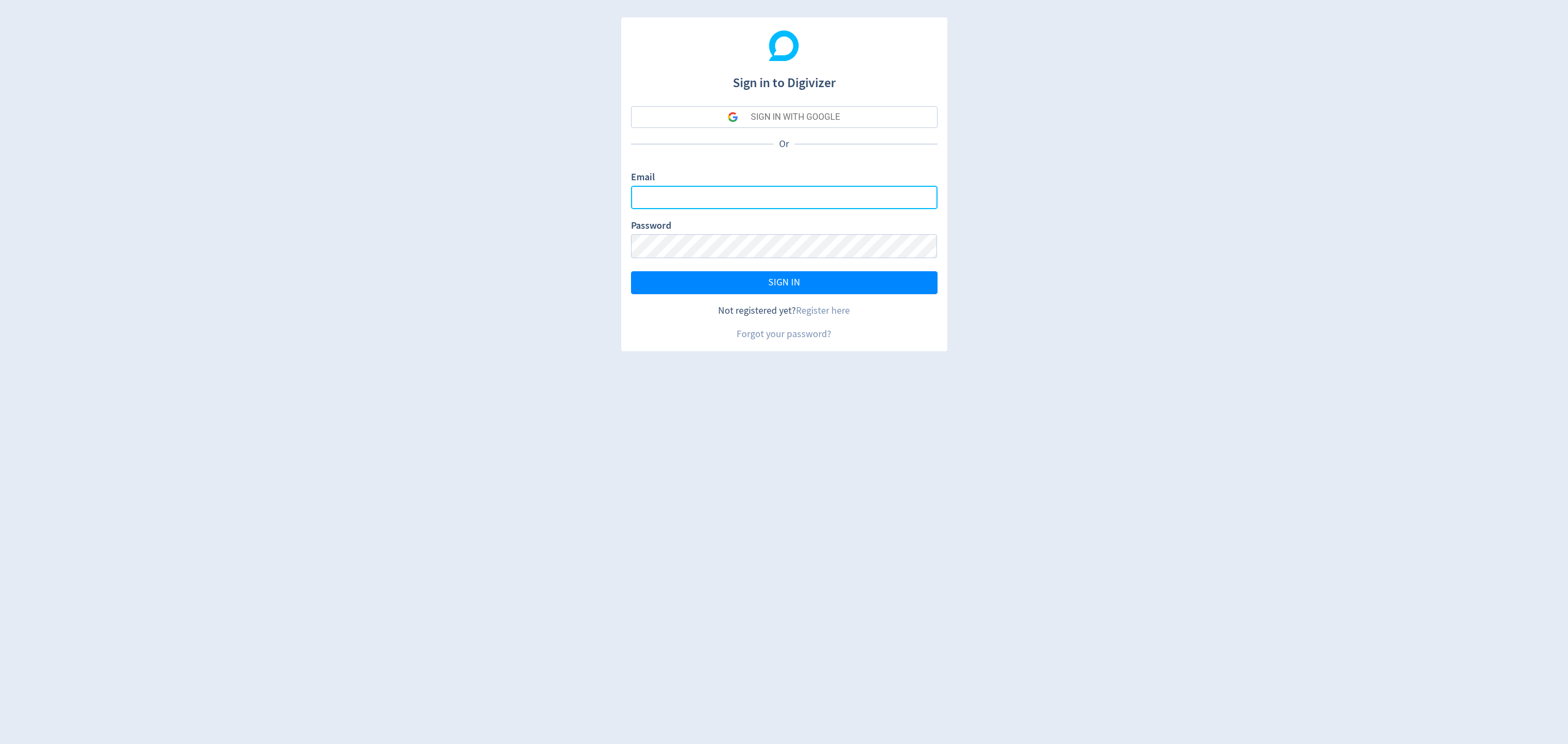
type input "[EMAIL_ADDRESS][PERSON_NAME][DOMAIN_NAME]"
